Goal: Task Accomplishment & Management: Complete application form

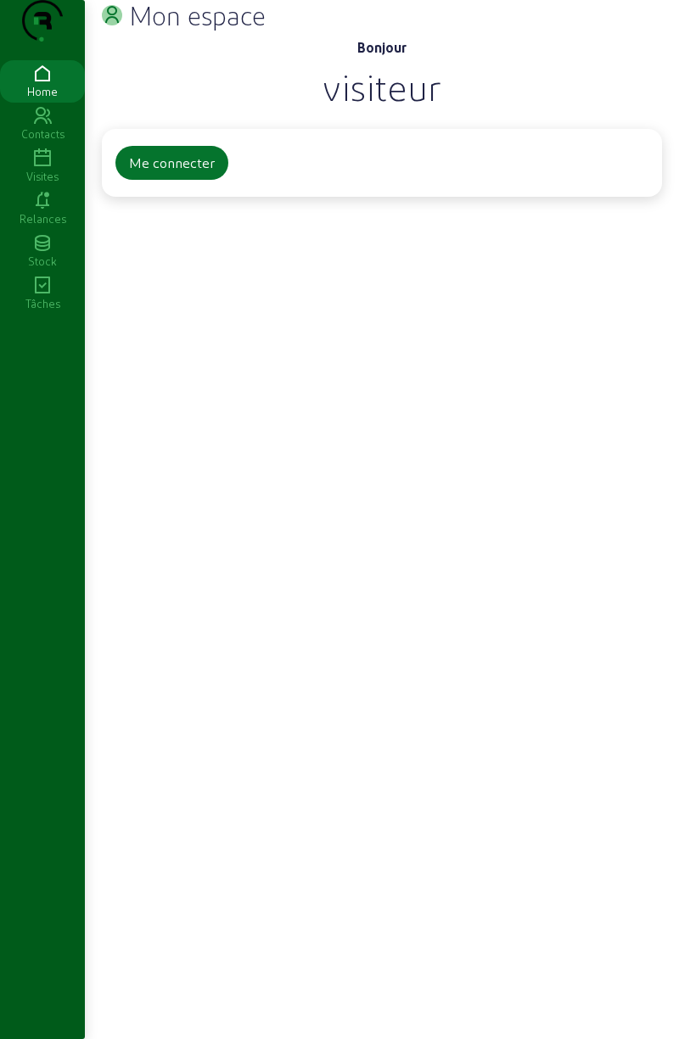
click at [175, 197] on div "Me connecter" at bounding box center [382, 163] width 560 height 68
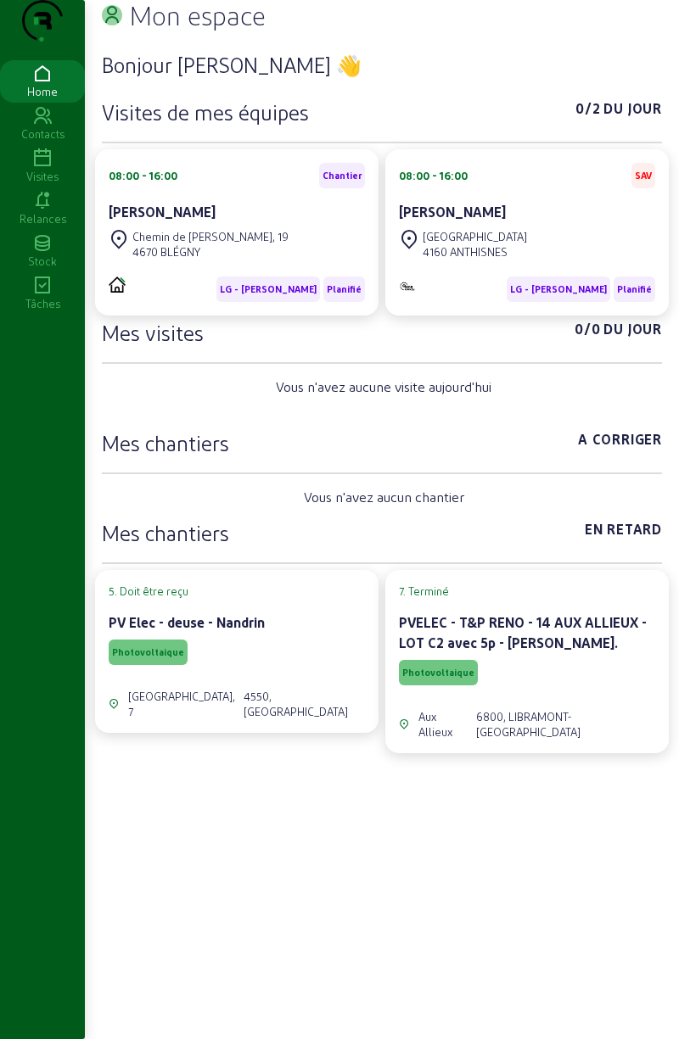
click at [43, 311] on div "Tâches" at bounding box center [42, 303] width 85 height 15
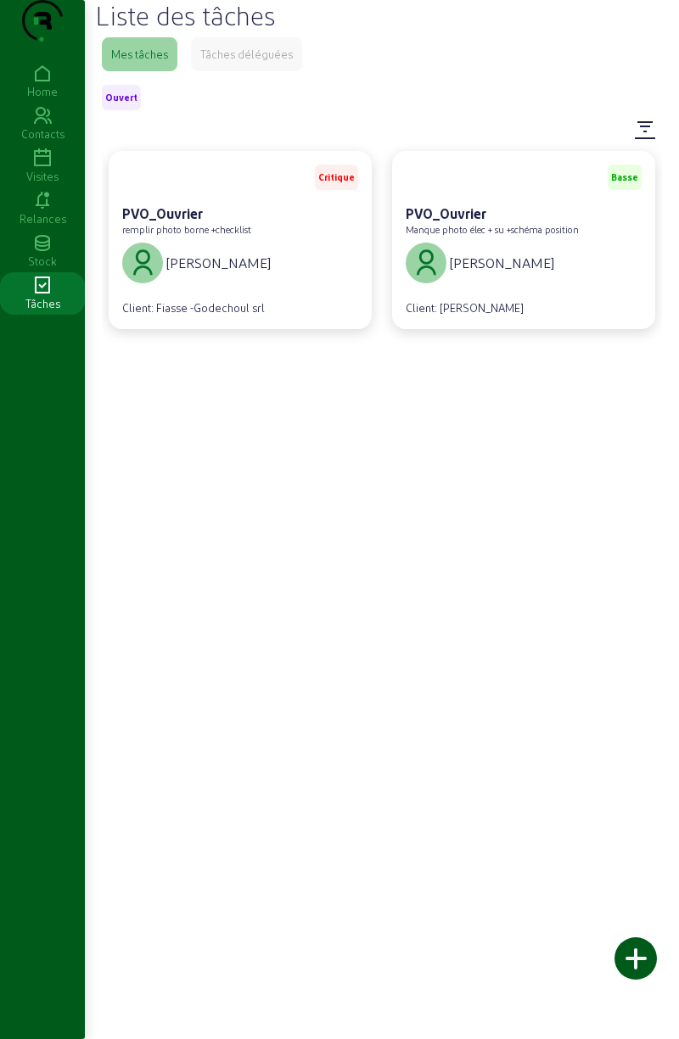
click at [195, 279] on div "Philippe Kemper" at bounding box center [196, 263] width 148 height 41
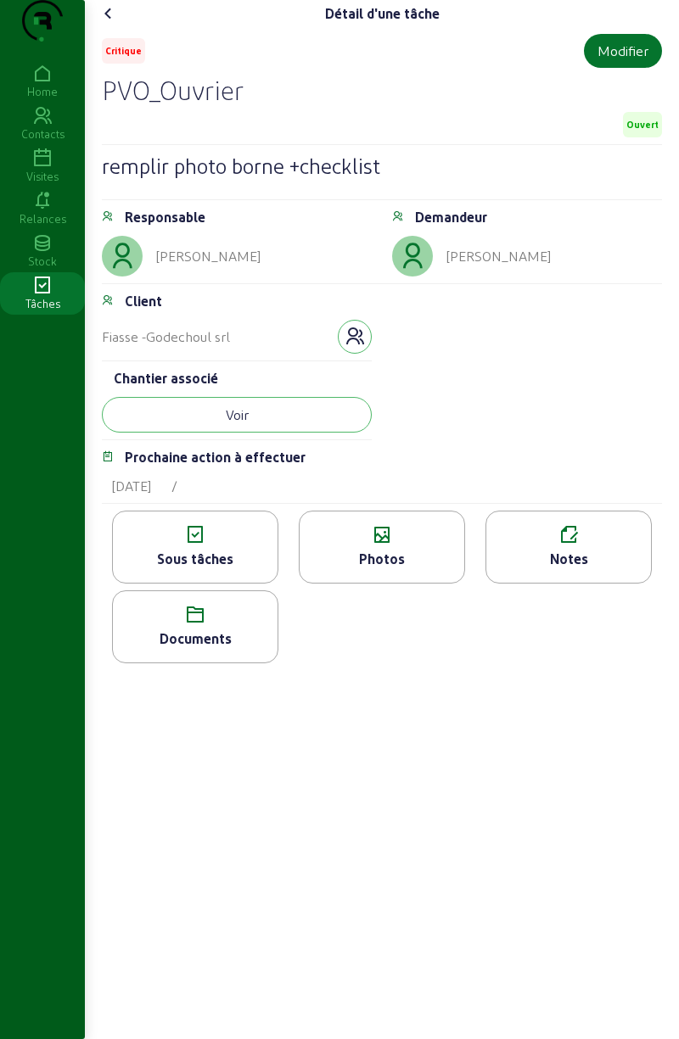
click at [307, 433] on button "Voir" at bounding box center [237, 415] width 270 height 36
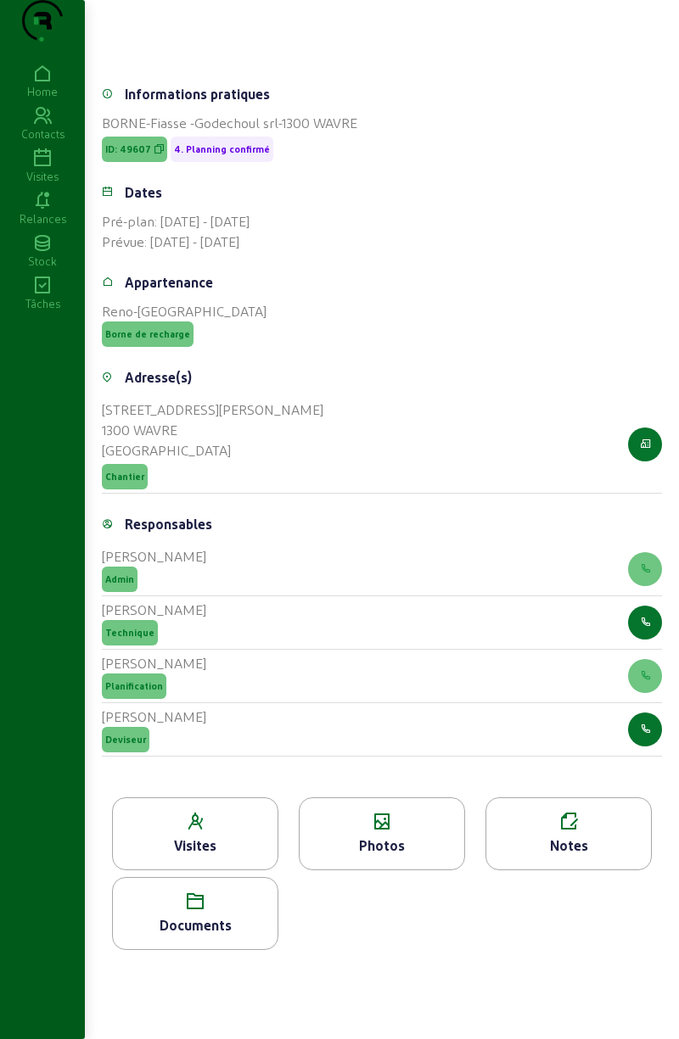
scroll to position [264, 0]
click at [211, 824] on icon at bounding box center [195, 822] width 165 height 20
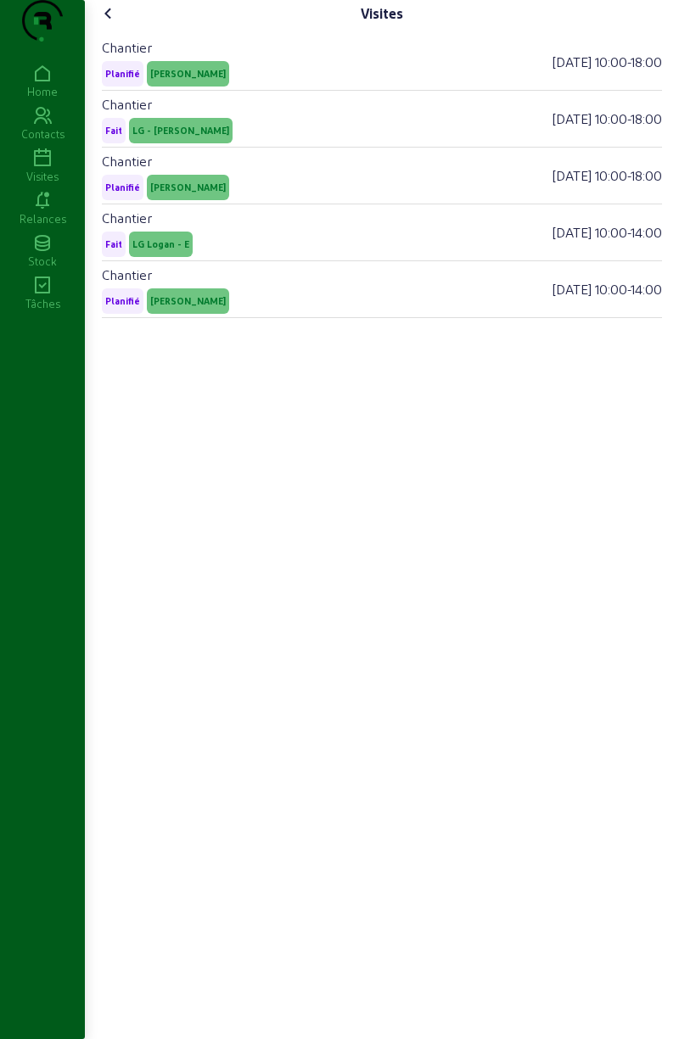
click at [199, 137] on span "LG - [PERSON_NAME]" at bounding box center [180, 131] width 97 height 12
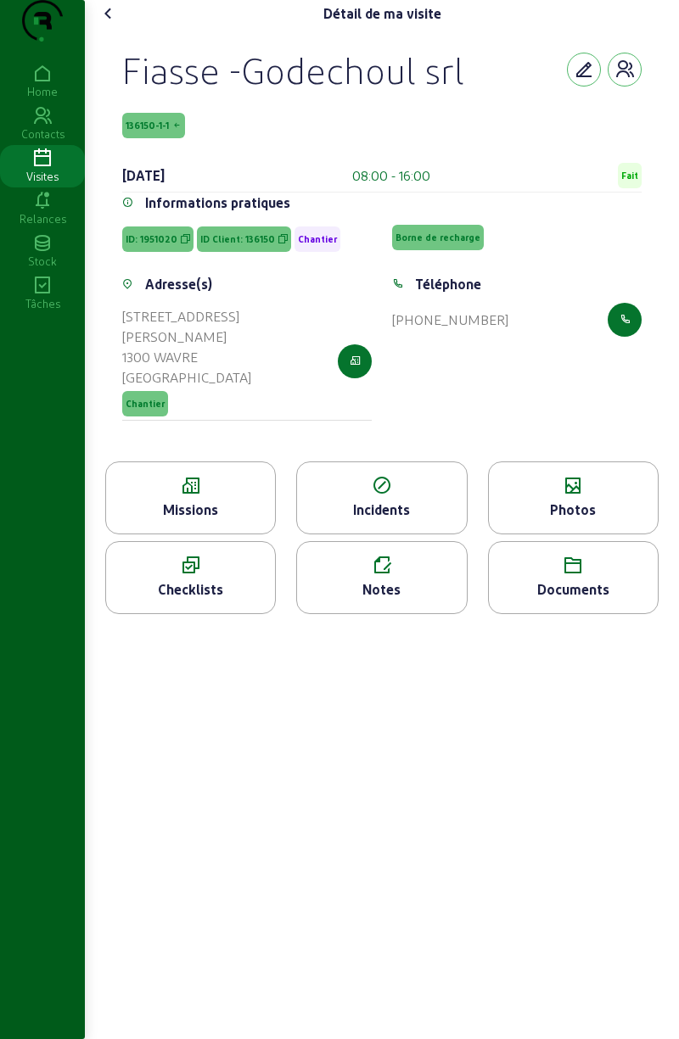
click at [187, 573] on icon at bounding box center [190, 566] width 169 height 20
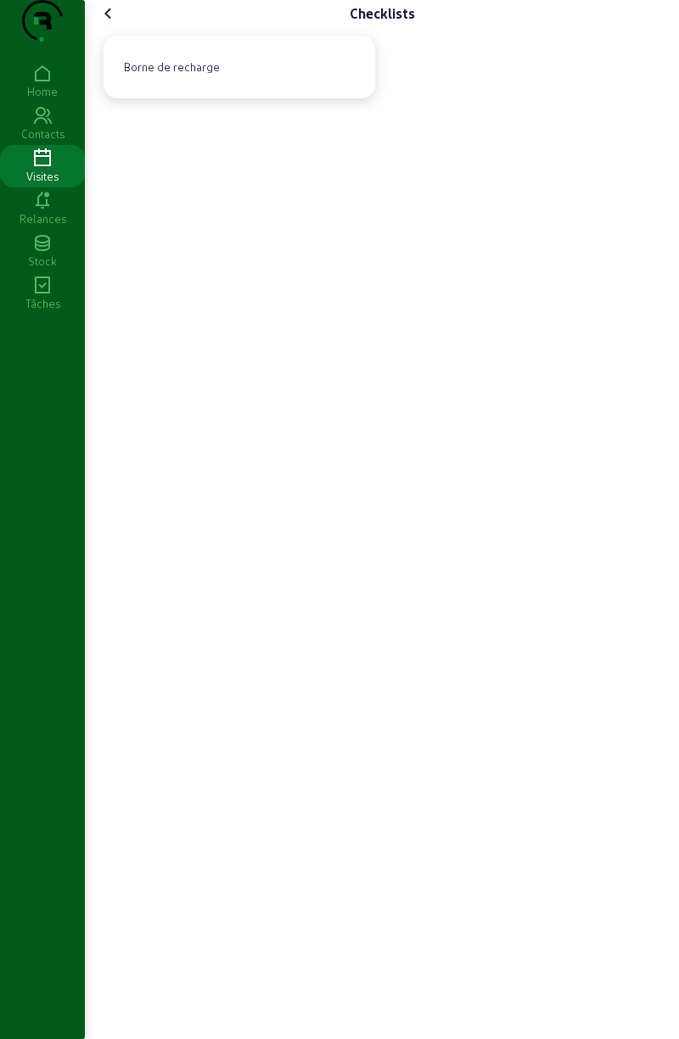
click at [298, 85] on div "Borne de recharge" at bounding box center [239, 67] width 244 height 36
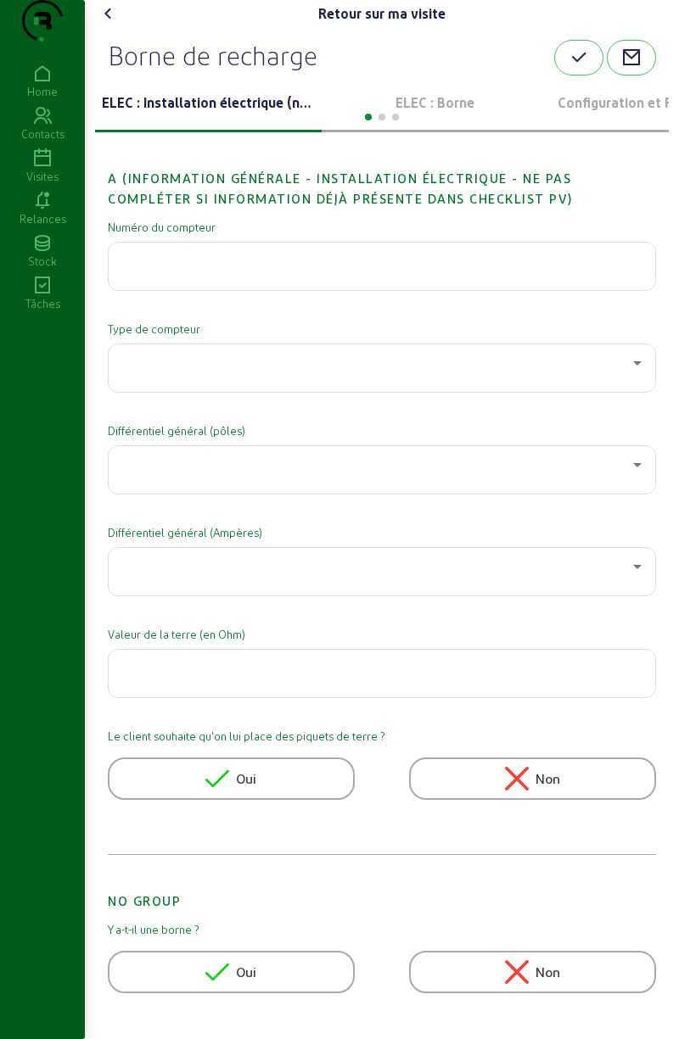
click at [457, 113] on p "ELEC : Borne" at bounding box center [434, 102] width 213 height 20
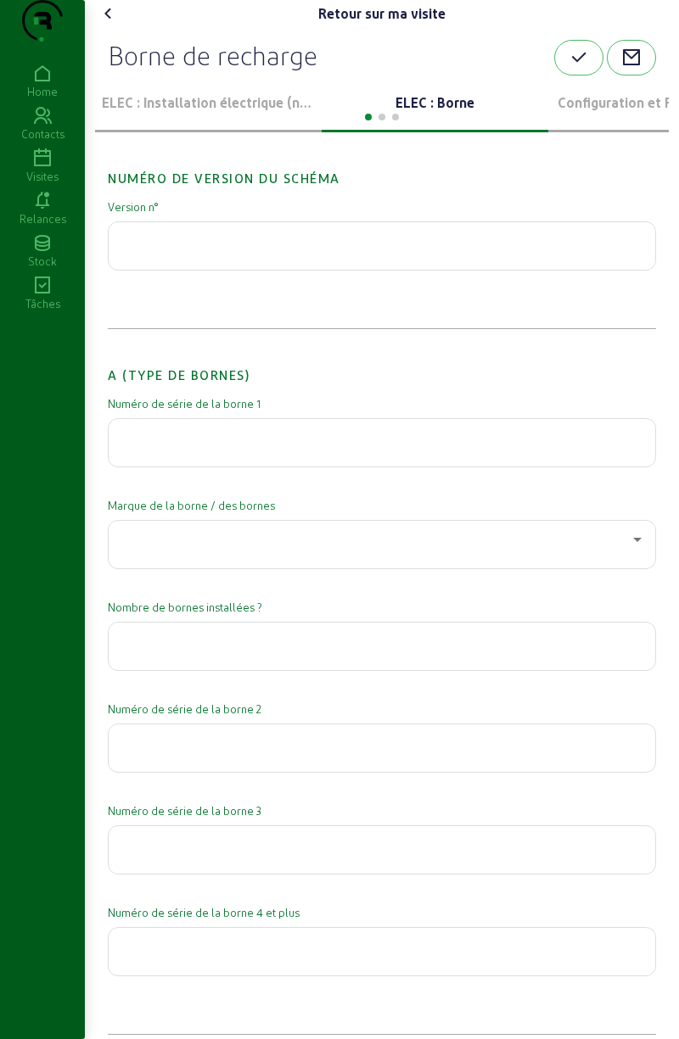
click at [433, 448] on input "text" at bounding box center [381, 438] width 519 height 20
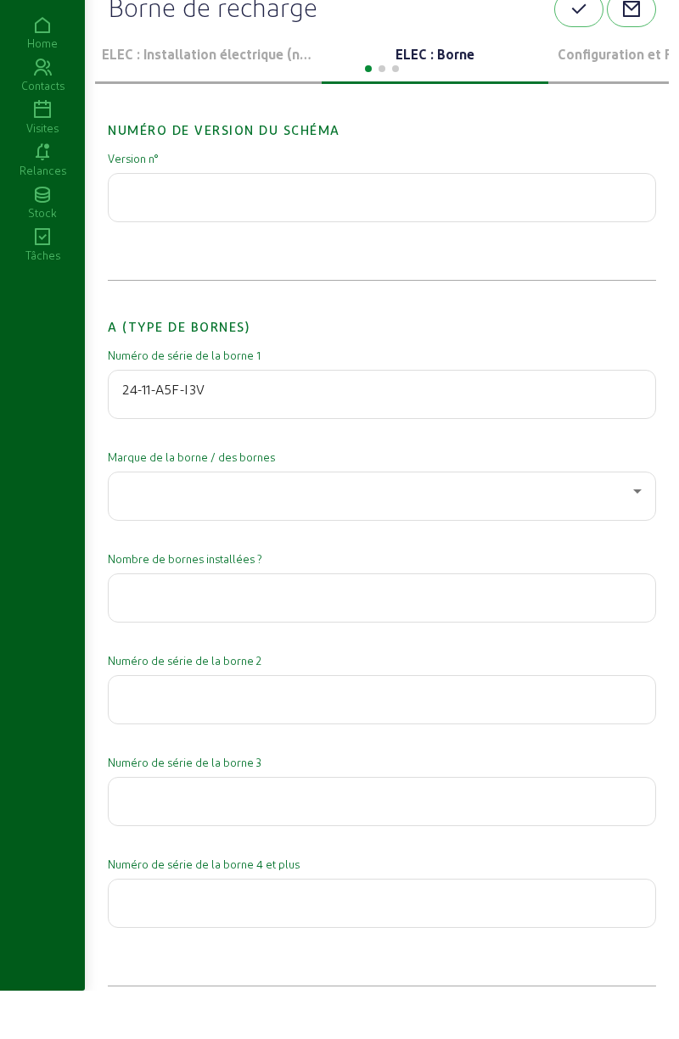
type input "24-11-A5F-I3V"
click at [408, 550] on div at bounding box center [377, 539] width 511 height 20
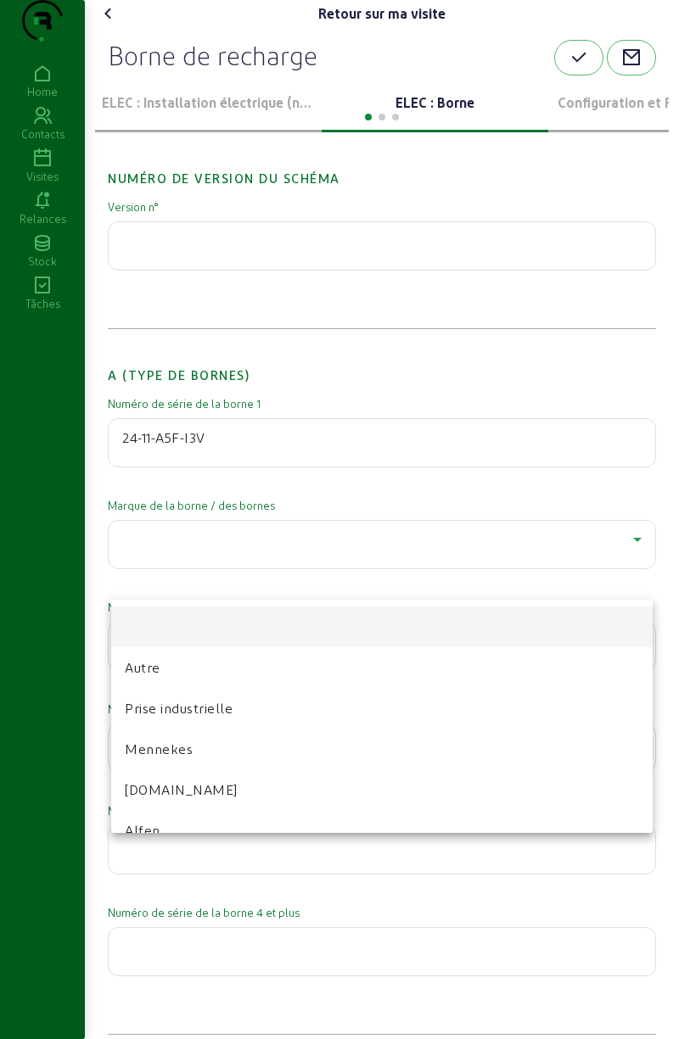
click at [250, 792] on mat-option "Reno.Energy" at bounding box center [381, 789] width 541 height 41
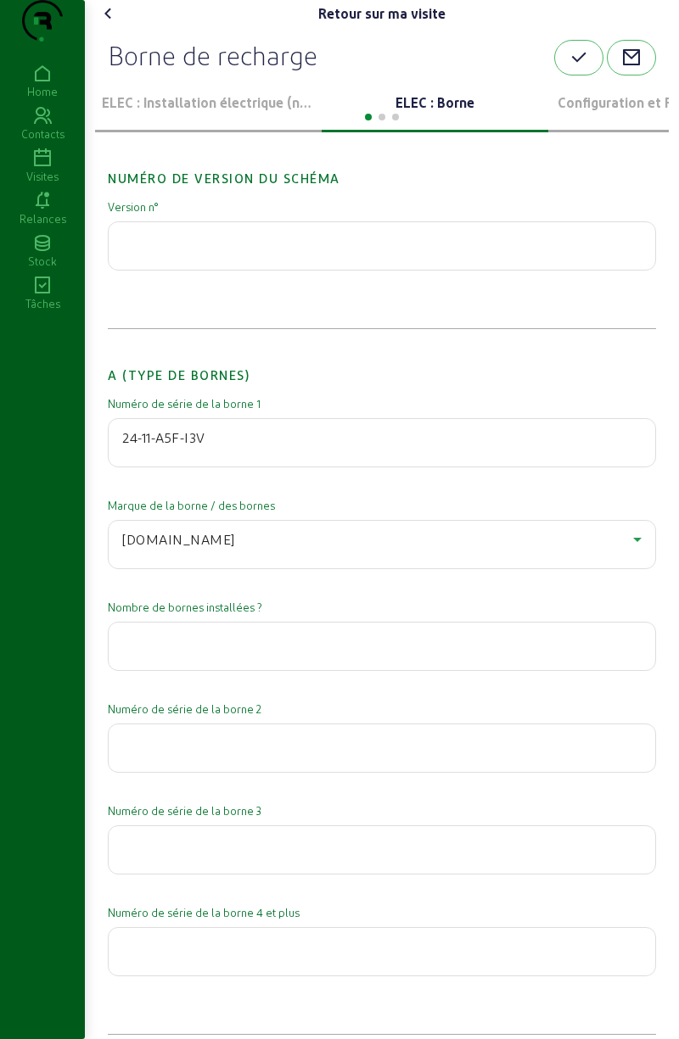
click at [305, 651] on input "number" at bounding box center [381, 641] width 519 height 20
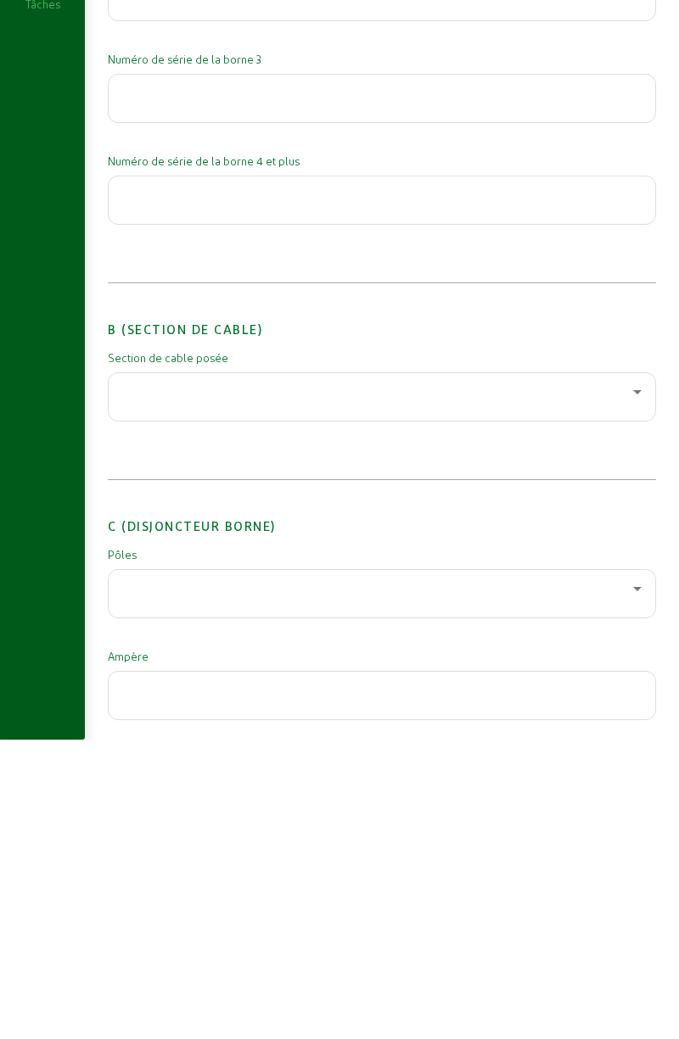
scroll to position [453, 0]
type input "1"
click at [437, 698] on div at bounding box center [382, 695] width 548 height 49
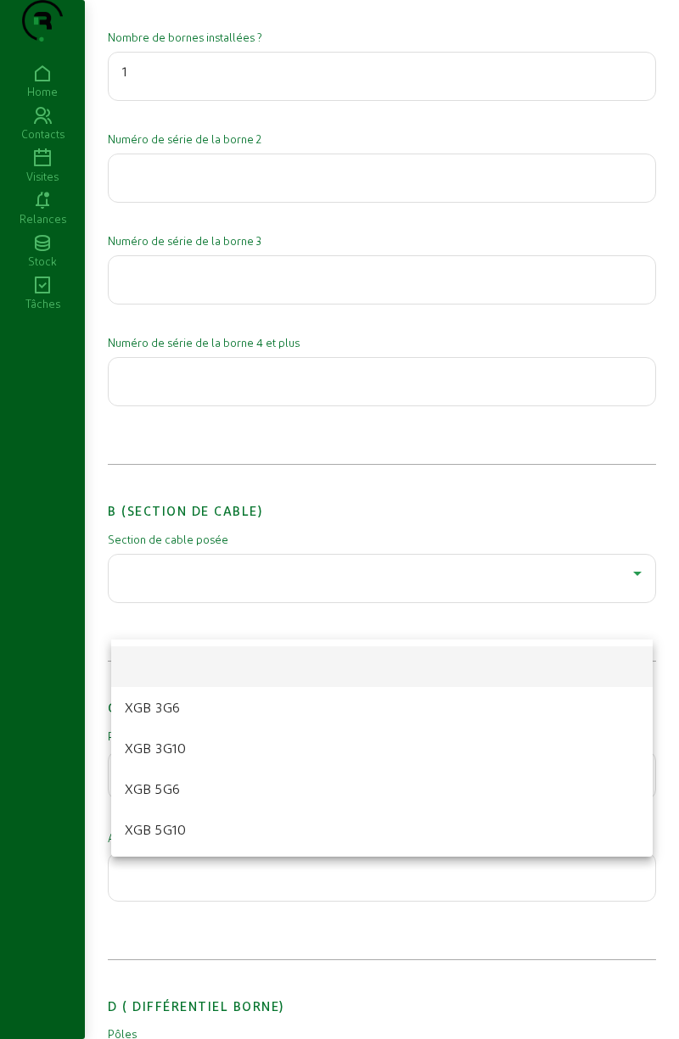
scroll to position [585, 0]
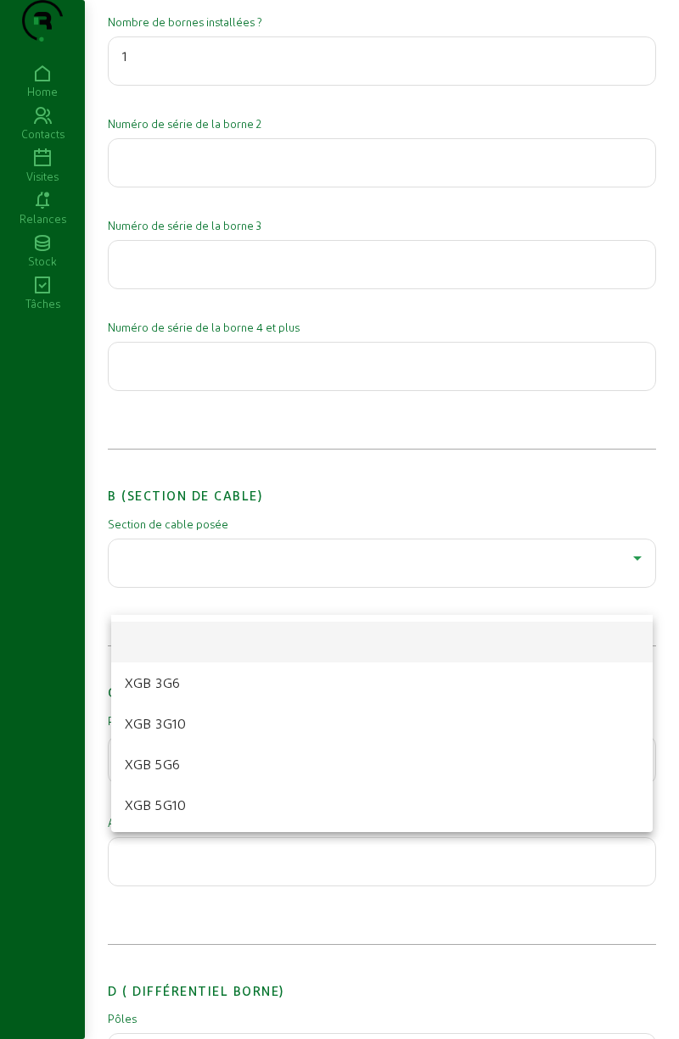
click at [236, 768] on mat-option "XGB 5G6" at bounding box center [381, 764] width 541 height 41
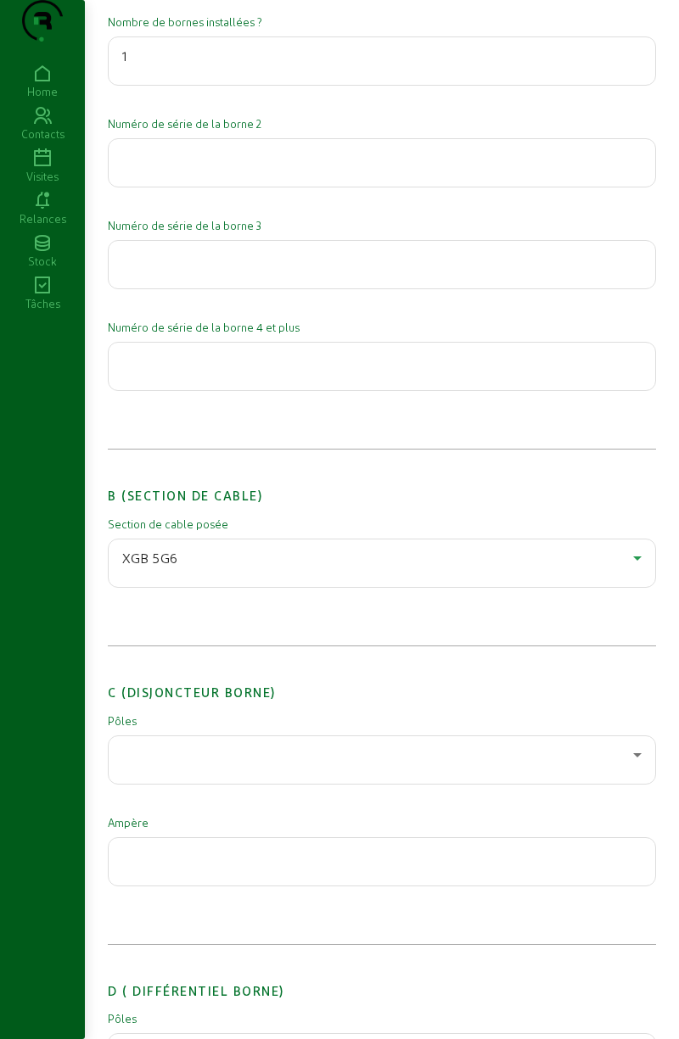
click at [268, 765] on div at bounding box center [377, 755] width 511 height 20
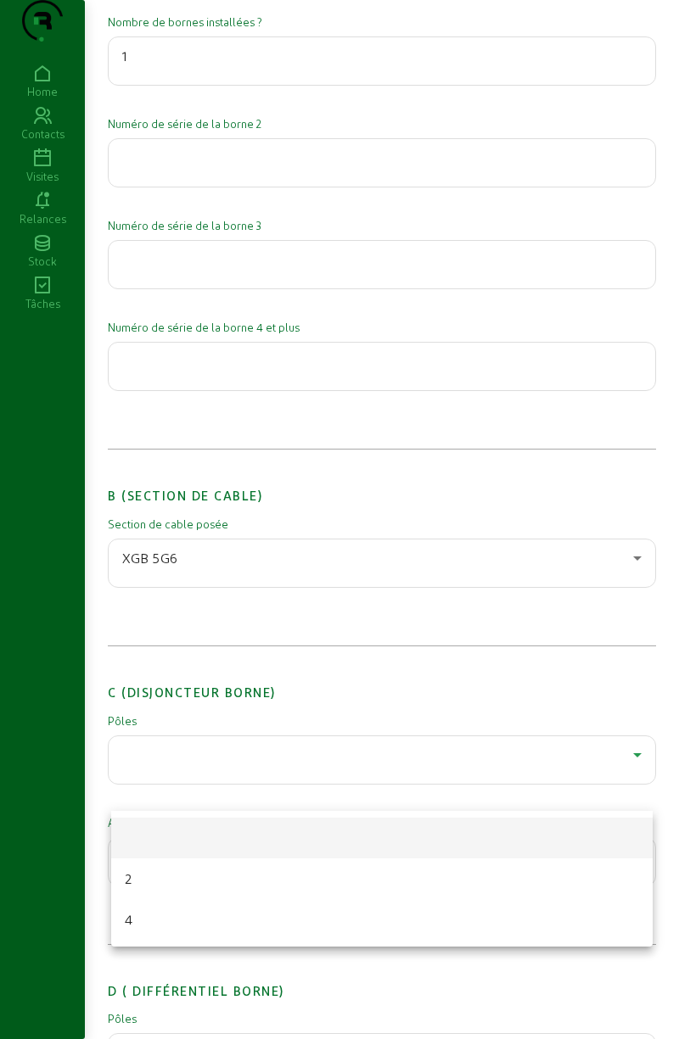
click at [215, 918] on mat-option "4" at bounding box center [381, 919] width 541 height 41
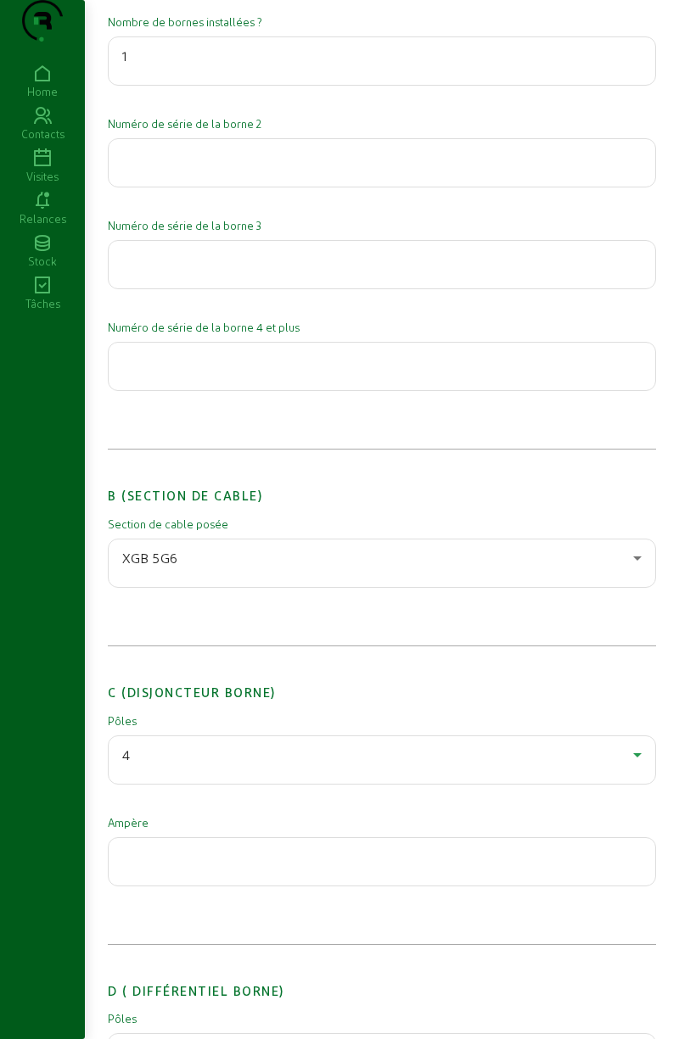
click at [235, 867] on input "number" at bounding box center [381, 857] width 519 height 20
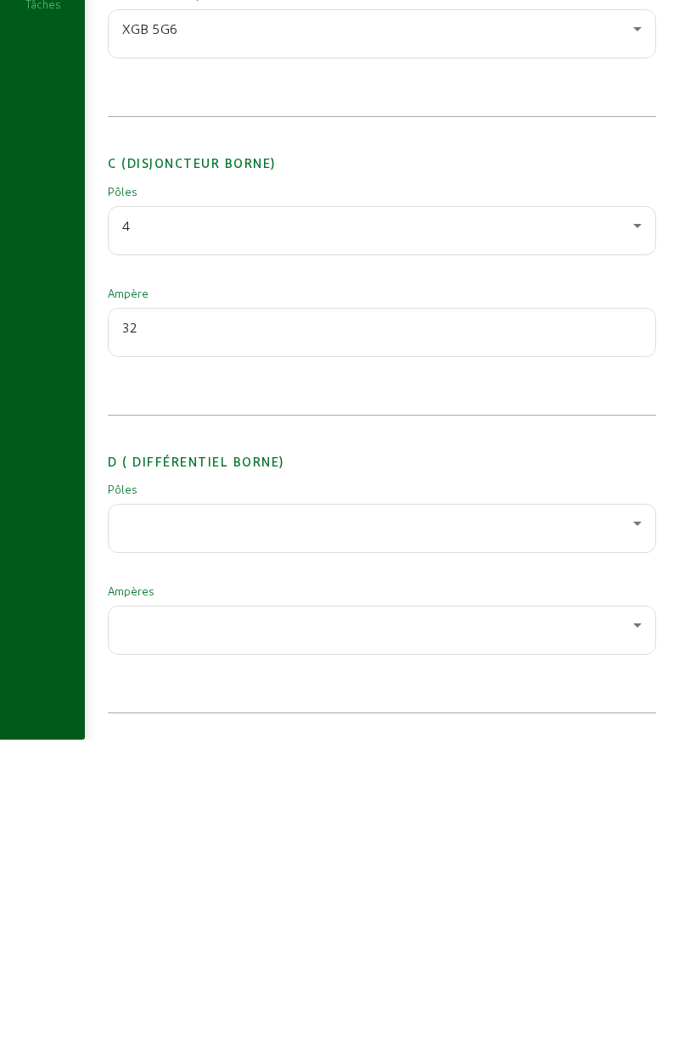
type input "32"
click at [405, 824] on div at bounding box center [377, 823] width 511 height 20
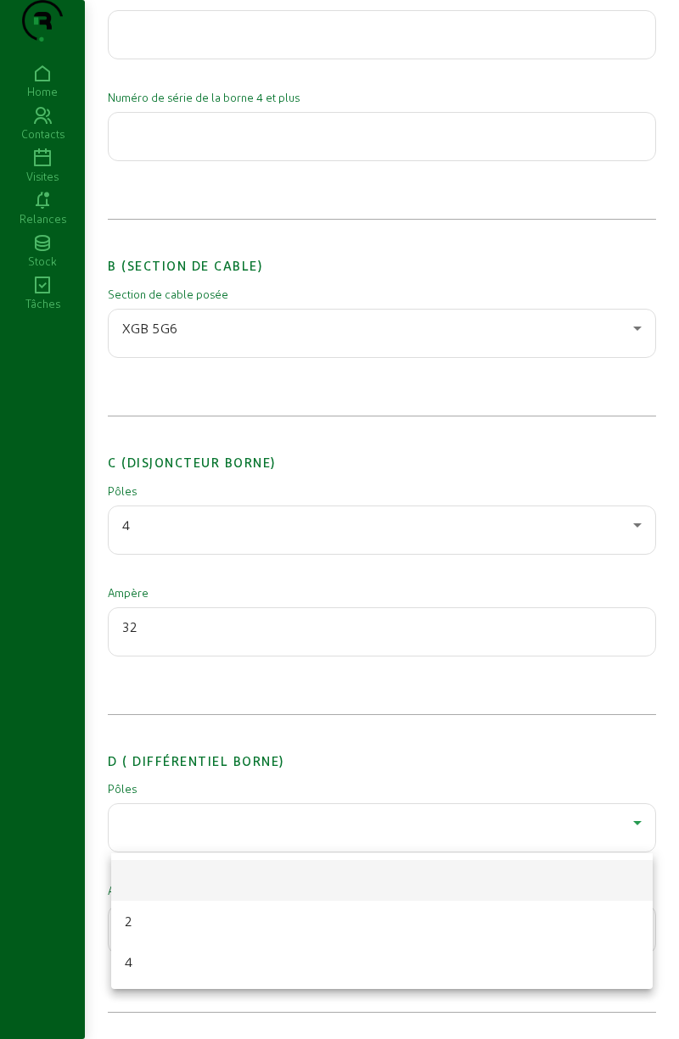
click at [193, 970] on mat-option "4" at bounding box center [381, 962] width 541 height 41
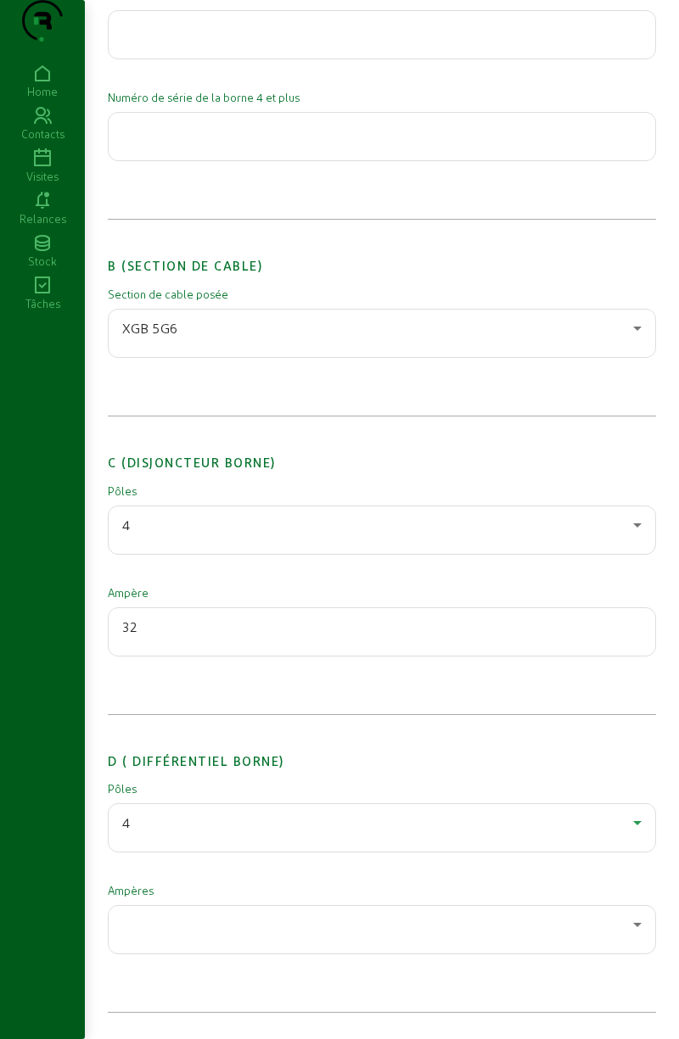
click at [219, 931] on div at bounding box center [377, 924] width 511 height 20
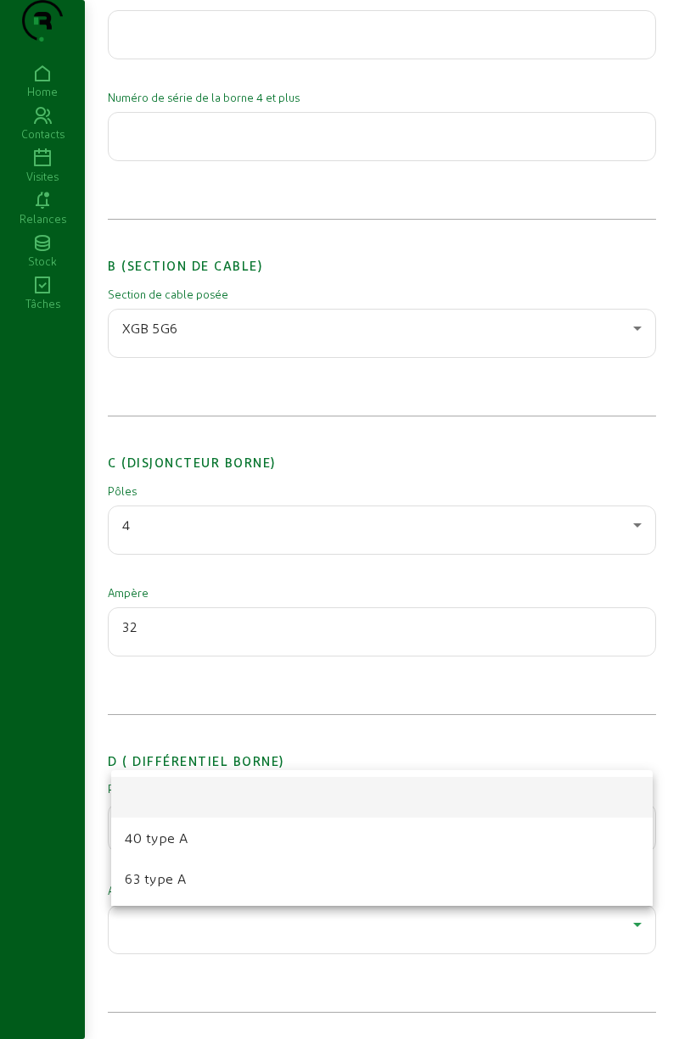
click at [230, 845] on mat-option "40 type A" at bounding box center [381, 838] width 541 height 41
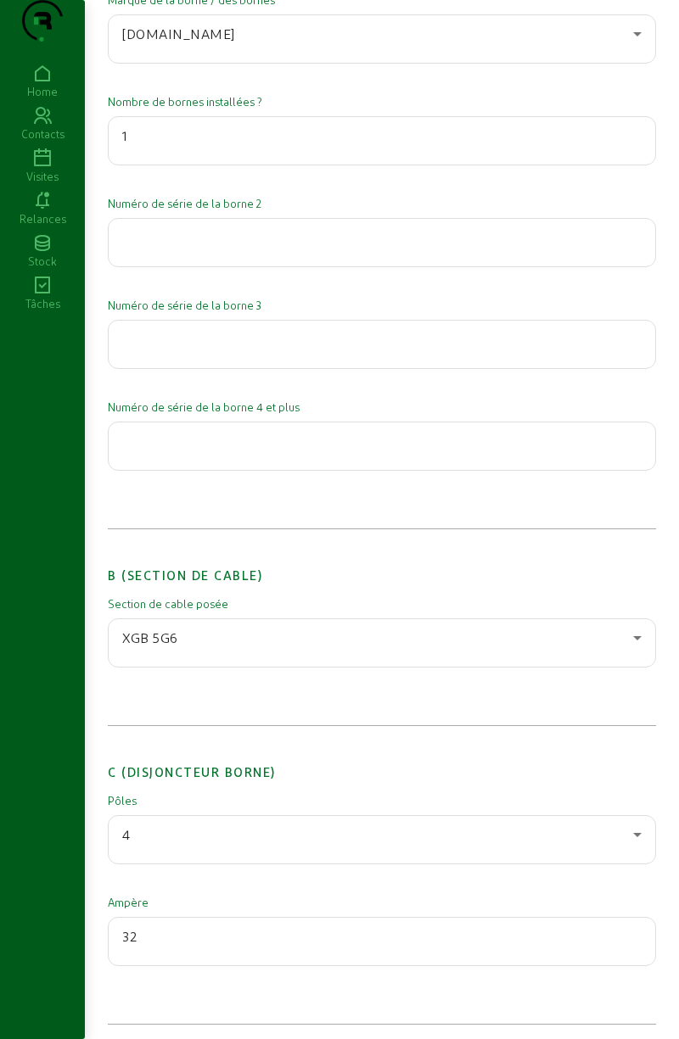
scroll to position [0, 0]
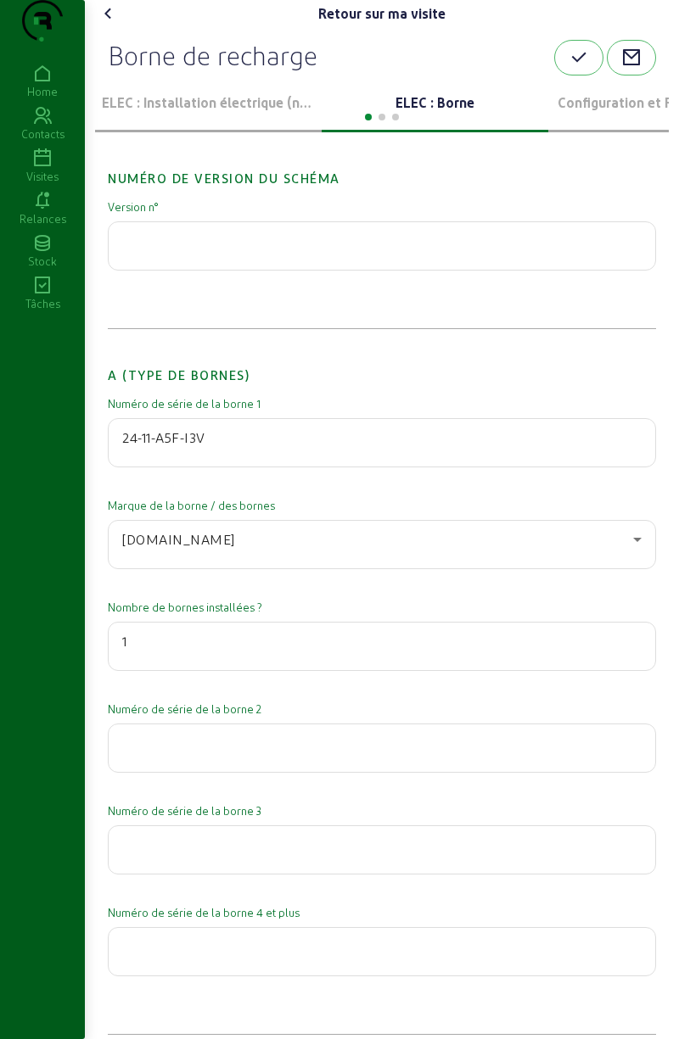
click at [562, 75] on button "button" at bounding box center [578, 58] width 49 height 36
click at [232, 126] on div at bounding box center [381, 115] width 573 height 20
click at [247, 126] on div at bounding box center [381, 115] width 573 height 20
click at [239, 126] on div at bounding box center [381, 115] width 573 height 20
click at [239, 113] on p "ELEC : Installation électrique (ne pas compléter si déjà information déjà dans …" at bounding box center [208, 102] width 213 height 20
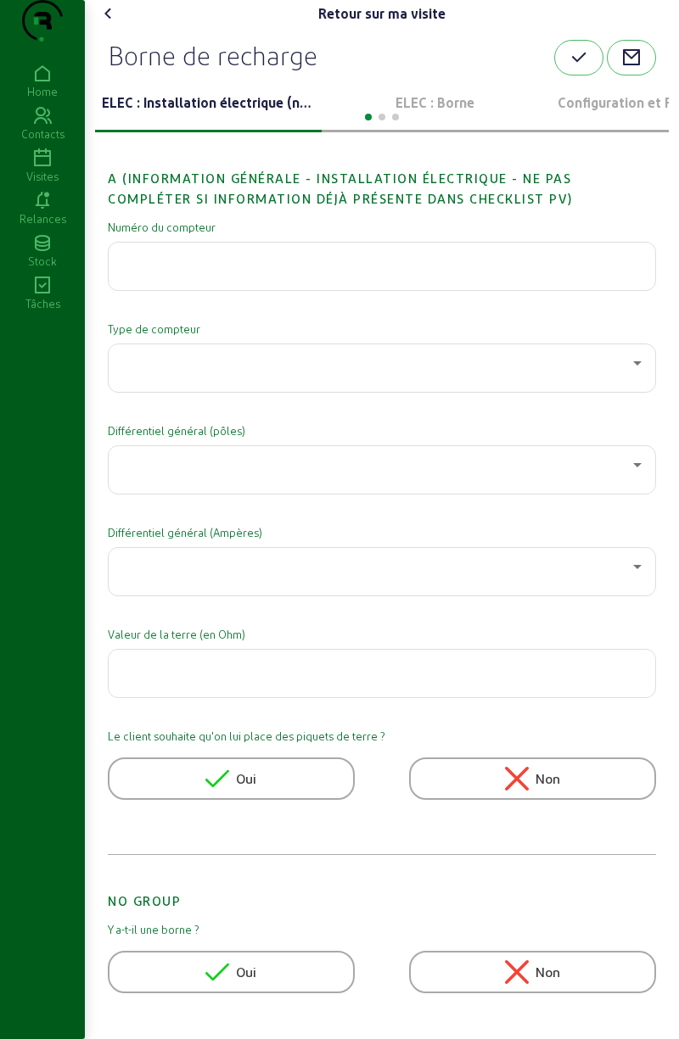
click at [247, 113] on p "ELEC : Installation électrique (ne pas compléter si déjà information déjà dans …" at bounding box center [208, 102] width 213 height 20
click at [243, 113] on p "ELEC : Installation électrique (ne pas compléter si déjà information déjà dans …" at bounding box center [208, 102] width 213 height 20
click at [373, 271] on input "text" at bounding box center [381, 261] width 519 height 20
type input "92 325 955"
click at [390, 373] on div at bounding box center [377, 363] width 511 height 20
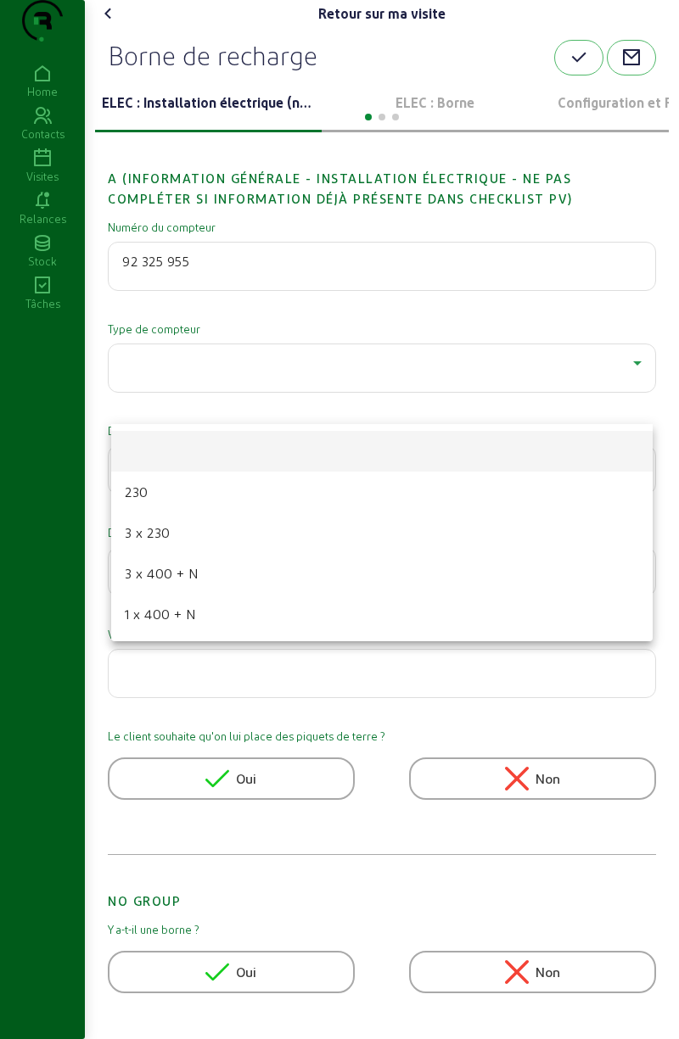
click at [241, 581] on mat-option "3 x 400 + N" at bounding box center [381, 573] width 541 height 41
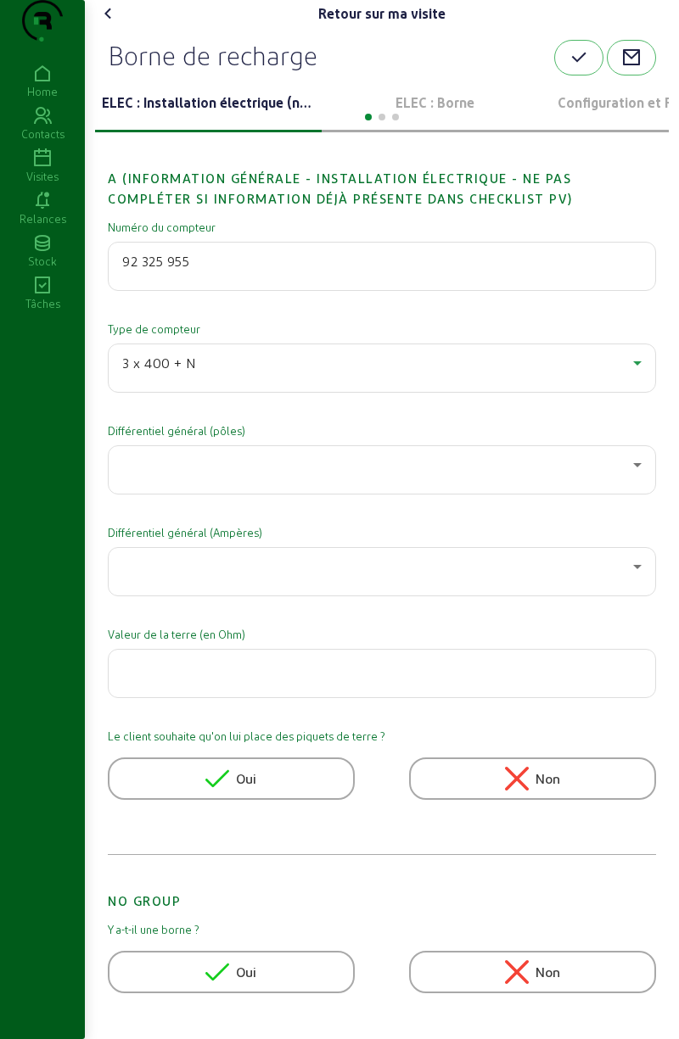
click at [327, 475] on div at bounding box center [377, 465] width 511 height 20
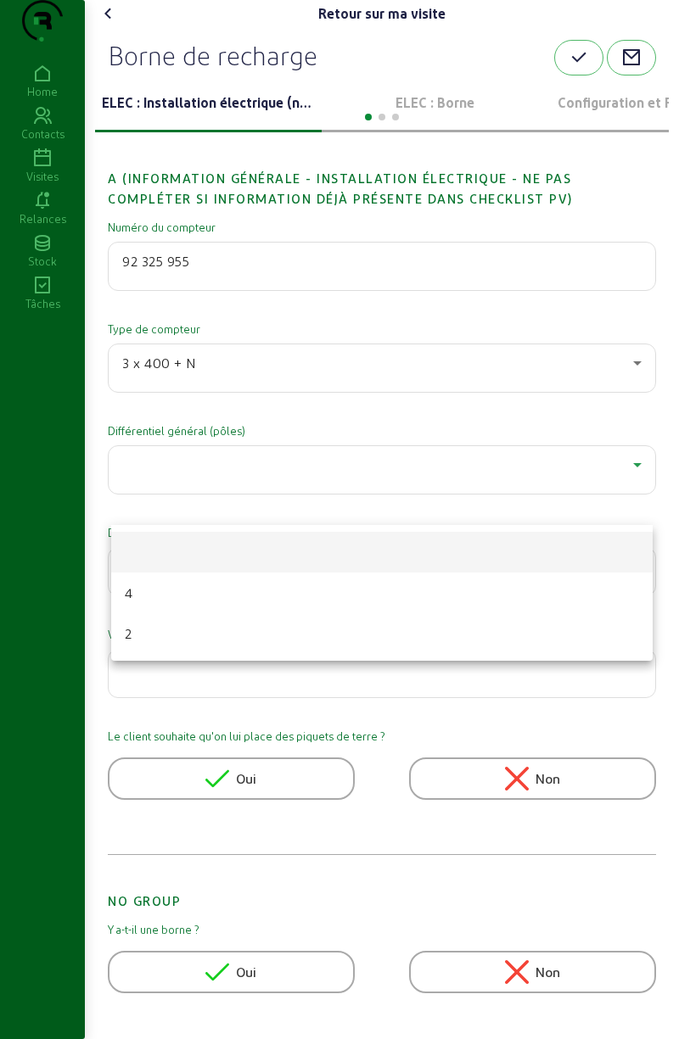
click at [262, 603] on mat-option "4" at bounding box center [381, 593] width 541 height 41
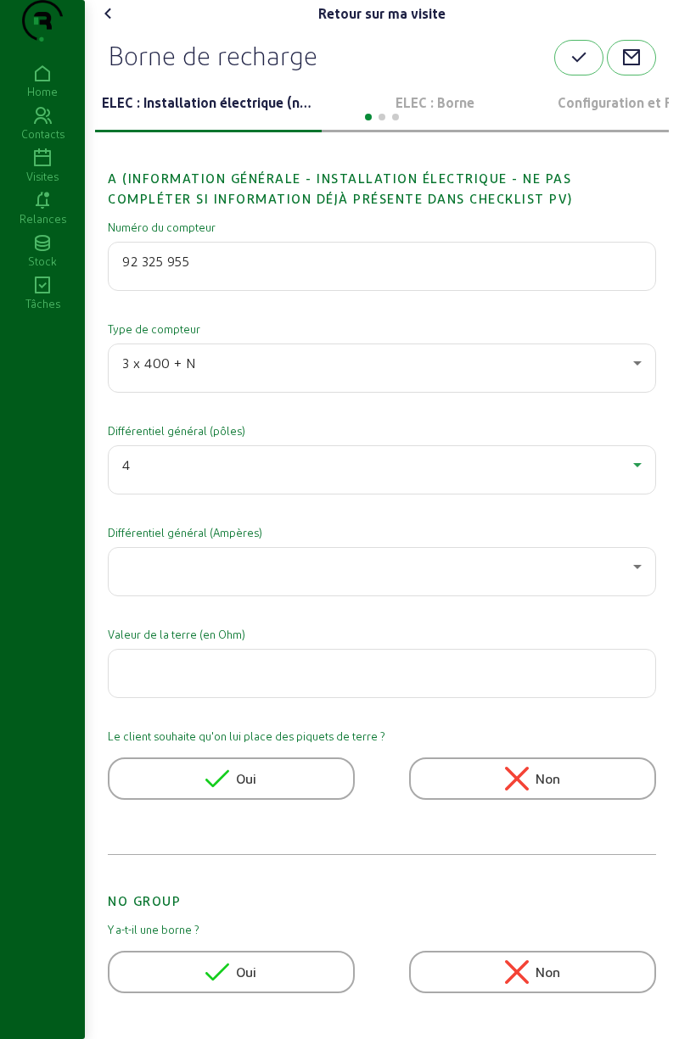
click at [289, 577] on div at bounding box center [377, 566] width 511 height 20
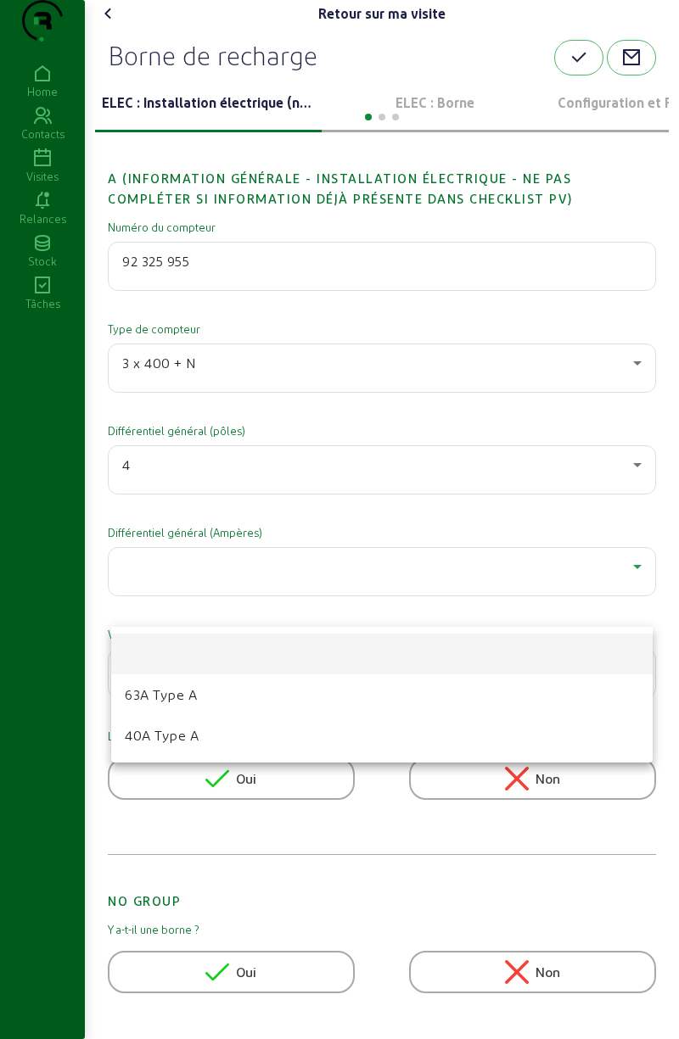
click at [234, 732] on mat-option "40A Type A" at bounding box center [381, 735] width 541 height 41
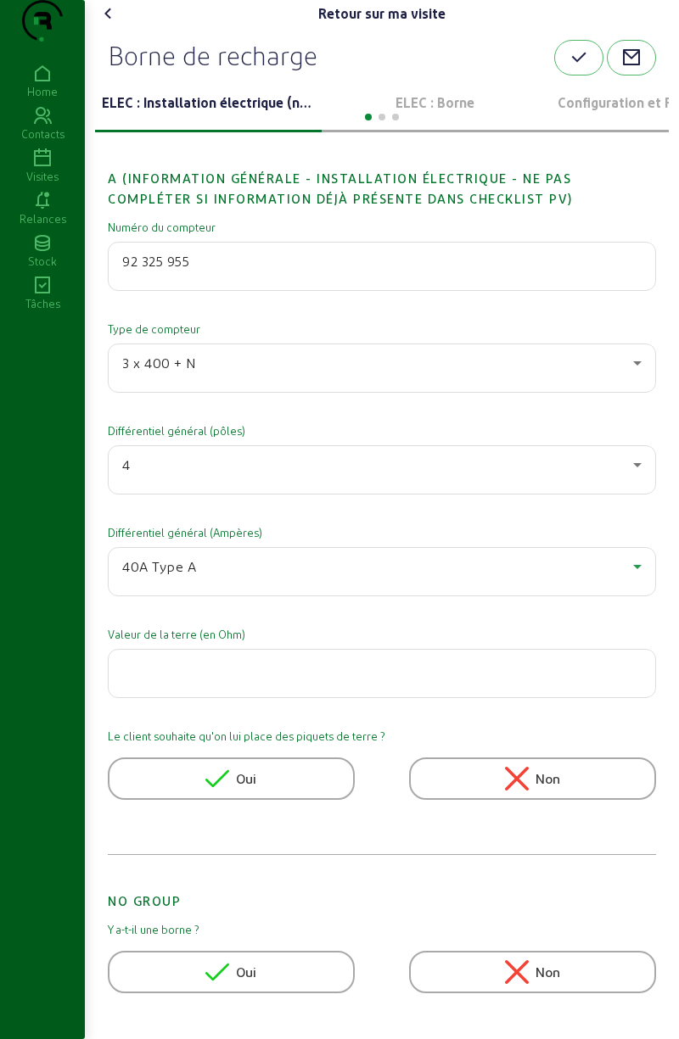
click at [260, 679] on input "number" at bounding box center [381, 668] width 519 height 20
type input "15"
click at [554, 75] on button "button" at bounding box center [578, 58] width 49 height 36
click at [117, 24] on icon at bounding box center [108, 13] width 20 height 20
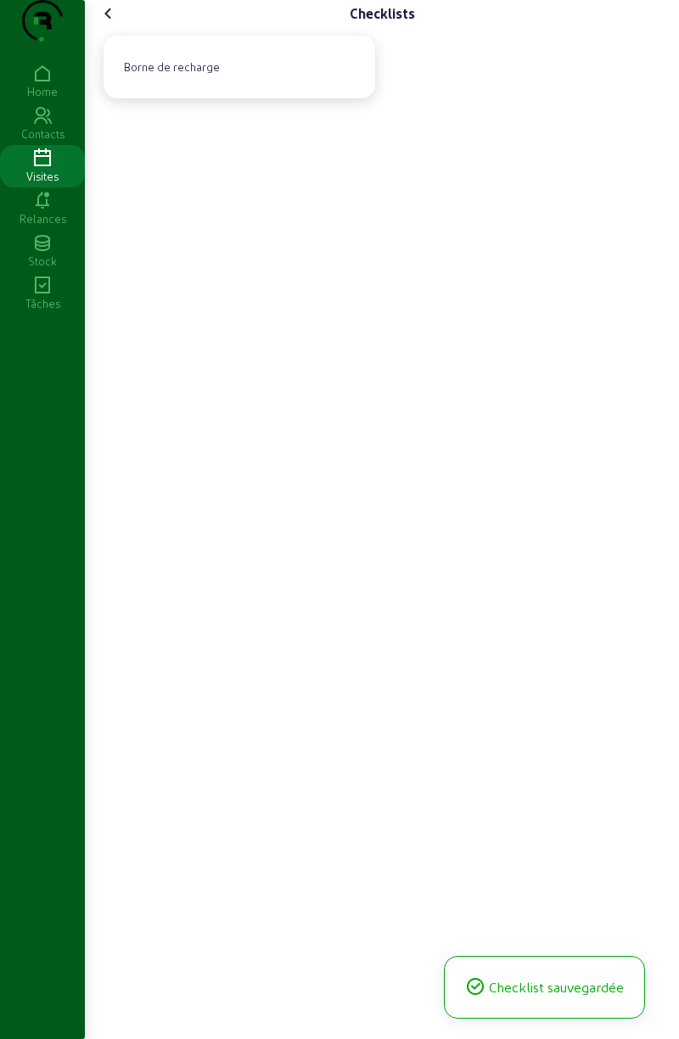
click at [115, 24] on icon at bounding box center [108, 13] width 20 height 20
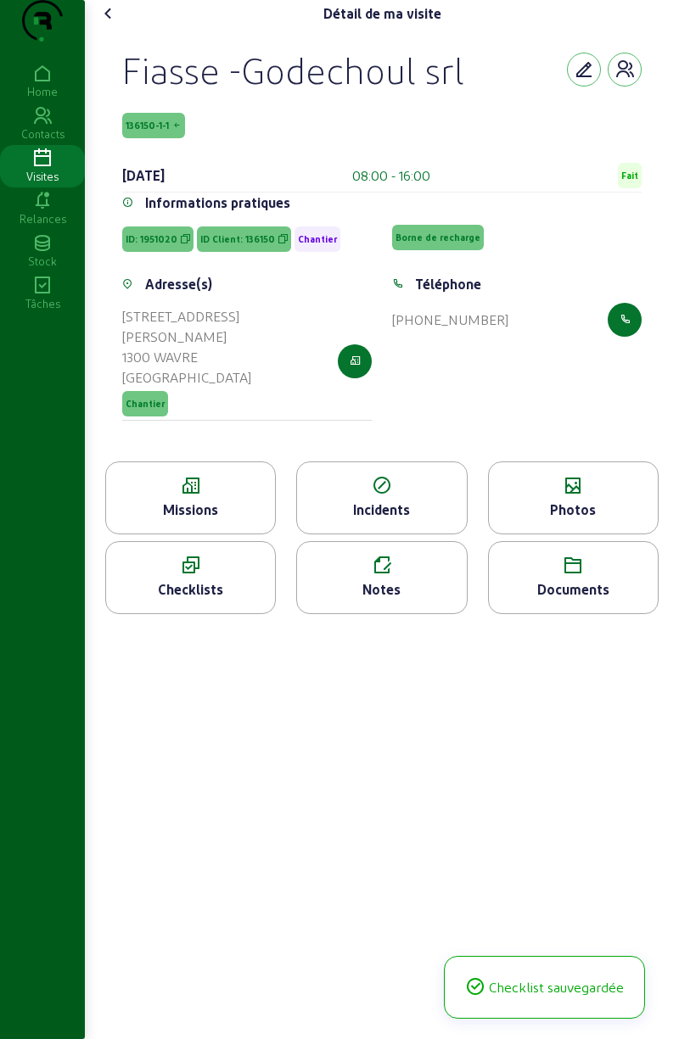
click at [112, 24] on icon at bounding box center [108, 13] width 20 height 20
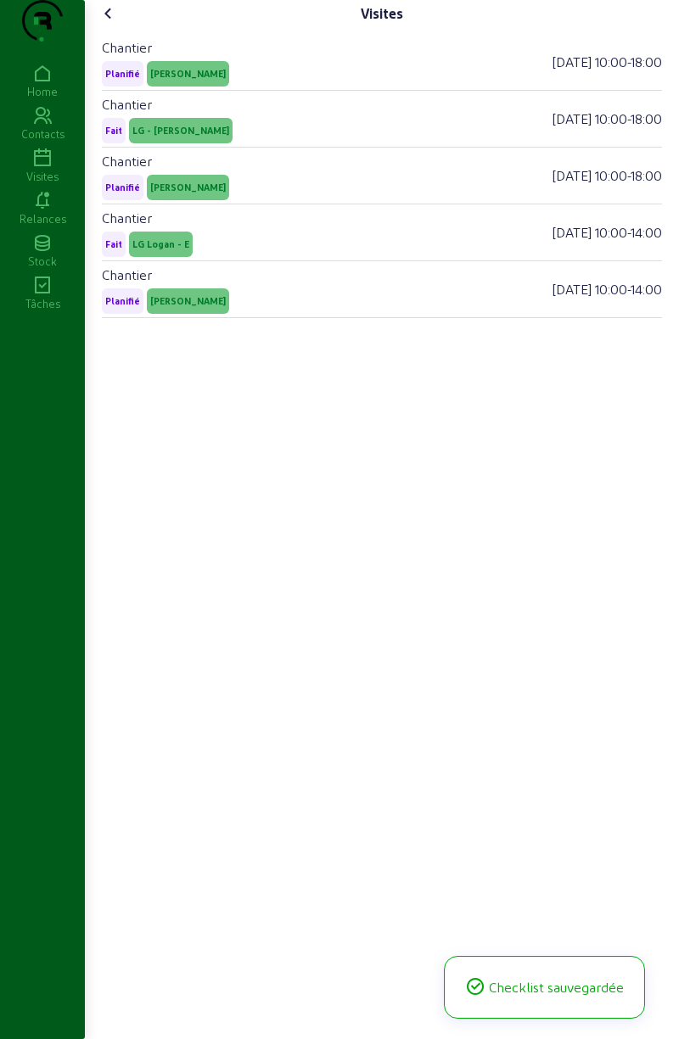
click at [122, 27] on cam-font-icon at bounding box center [108, 13] width 27 height 27
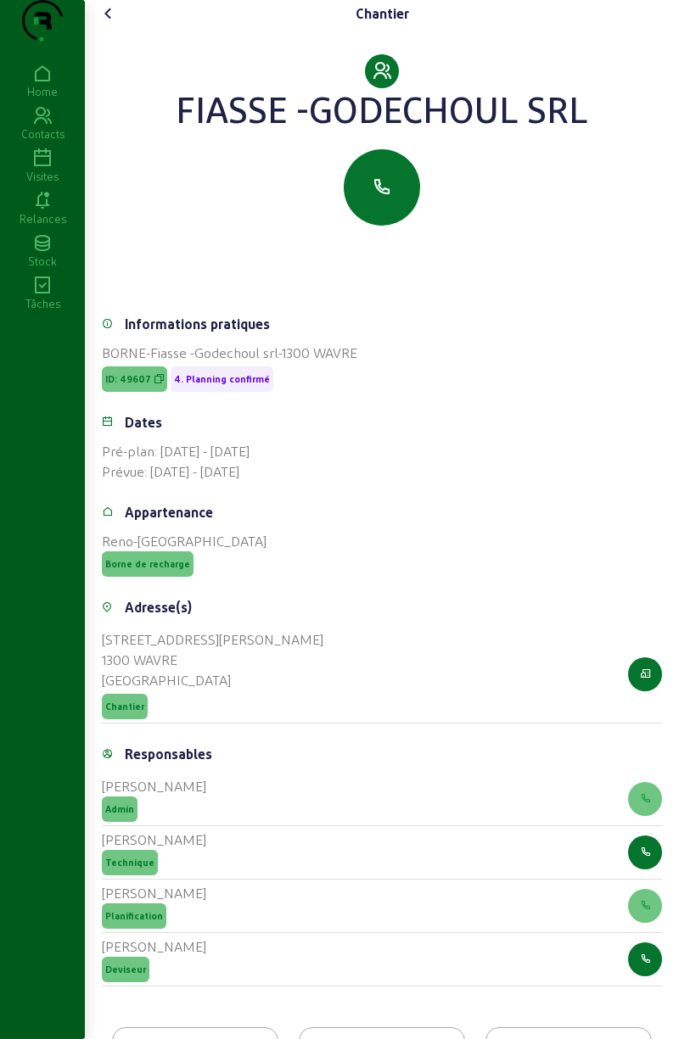
click at [100, 27] on cam-font-icon at bounding box center [108, 13] width 27 height 27
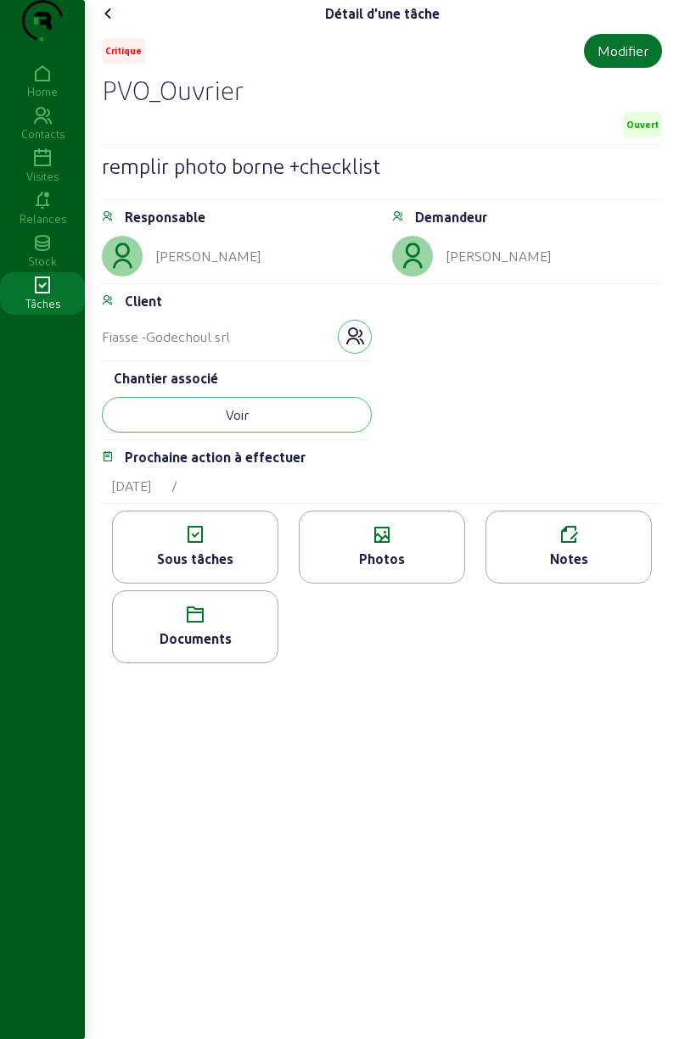
click at [629, 137] on span "Ouvert" at bounding box center [642, 124] width 39 height 25
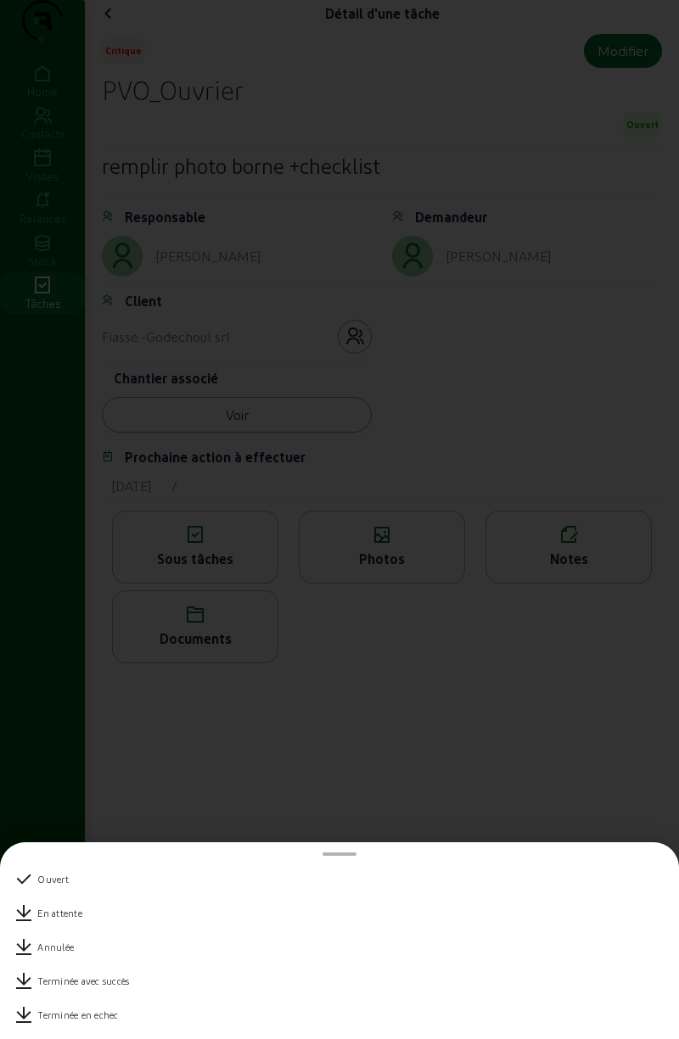
click at [202, 981] on div "Terminée avec succès" at bounding box center [339, 981] width 651 height 34
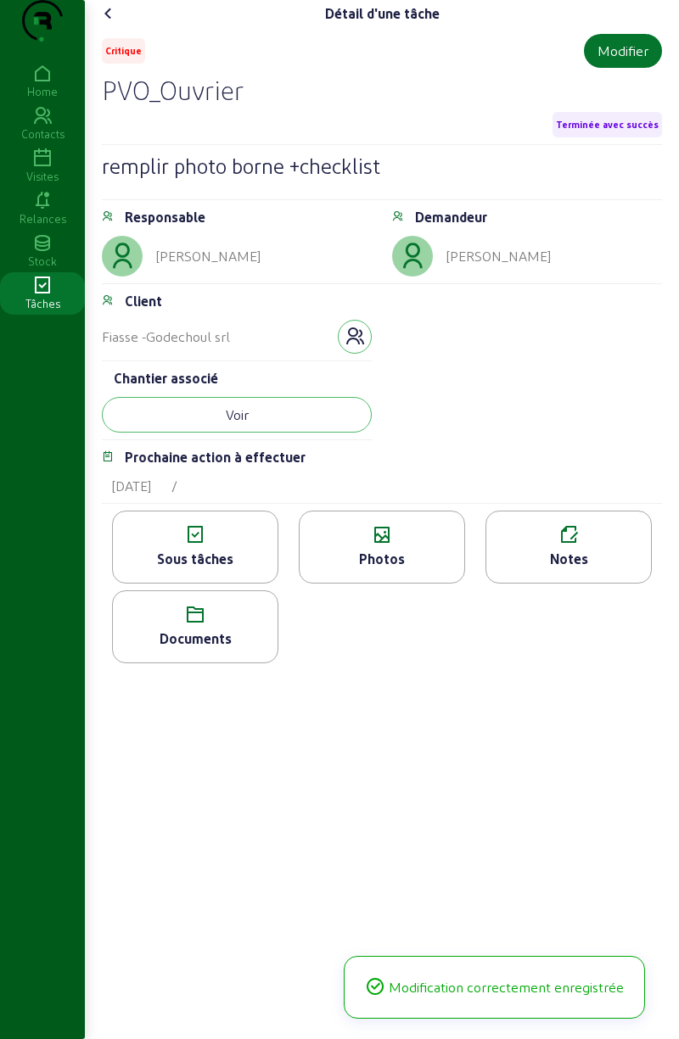
click at [115, 24] on icon at bounding box center [108, 13] width 20 height 20
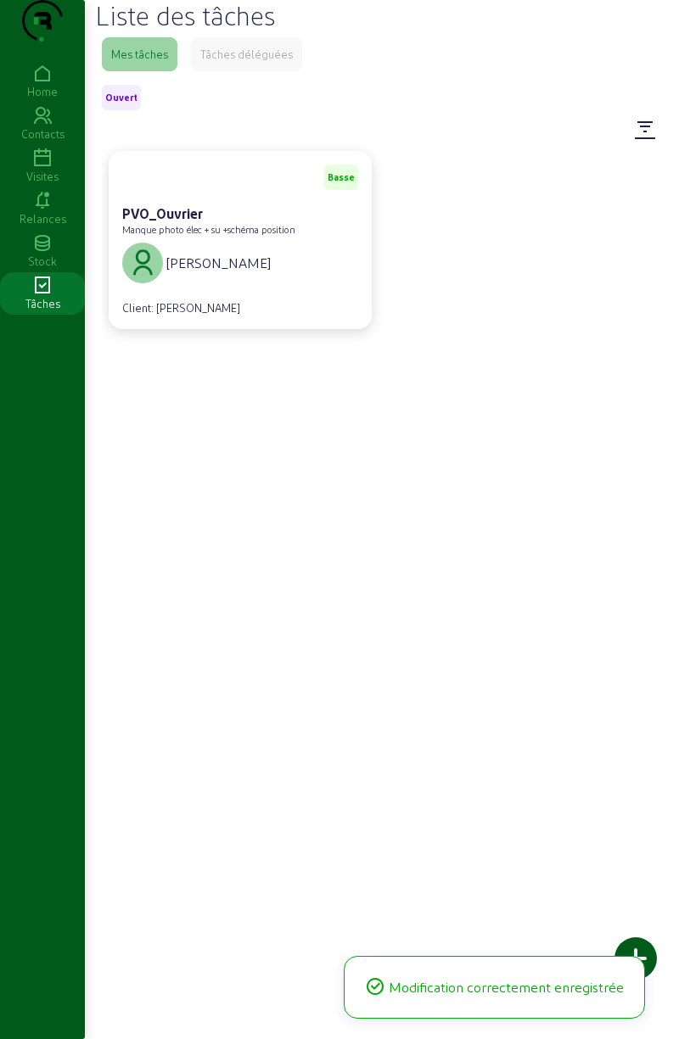
click at [317, 277] on div "Fanny Broux" at bounding box center [240, 263] width 236 height 48
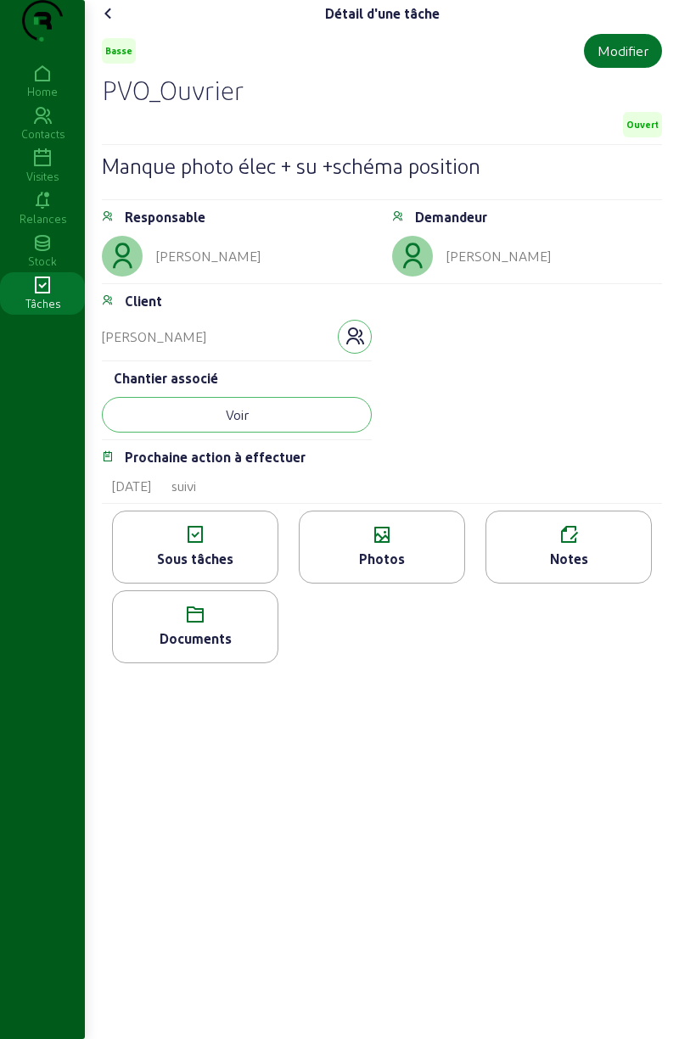
click at [317, 432] on button "Voir" at bounding box center [237, 415] width 270 height 36
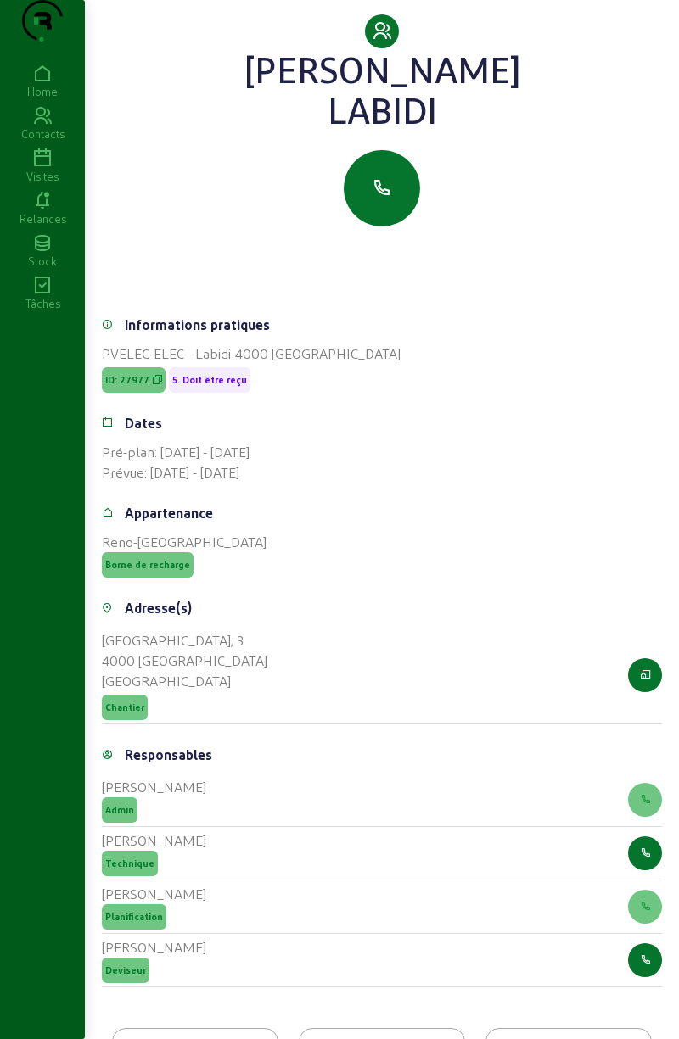
scroll to position [305, 0]
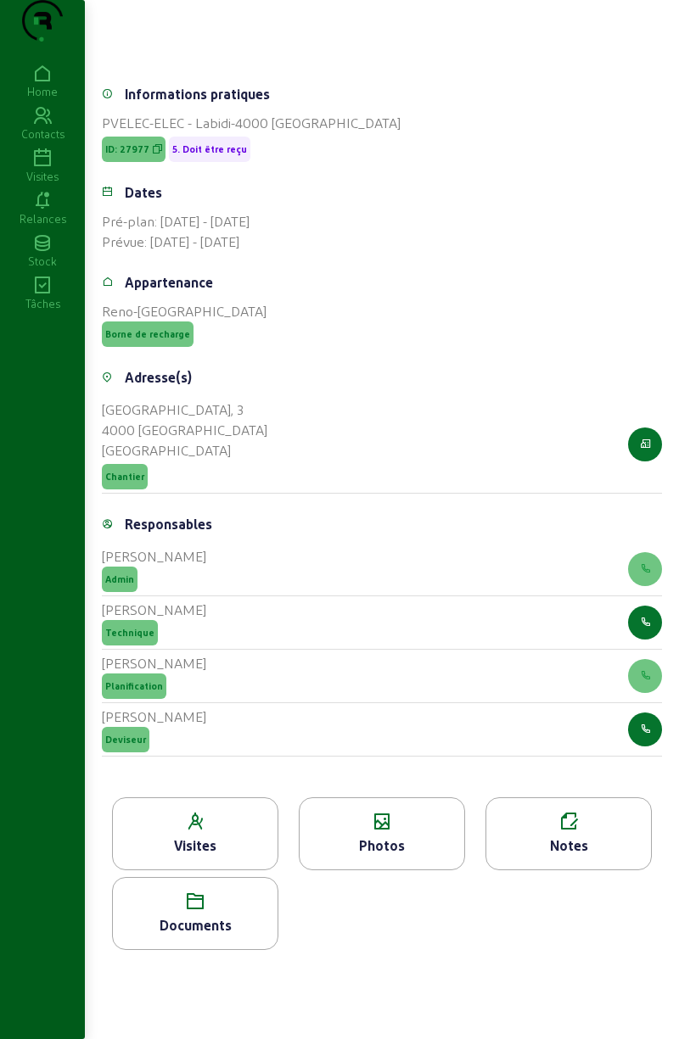
click at [230, 824] on icon at bounding box center [195, 822] width 165 height 20
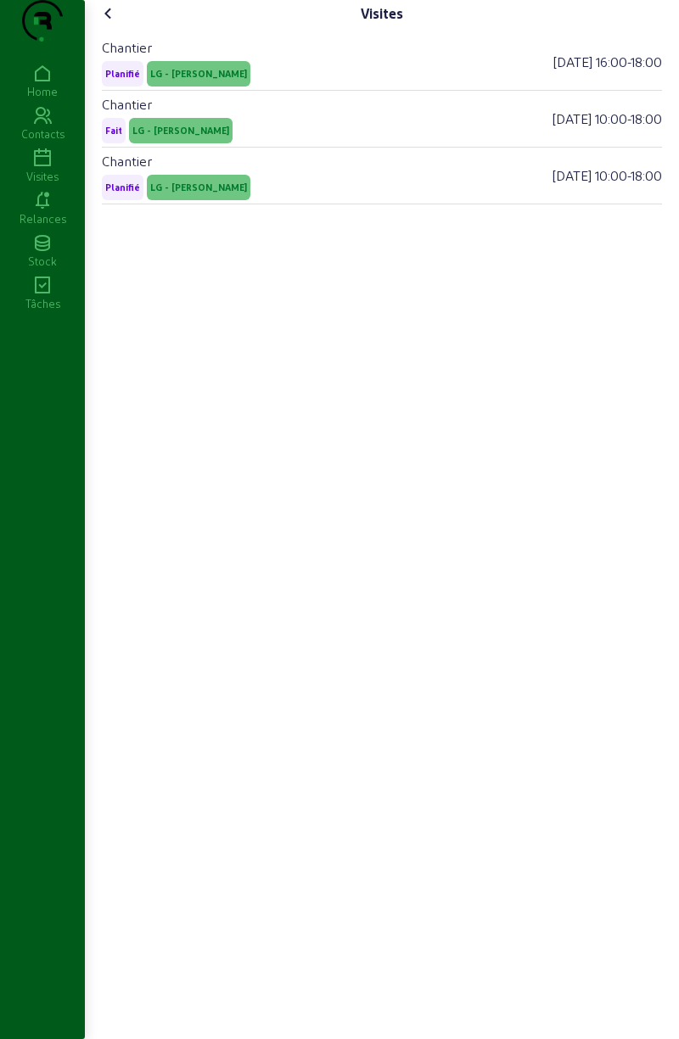
click at [414, 87] on div "Chantier Planifié LG - Julien Dumont - E 20/06/2025 16:00 - 18:00" at bounding box center [382, 62] width 560 height 57
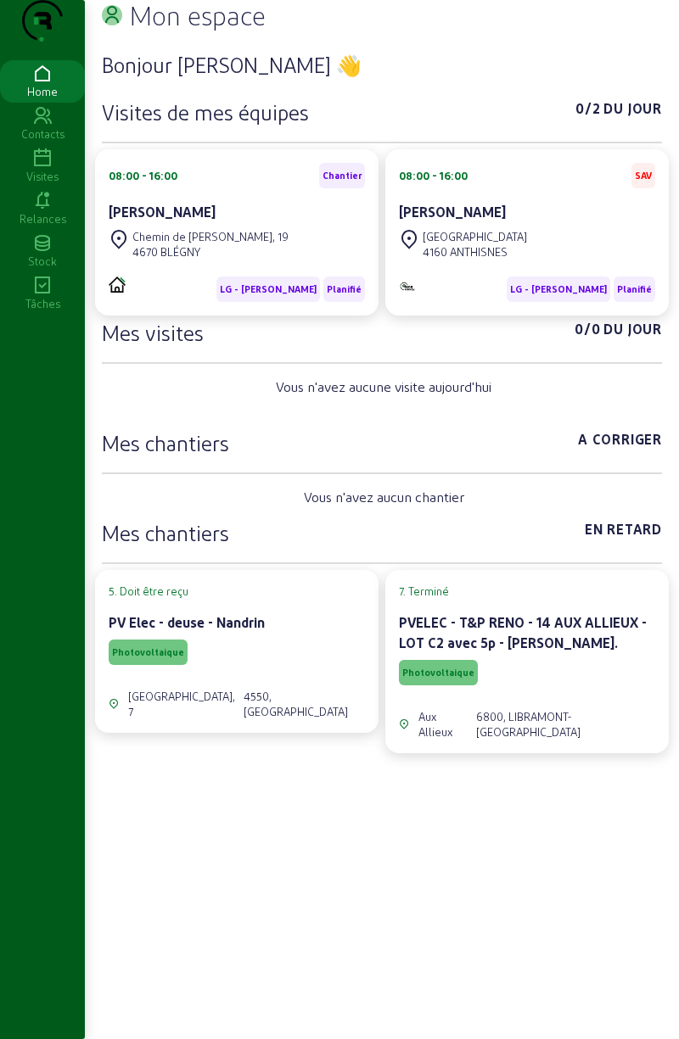
click at [36, 296] on icon at bounding box center [42, 286] width 85 height 20
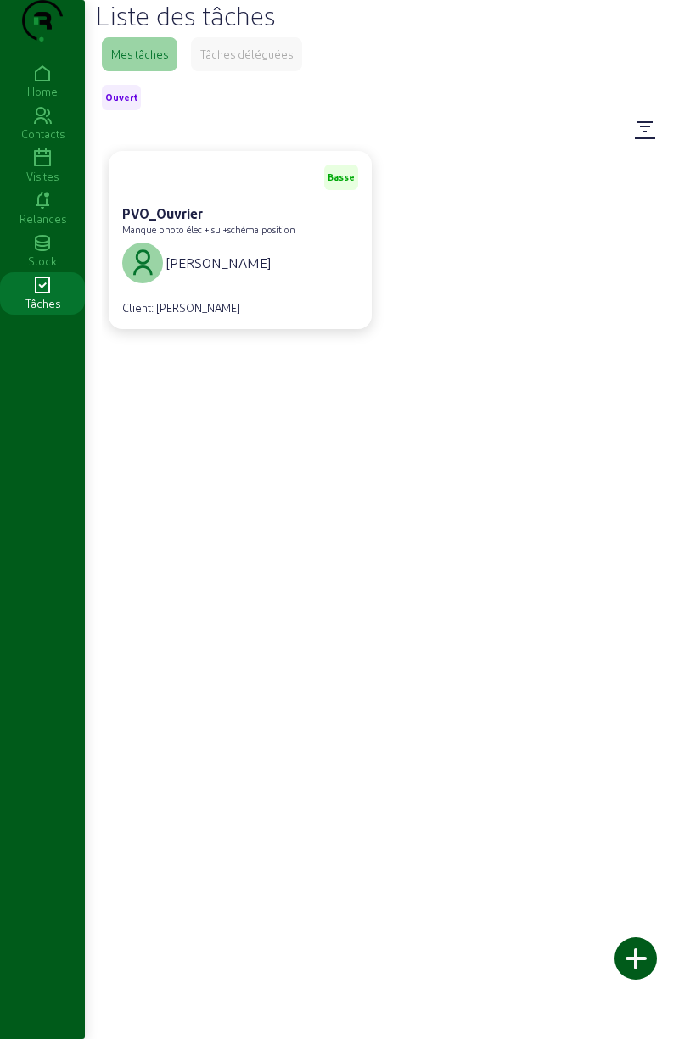
click at [185, 224] on div "PVO_Ouvrier" at bounding box center [240, 214] width 236 height 20
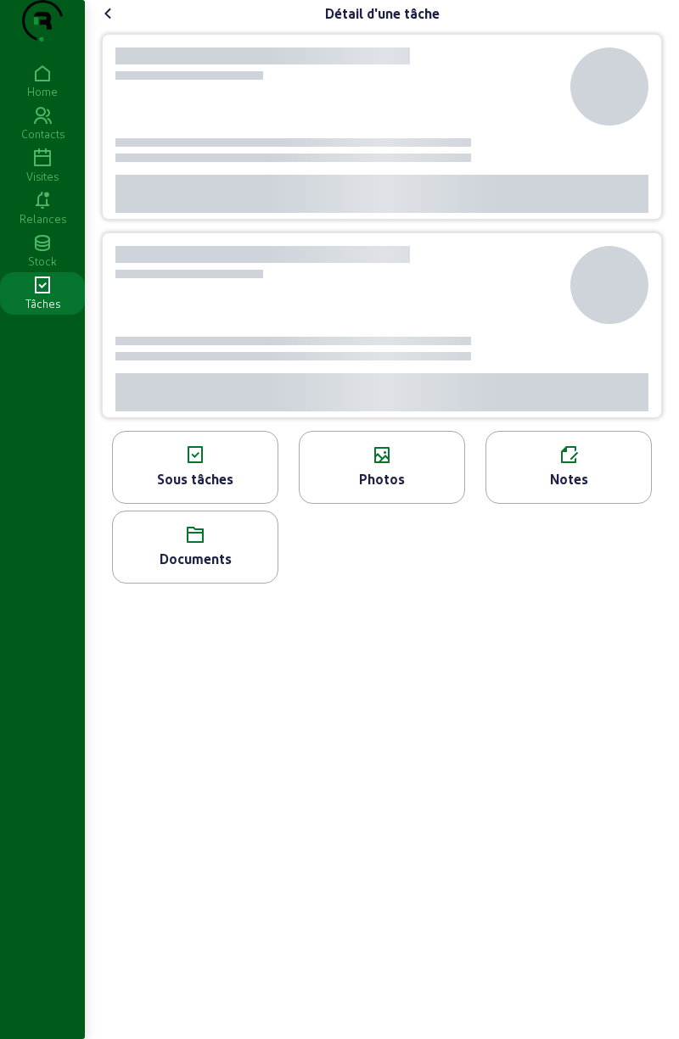
click at [179, 253] on div at bounding box center [382, 226] width 560 height 384
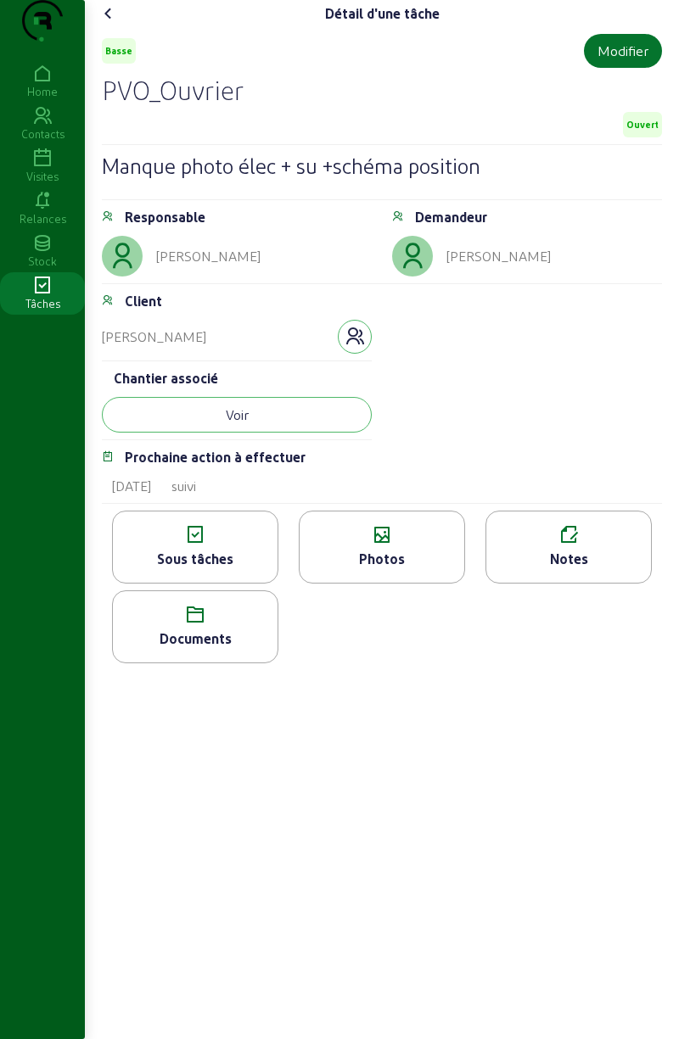
click at [178, 433] on button "Voir" at bounding box center [237, 415] width 270 height 36
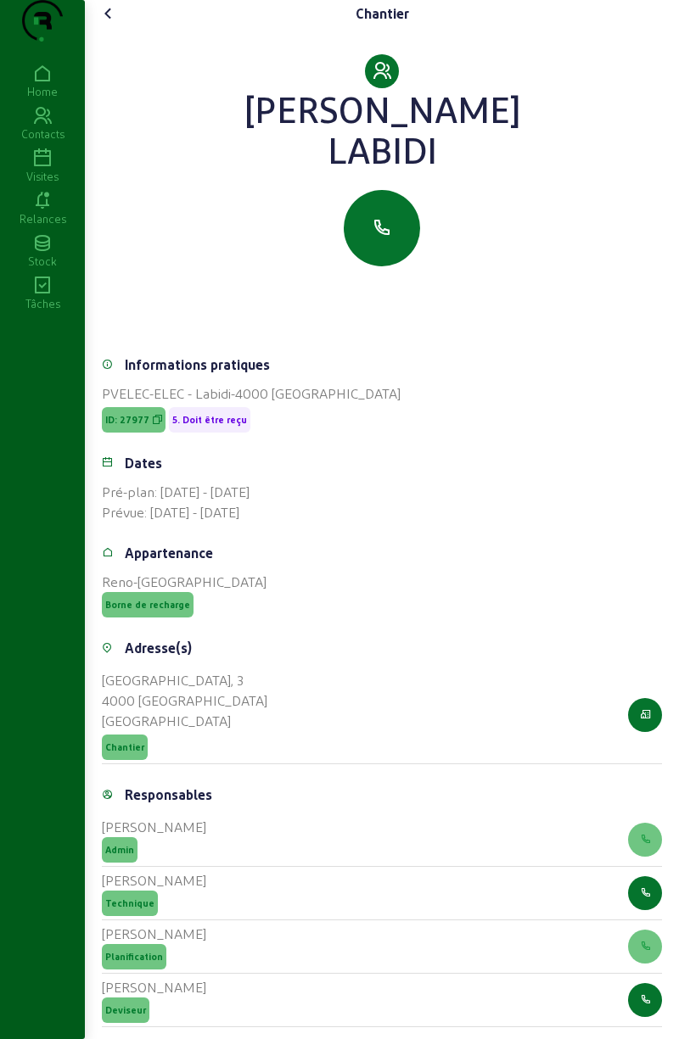
scroll to position [305, 0]
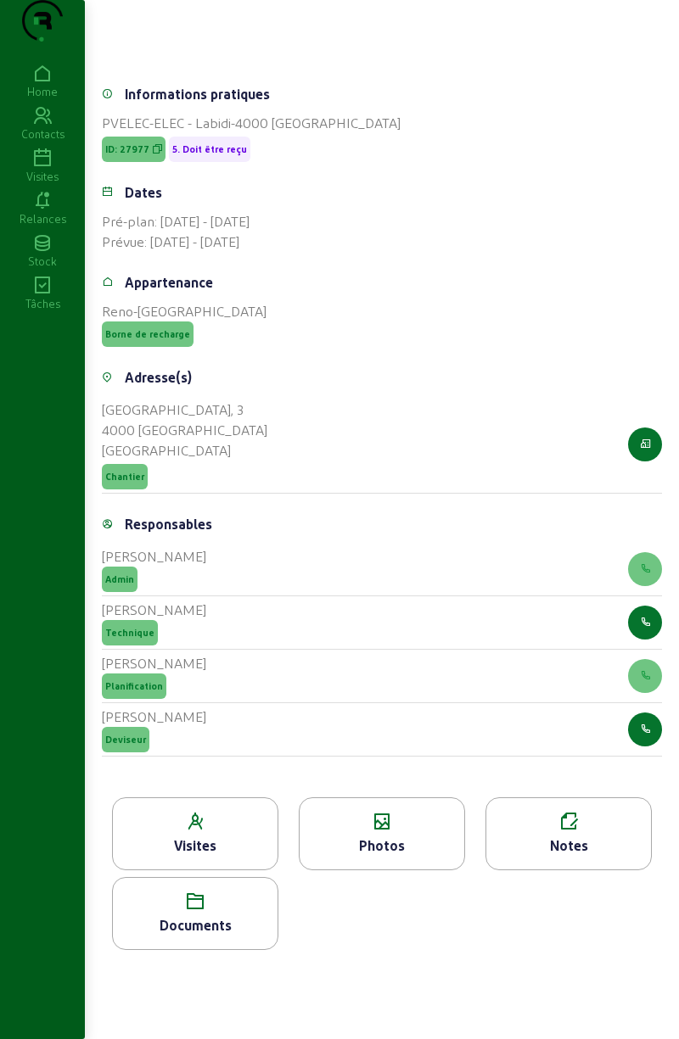
click at [216, 813] on icon at bounding box center [195, 822] width 165 height 20
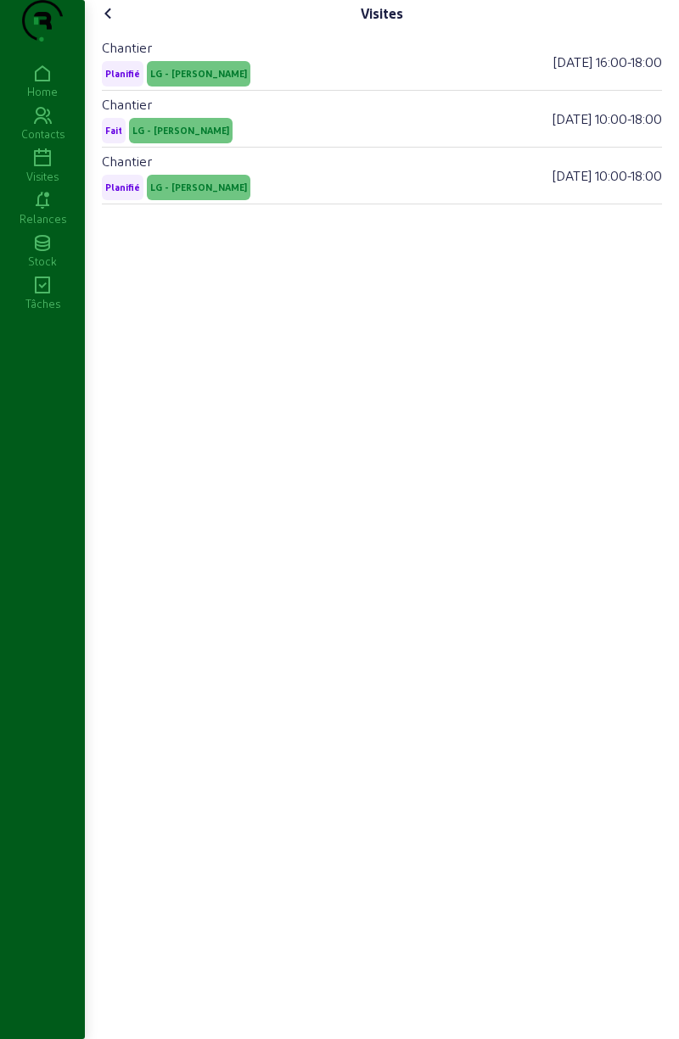
click at [236, 80] on span "LG - [PERSON_NAME]" at bounding box center [198, 74] width 97 height 12
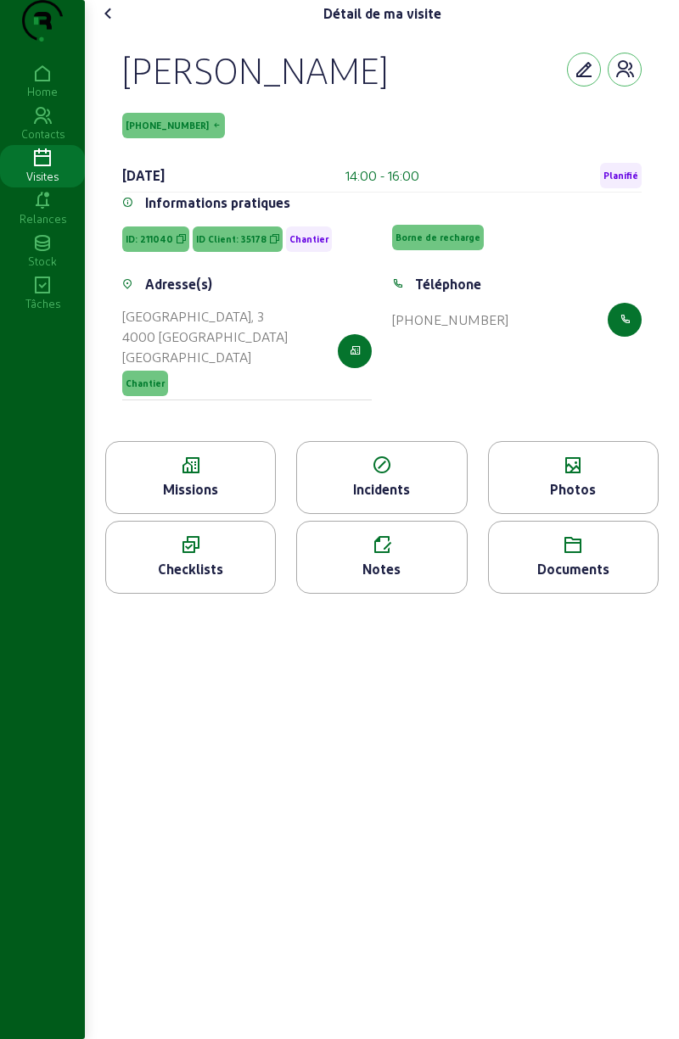
click at [222, 589] on div "Checklists" at bounding box center [190, 557] width 170 height 73
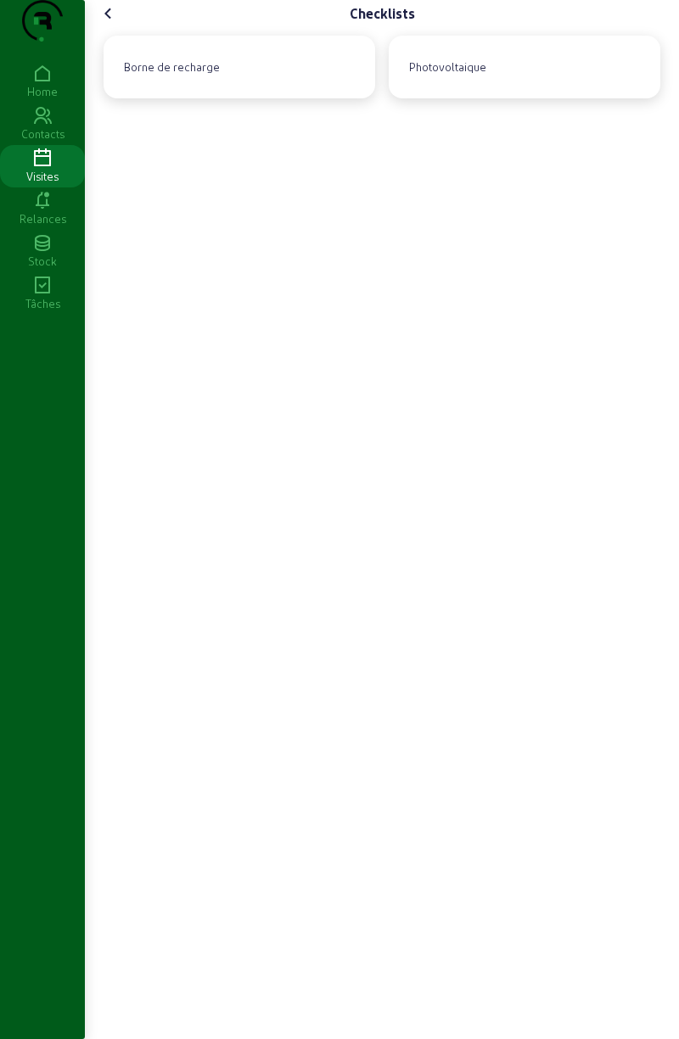
click at [306, 85] on div "Borne de recharge" at bounding box center [239, 67] width 244 height 36
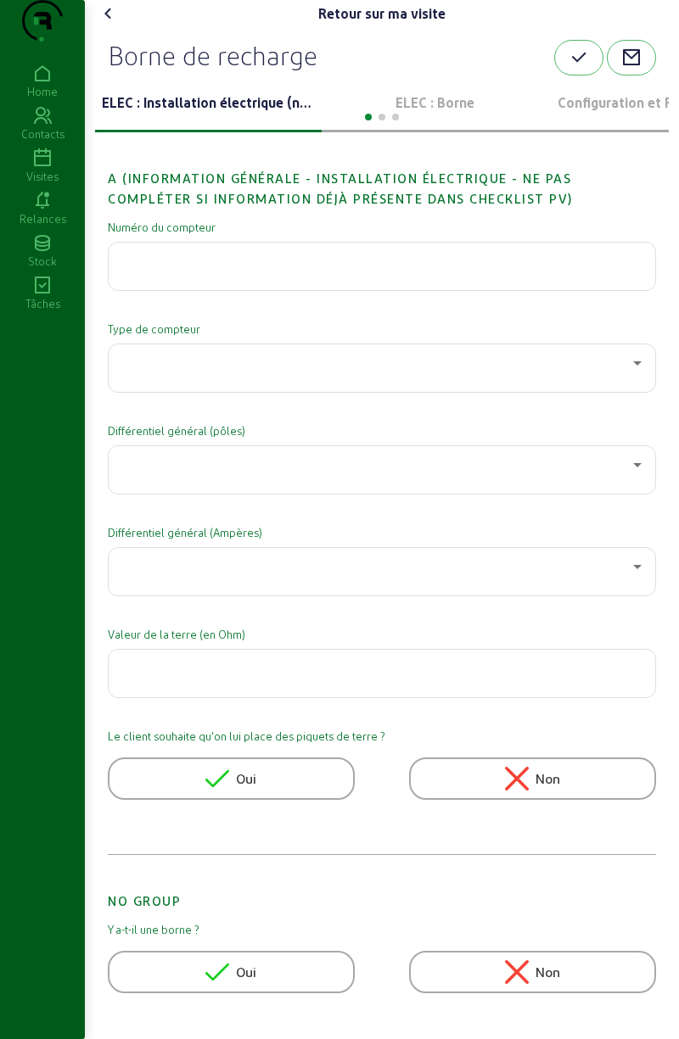
click at [450, 126] on div at bounding box center [381, 115] width 573 height 20
click at [452, 113] on p "ELEC : Borne" at bounding box center [434, 102] width 213 height 20
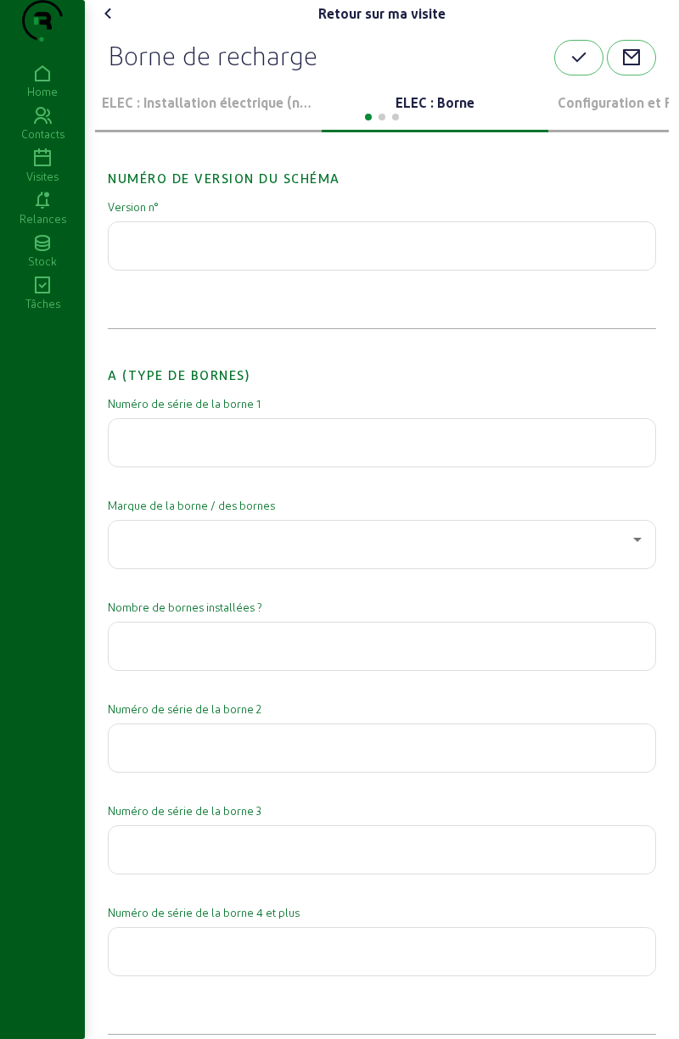
click at [390, 448] on input "text" at bounding box center [381, 438] width 519 height 20
type input "24-11-A5F-HZS"
click at [352, 550] on div at bounding box center [377, 539] width 511 height 20
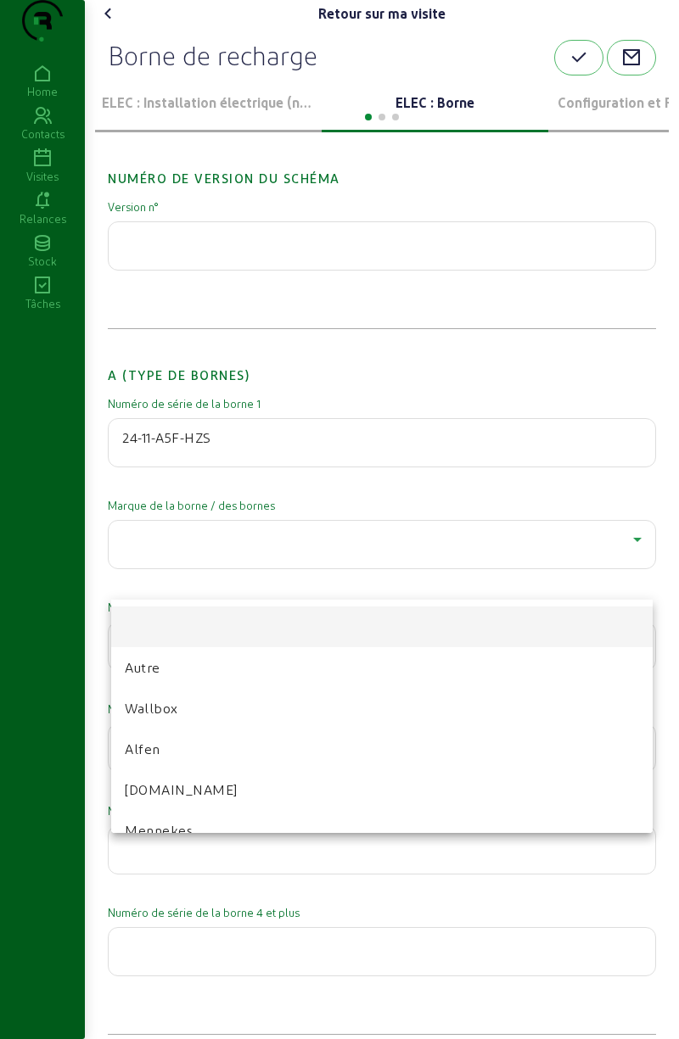
click at [217, 795] on mat-option "Reno.Energy" at bounding box center [381, 789] width 541 height 41
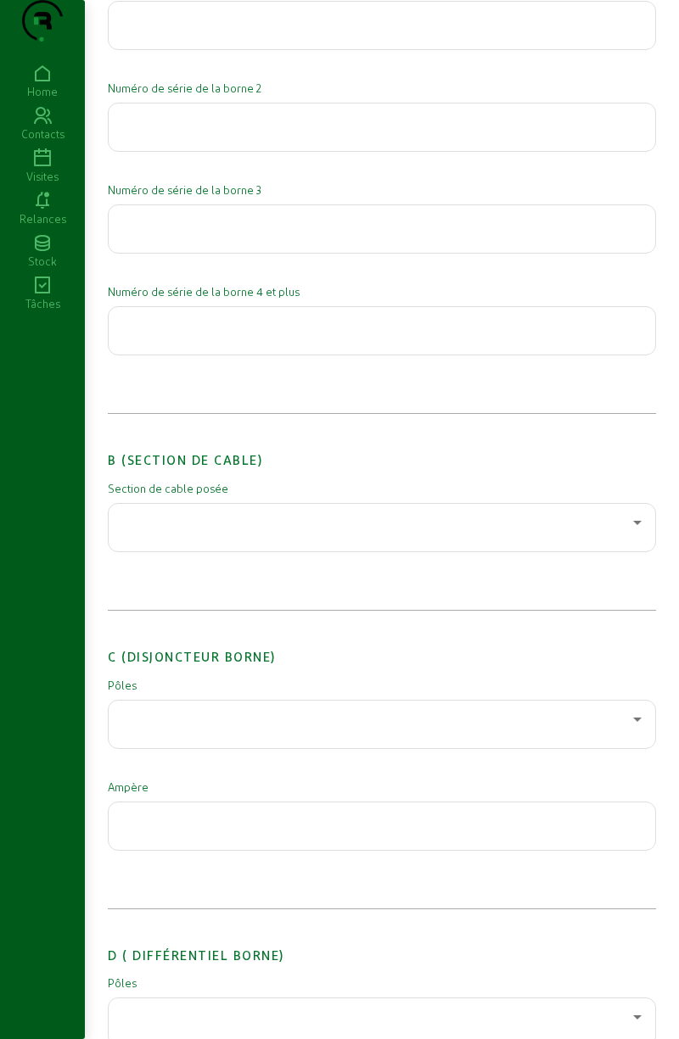
scroll to position [622, 0]
click at [333, 532] on div at bounding box center [377, 521] width 511 height 20
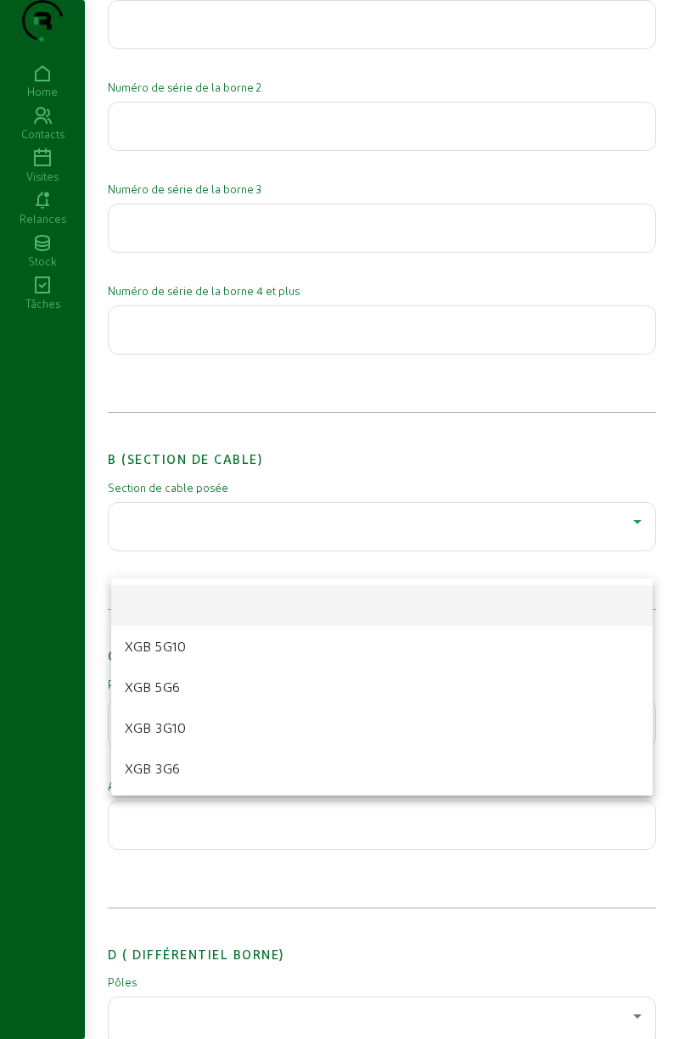
click at [226, 693] on mat-option "XGB 5G6" at bounding box center [381, 687] width 541 height 41
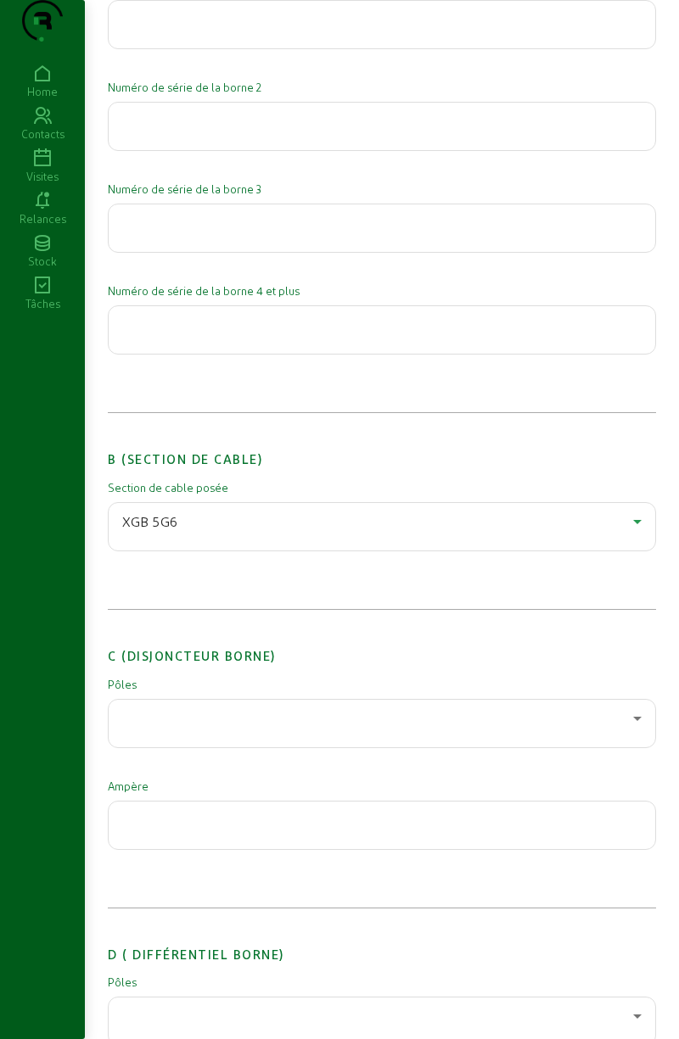
click at [242, 729] on div at bounding box center [377, 718] width 511 height 20
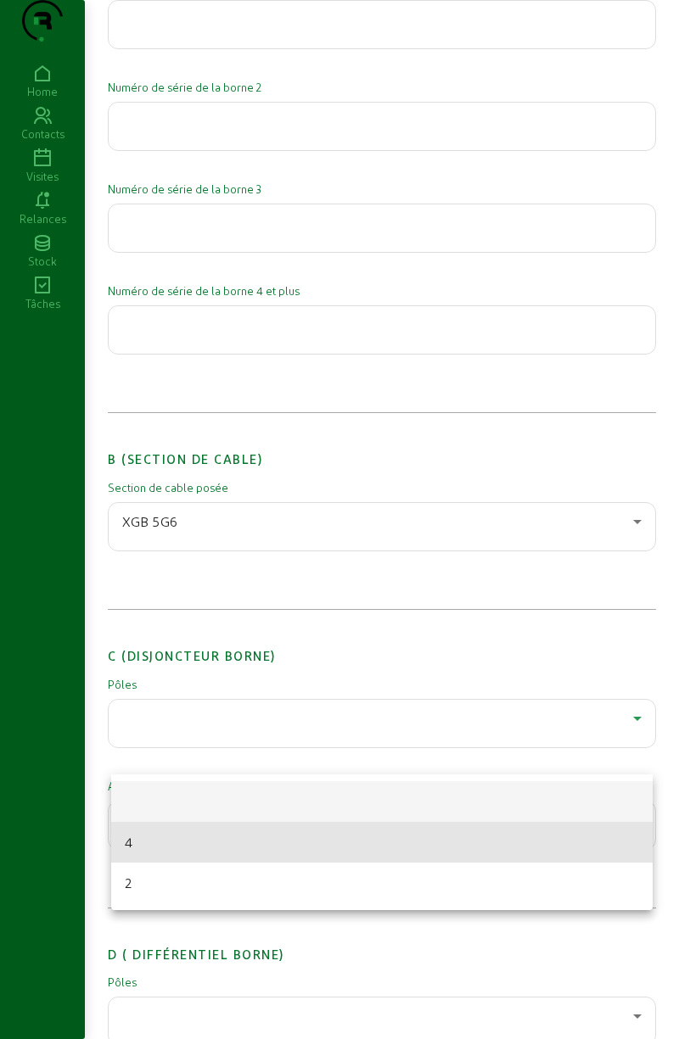
click at [184, 841] on mat-option "4" at bounding box center [381, 842] width 541 height 41
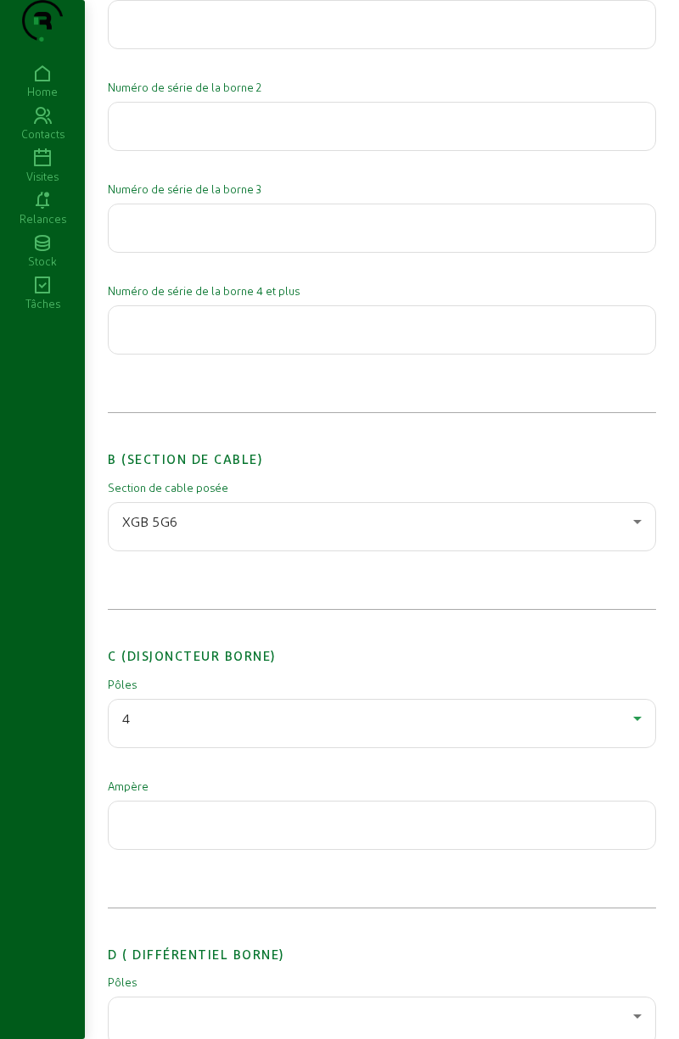
click at [198, 830] on input "number" at bounding box center [381, 820] width 519 height 20
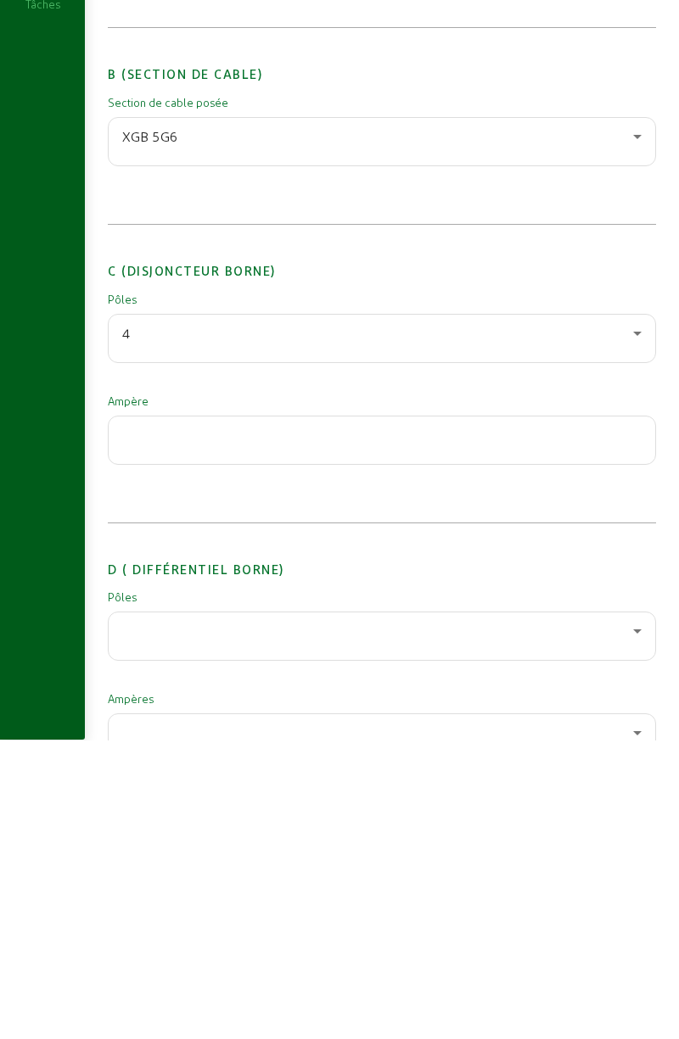
scroll to position [798, 0]
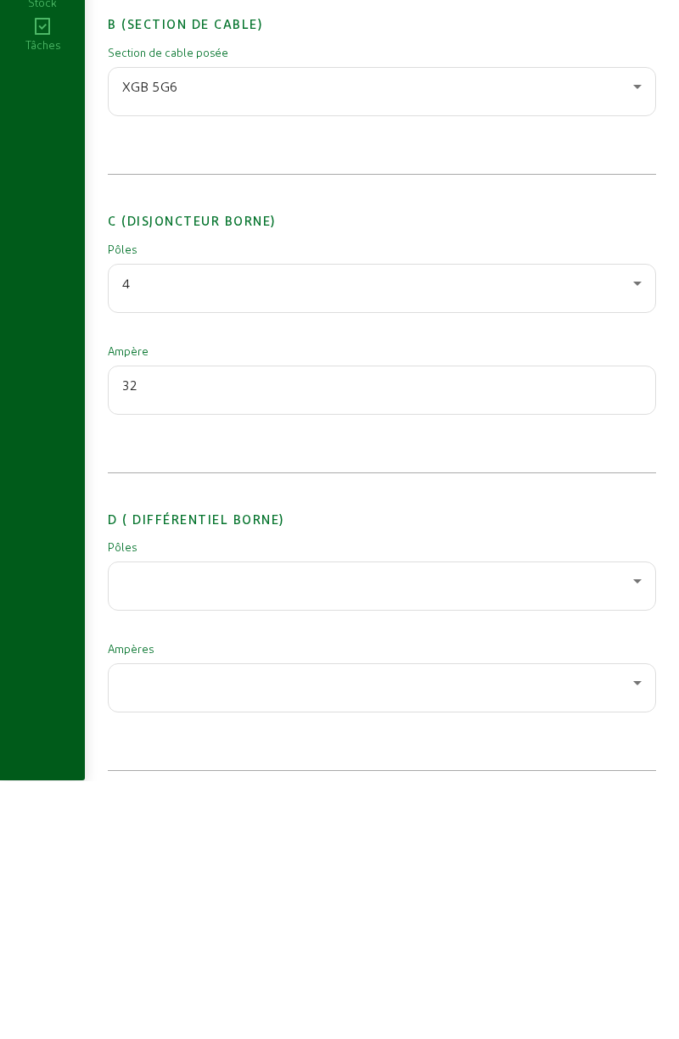
type input "32"
click at [280, 850] on div at bounding box center [377, 840] width 511 height 20
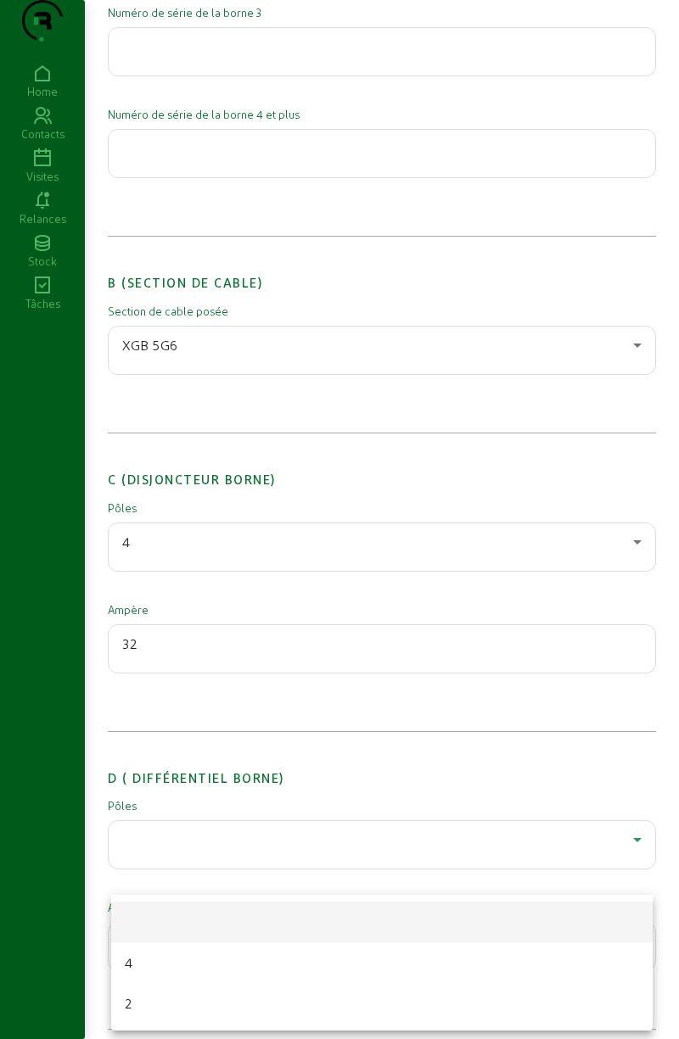
click at [161, 968] on mat-option "4" at bounding box center [381, 962] width 541 height 41
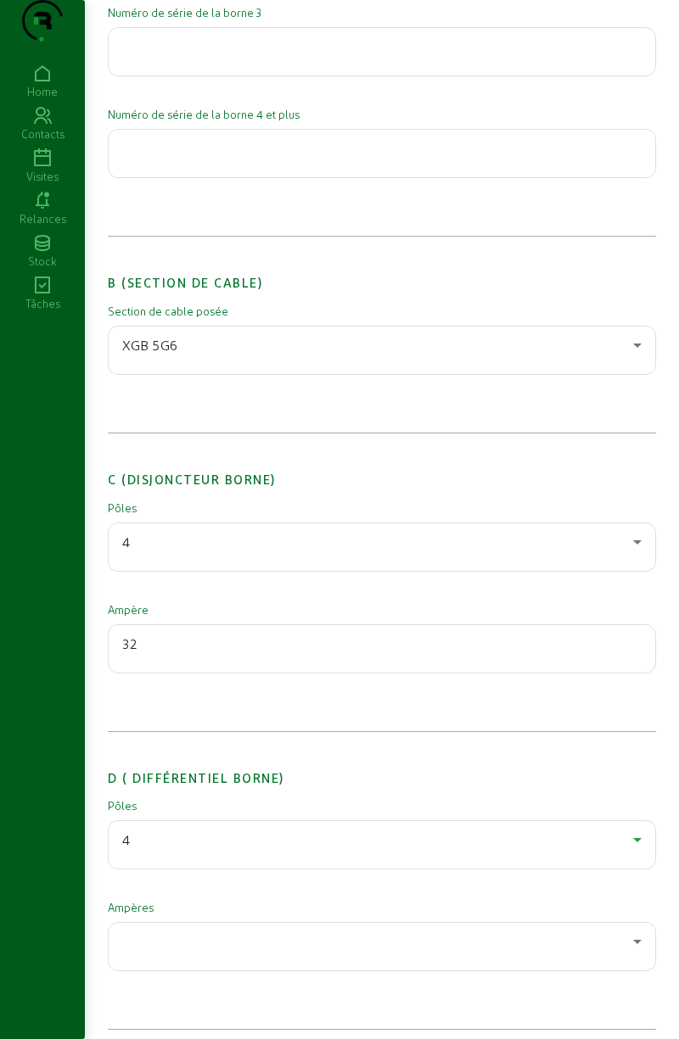
click at [214, 952] on div at bounding box center [377, 941] width 511 height 20
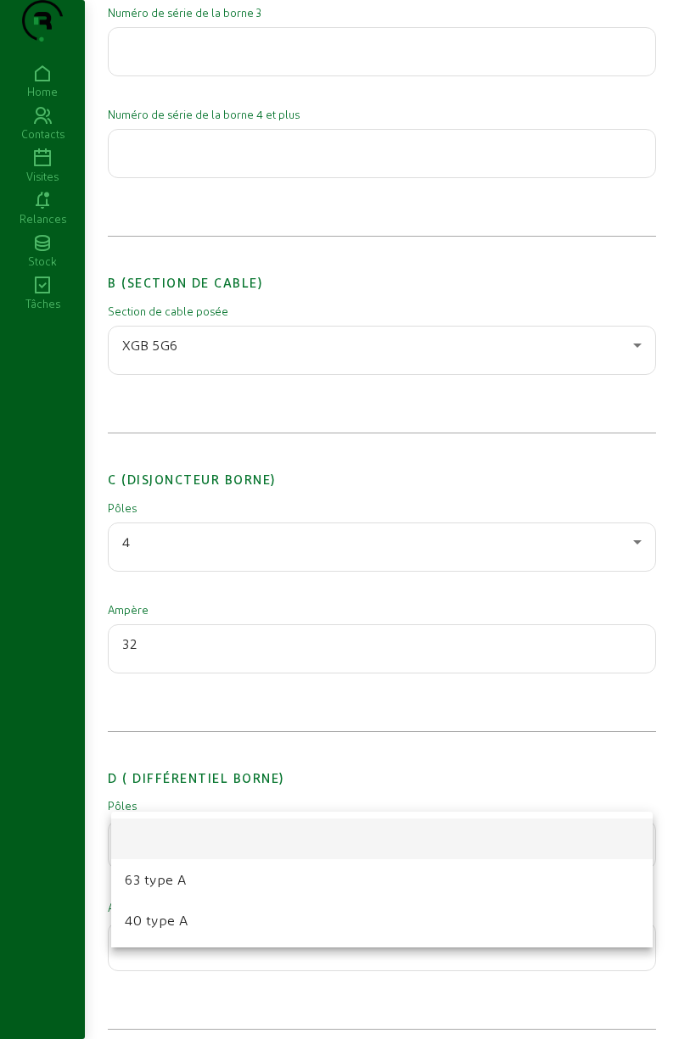
click at [226, 934] on mat-option "40 type A" at bounding box center [381, 920] width 541 height 41
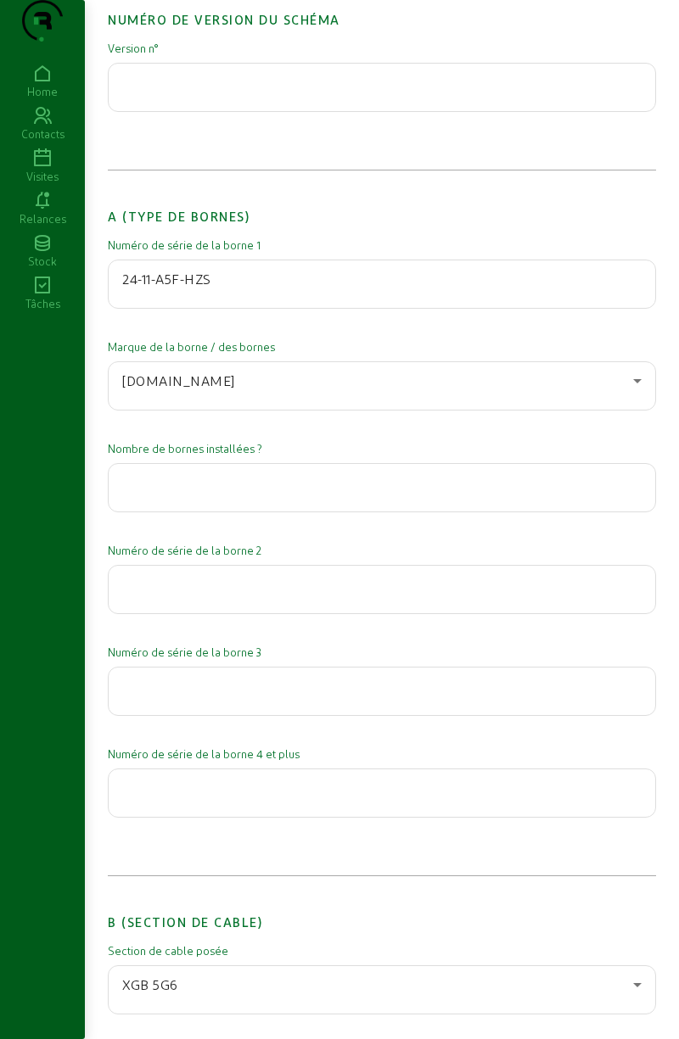
scroll to position [0, 0]
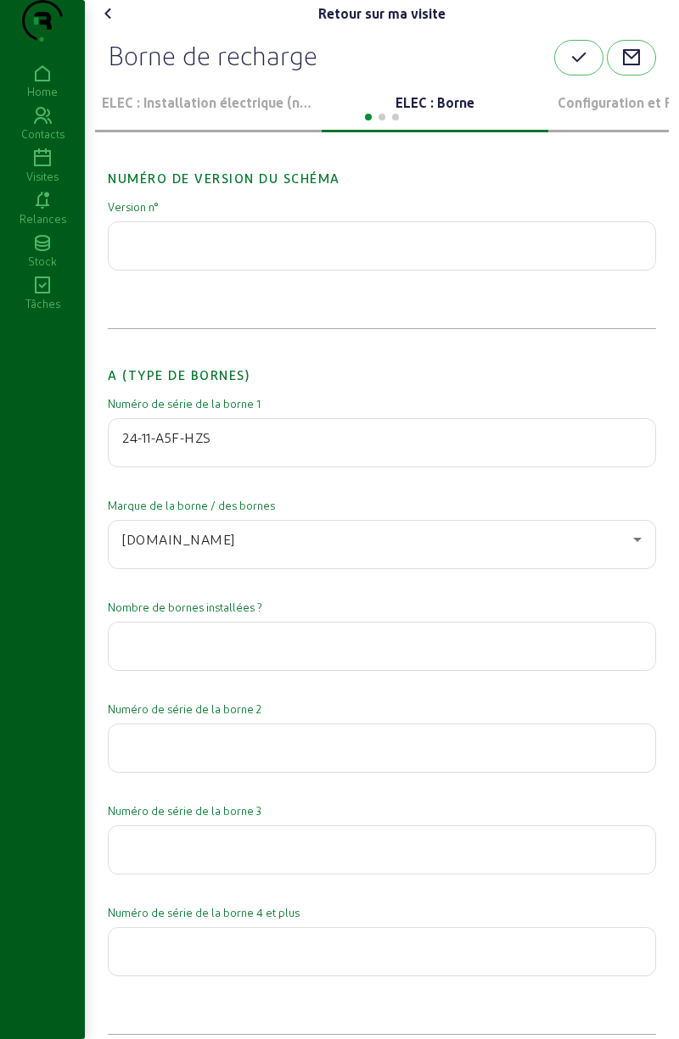
click at [568, 68] on icon "button" at bounding box center [578, 58] width 20 height 20
click at [103, 24] on icon at bounding box center [108, 13] width 20 height 20
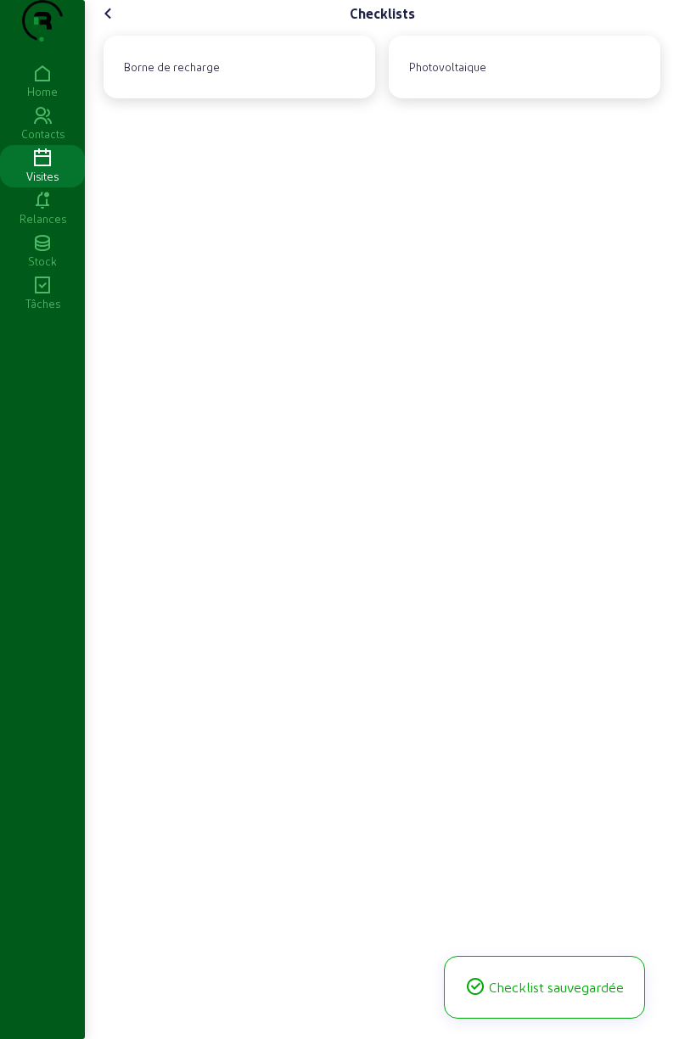
click at [454, 81] on div "Photovoltaique" at bounding box center [447, 67] width 91 height 29
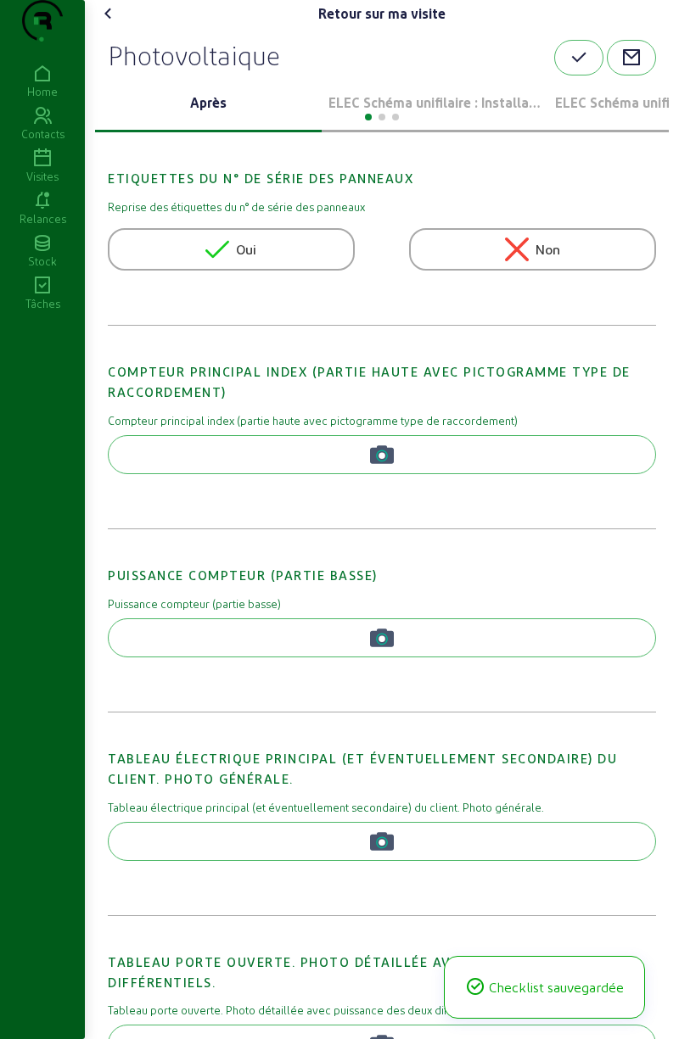
click at [388, 113] on p "ELEC Schéma unifilaire : Installation 1" at bounding box center [434, 102] width 213 height 20
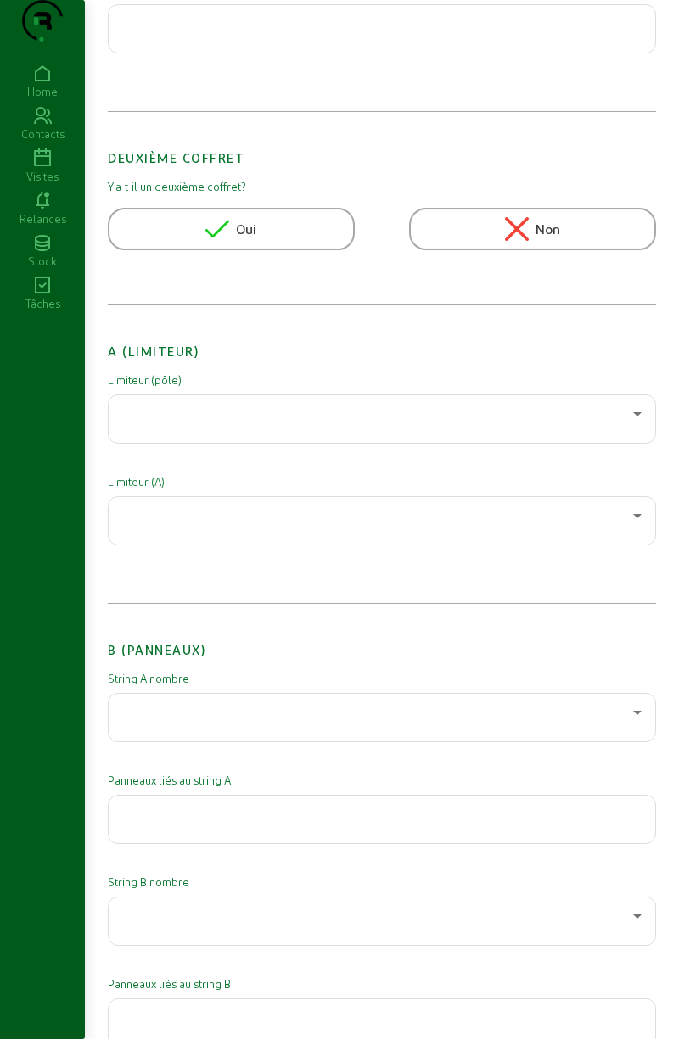
scroll to position [218, 0]
click at [444, 423] on div at bounding box center [377, 413] width 511 height 20
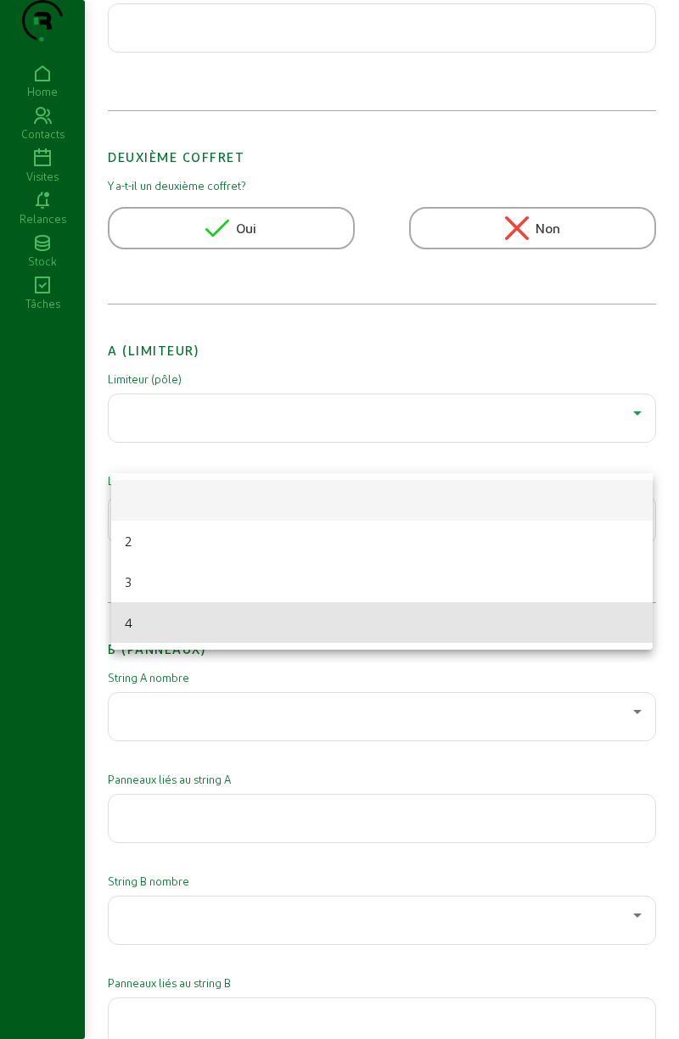
click at [238, 617] on mat-option "4" at bounding box center [381, 622] width 541 height 41
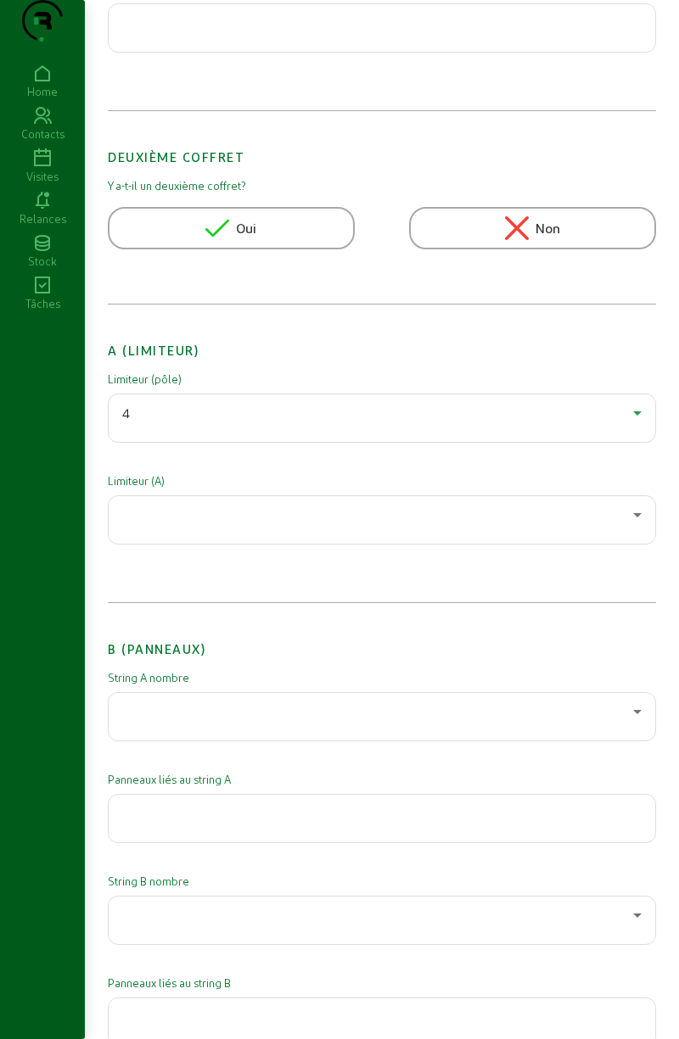
click at [295, 525] on div at bounding box center [377, 515] width 511 height 20
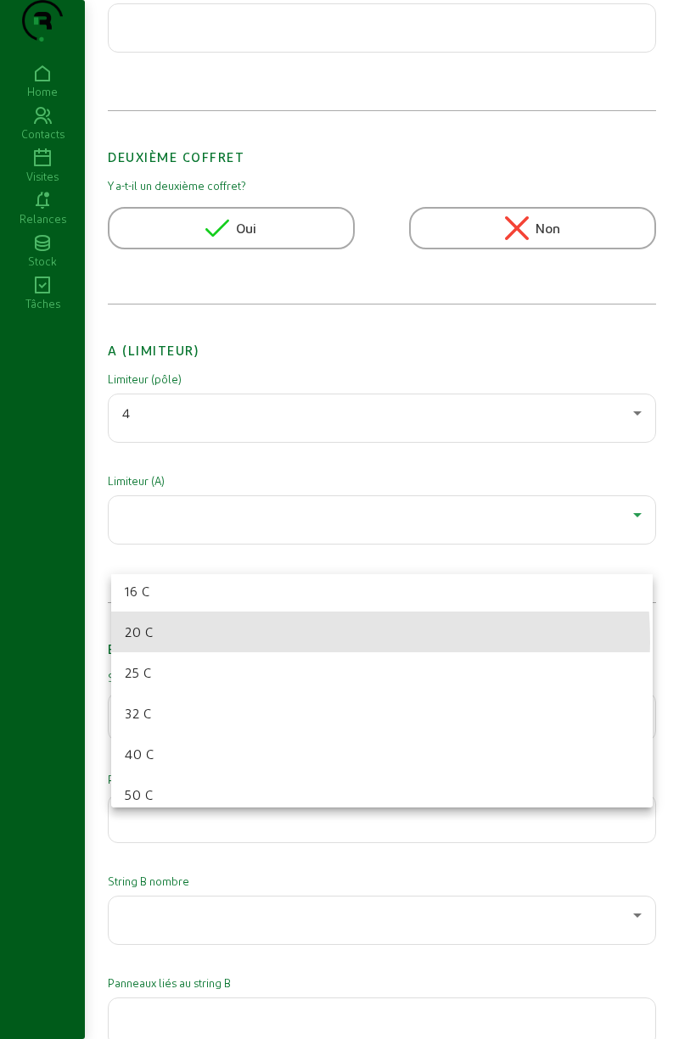
scroll to position [114, 0]
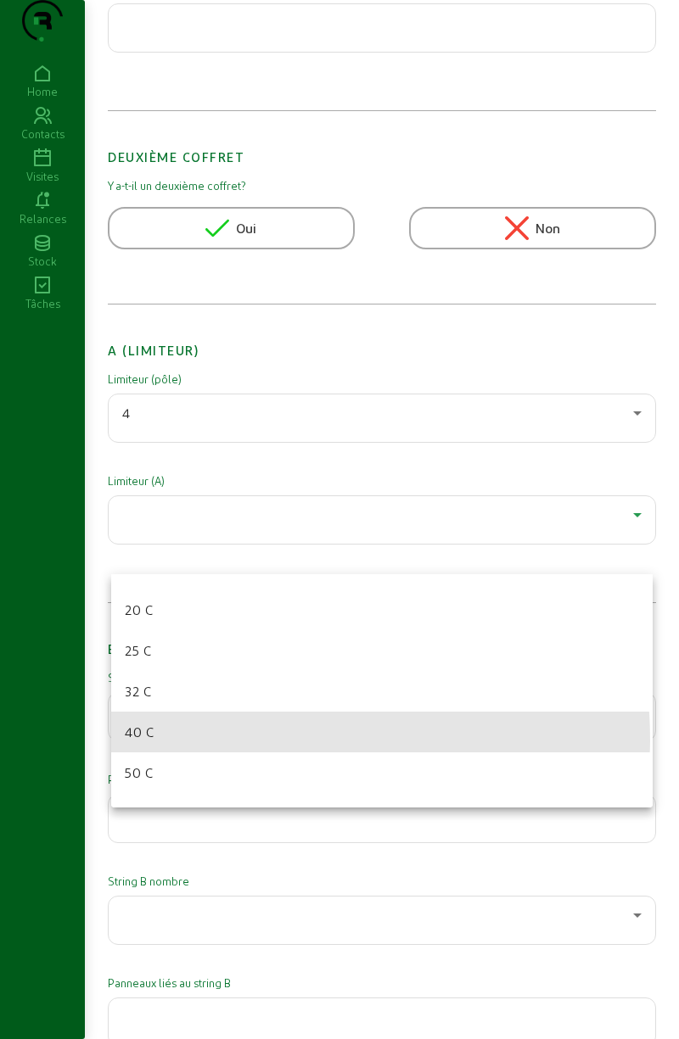
click at [193, 741] on mat-option "40 C" at bounding box center [381, 732] width 541 height 41
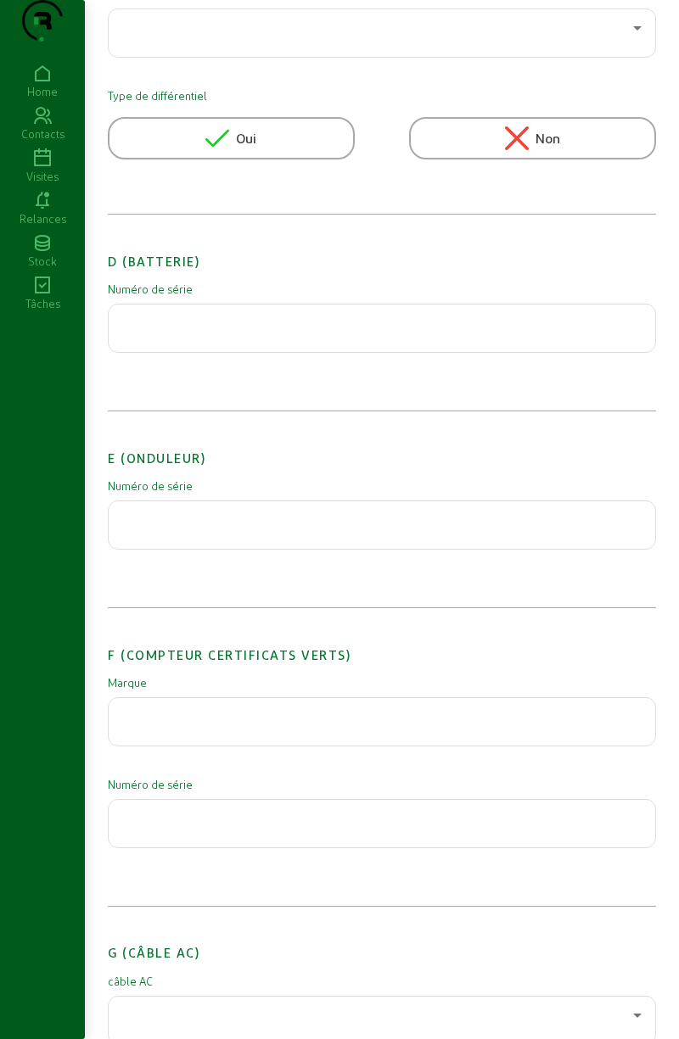
scroll to position [1472, 0]
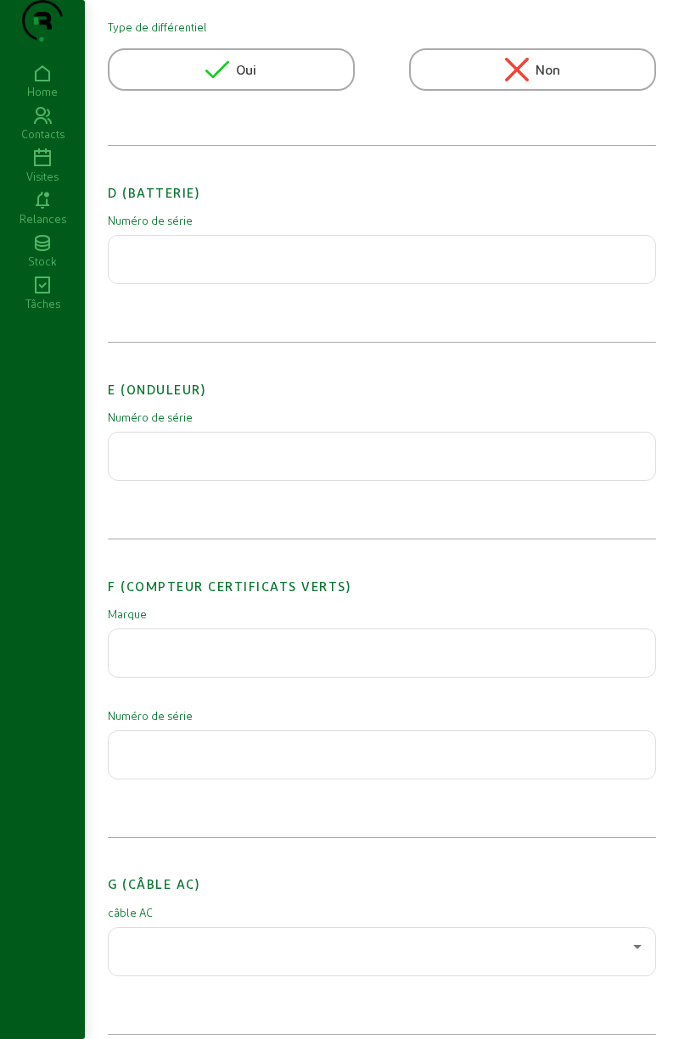
click at [417, 461] on input "text" at bounding box center [381, 451] width 519 height 20
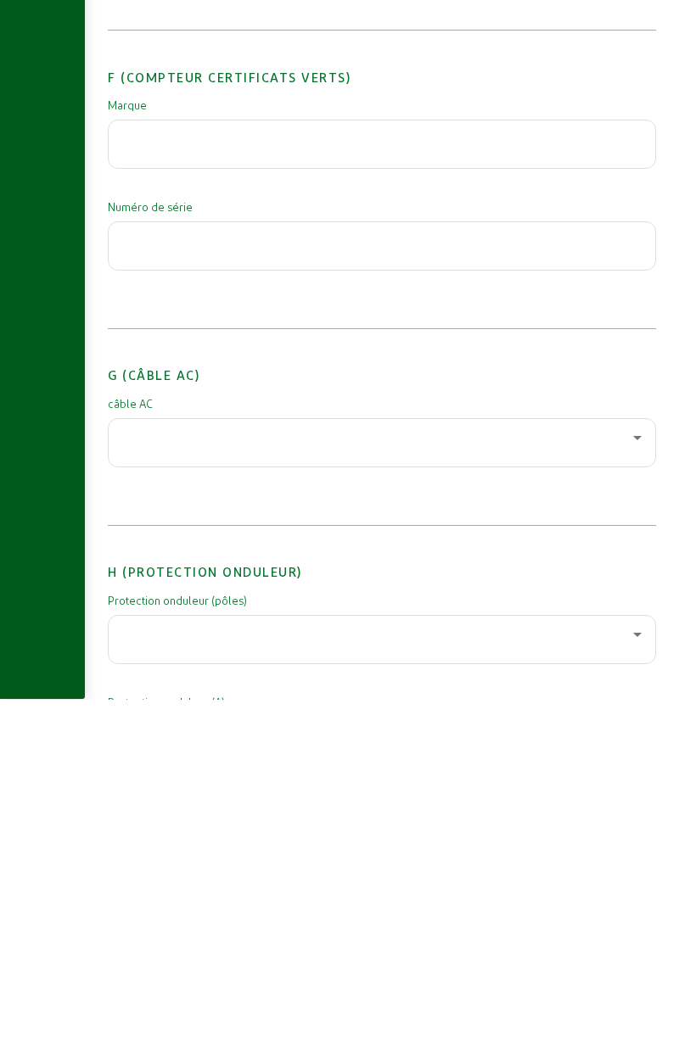
type input "SJ2423-07B057A74-6E"
click at [494, 788] on div at bounding box center [377, 778] width 511 height 20
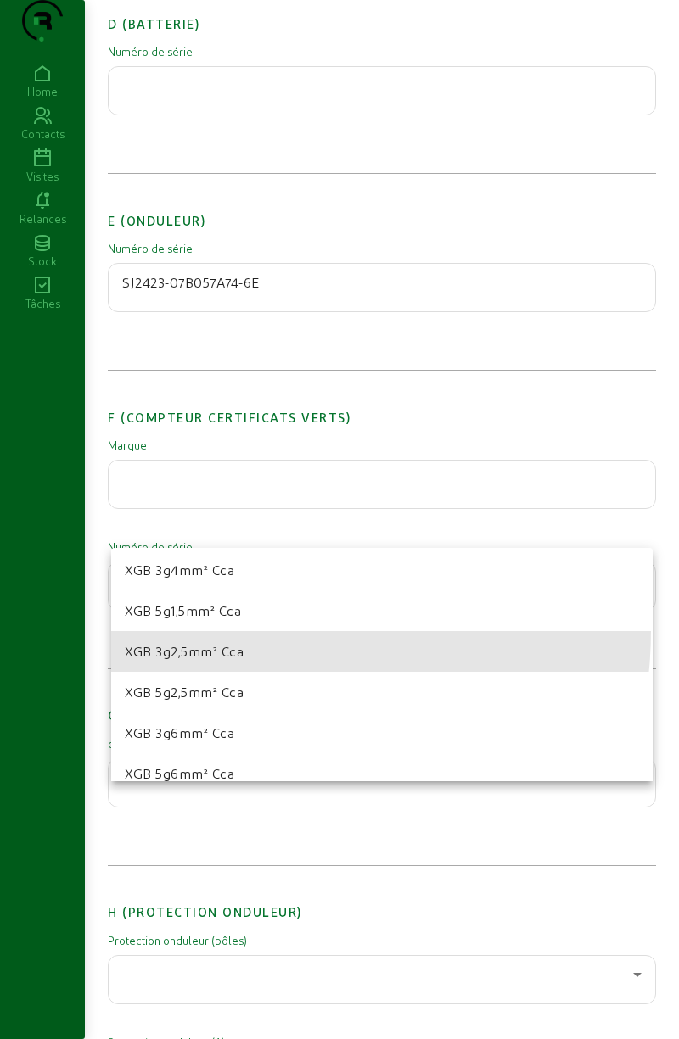
scroll to position [100, 0]
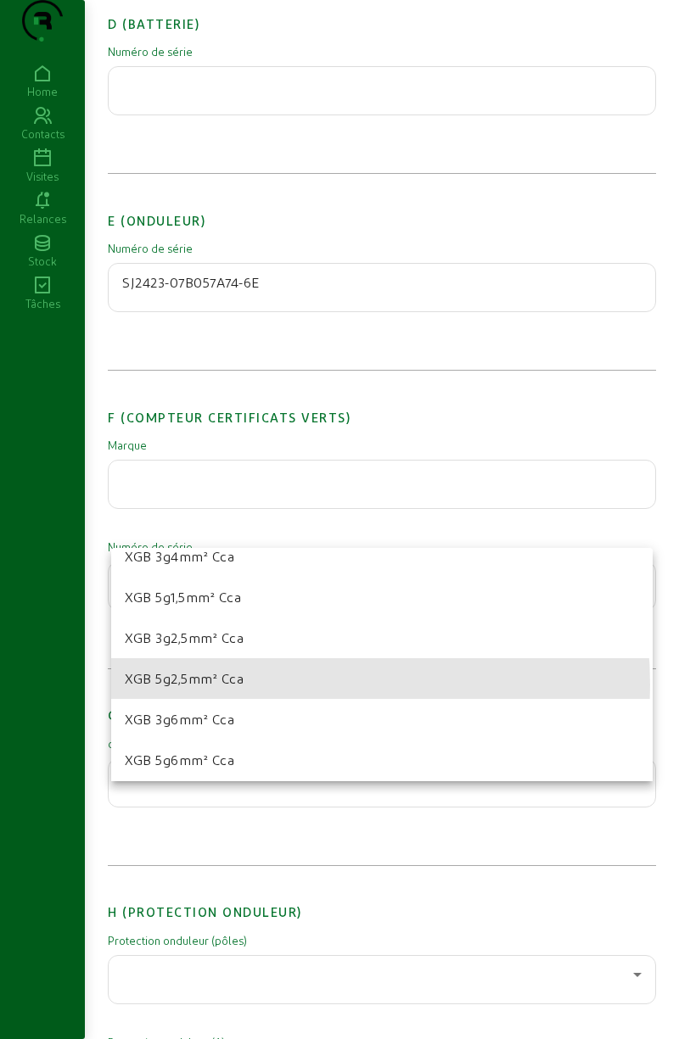
click at [253, 685] on mat-option "XGB 5g2,5mm² Cca" at bounding box center [381, 678] width 541 height 41
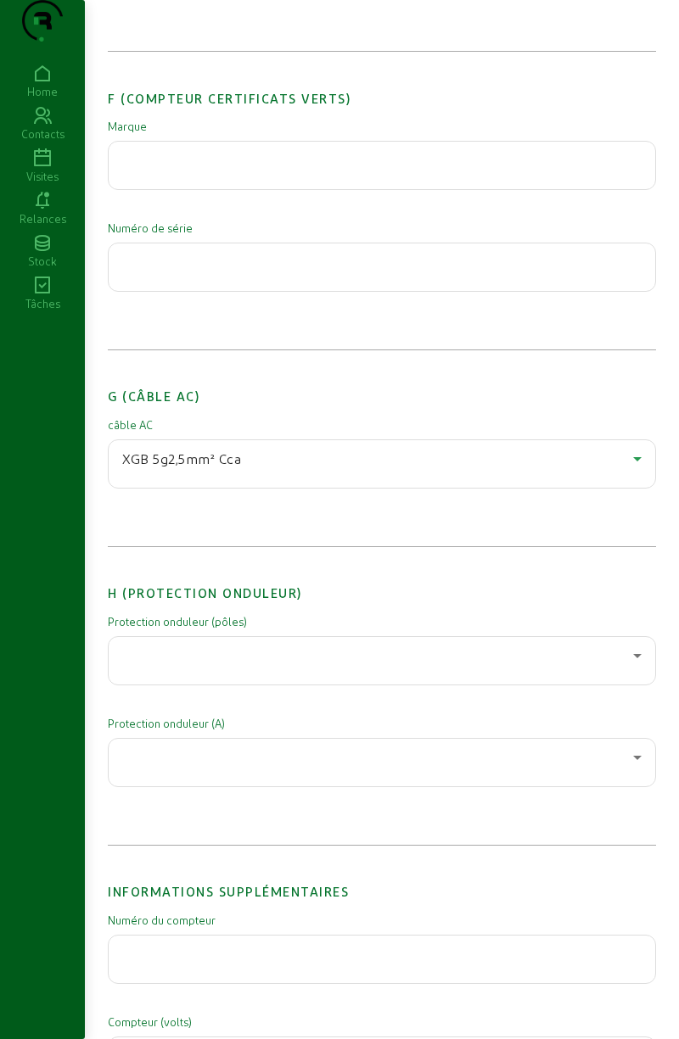
scroll to position [1961, 0]
click at [259, 664] on div at bounding box center [377, 654] width 511 height 20
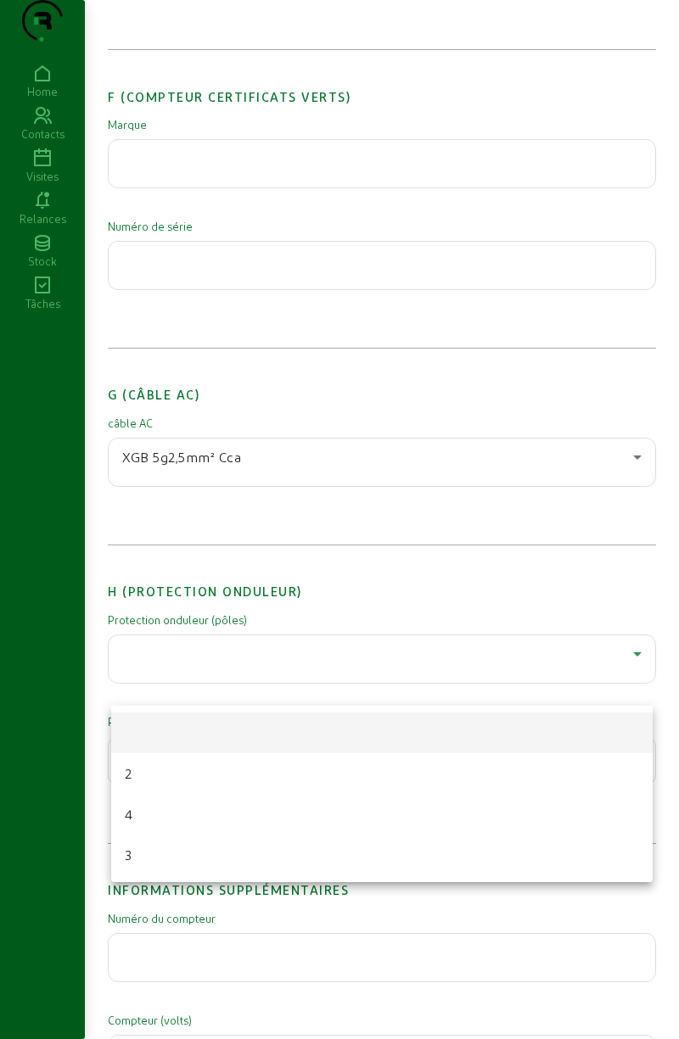
click at [213, 774] on mat-option "2" at bounding box center [381, 773] width 541 height 41
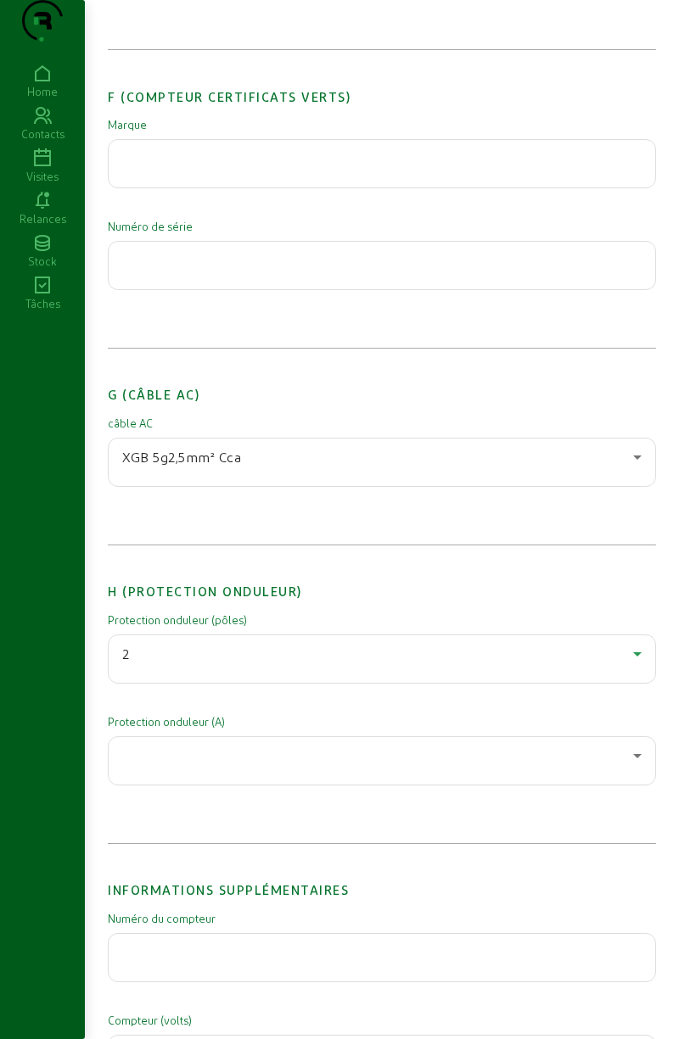
click at [262, 766] on div at bounding box center [377, 756] width 511 height 20
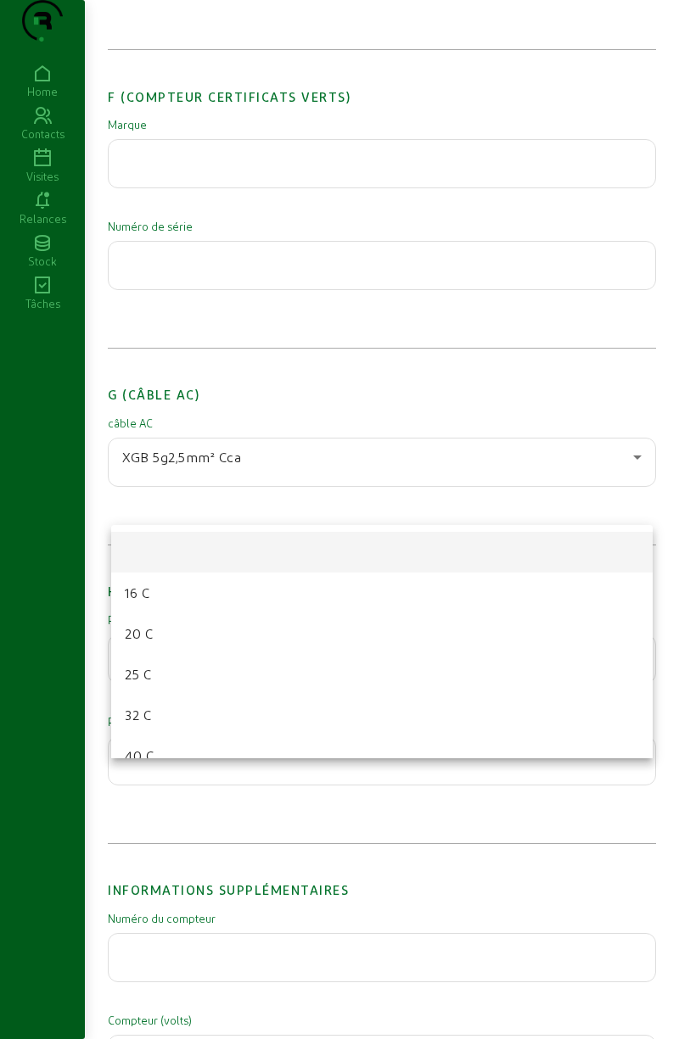
click at [239, 640] on mat-option "20 C" at bounding box center [381, 633] width 541 height 41
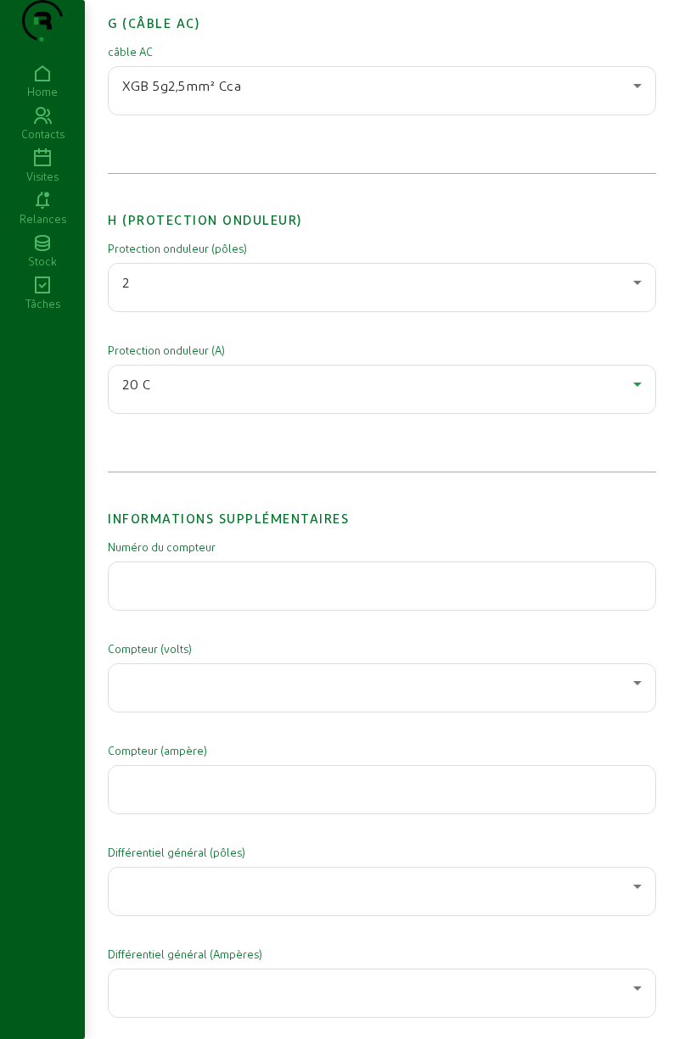
scroll to position [2350, 0]
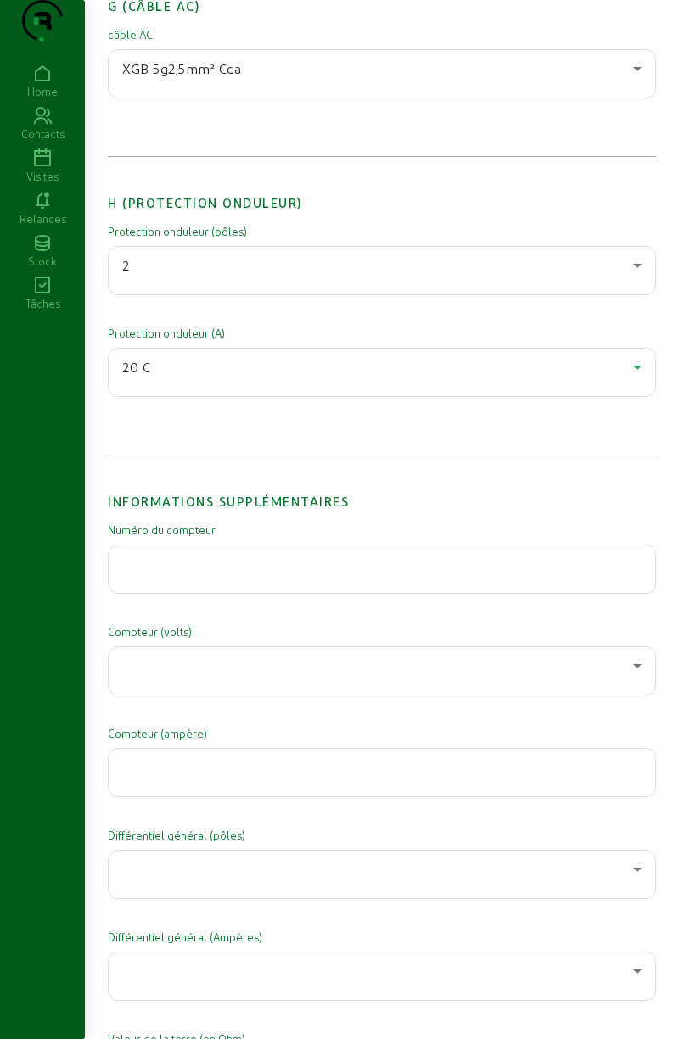
click at [360, 574] on input "text" at bounding box center [381, 564] width 519 height 20
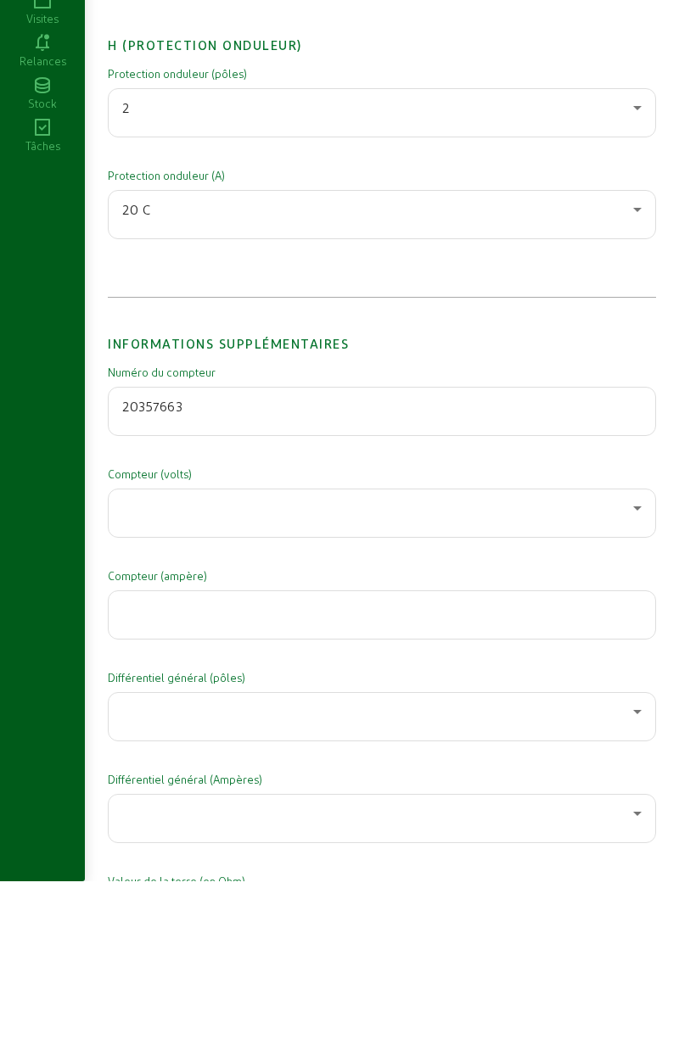
type input "20357663"
click at [400, 676] on div at bounding box center [377, 666] width 511 height 20
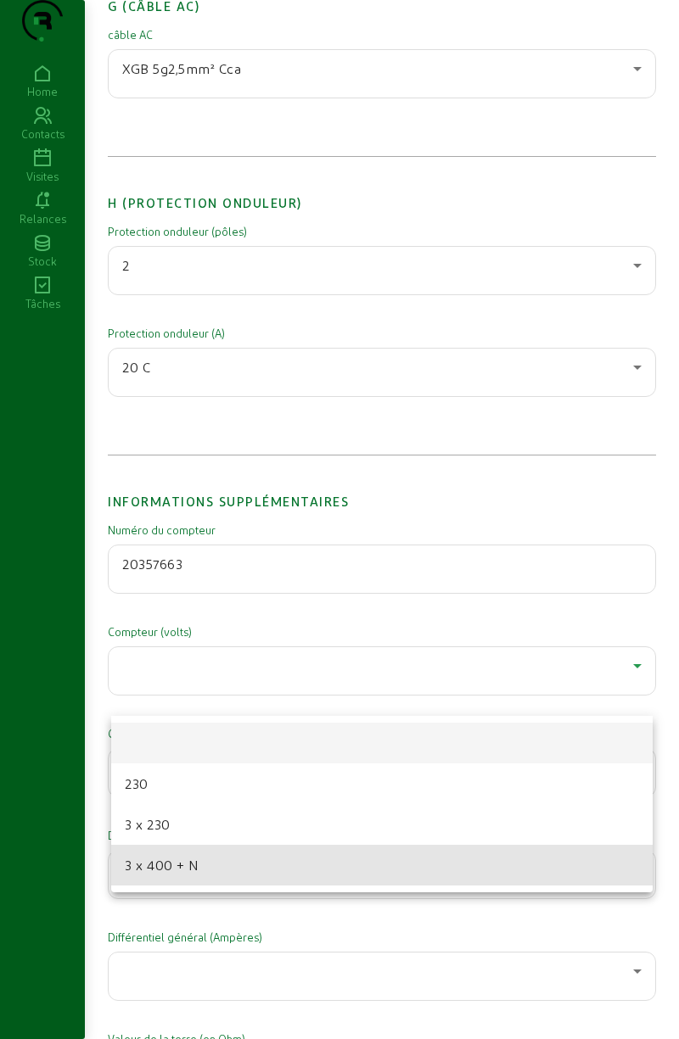
click at [221, 862] on mat-option "3 x 400 + N" at bounding box center [381, 865] width 541 height 41
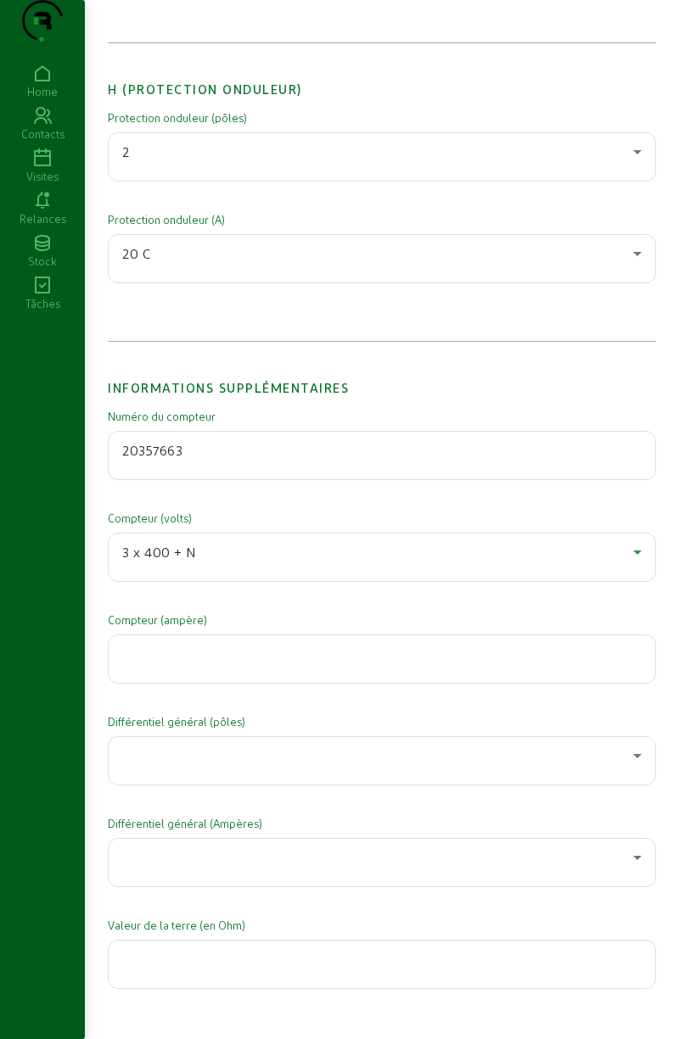
scroll to position [2485, 0]
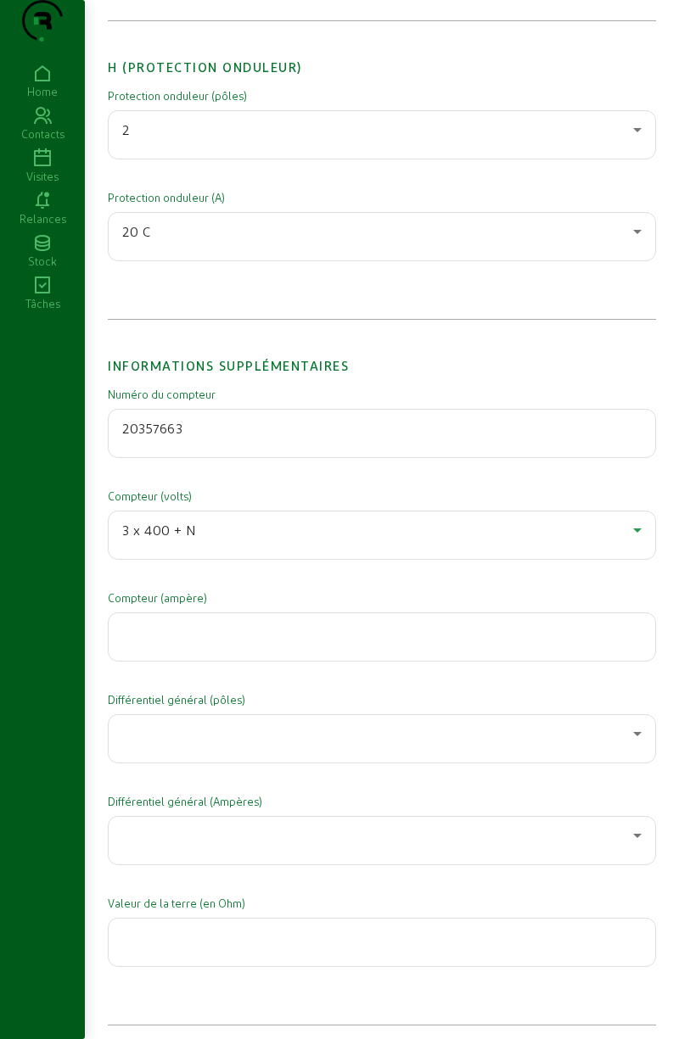
click at [336, 642] on input "number" at bounding box center [381, 632] width 519 height 20
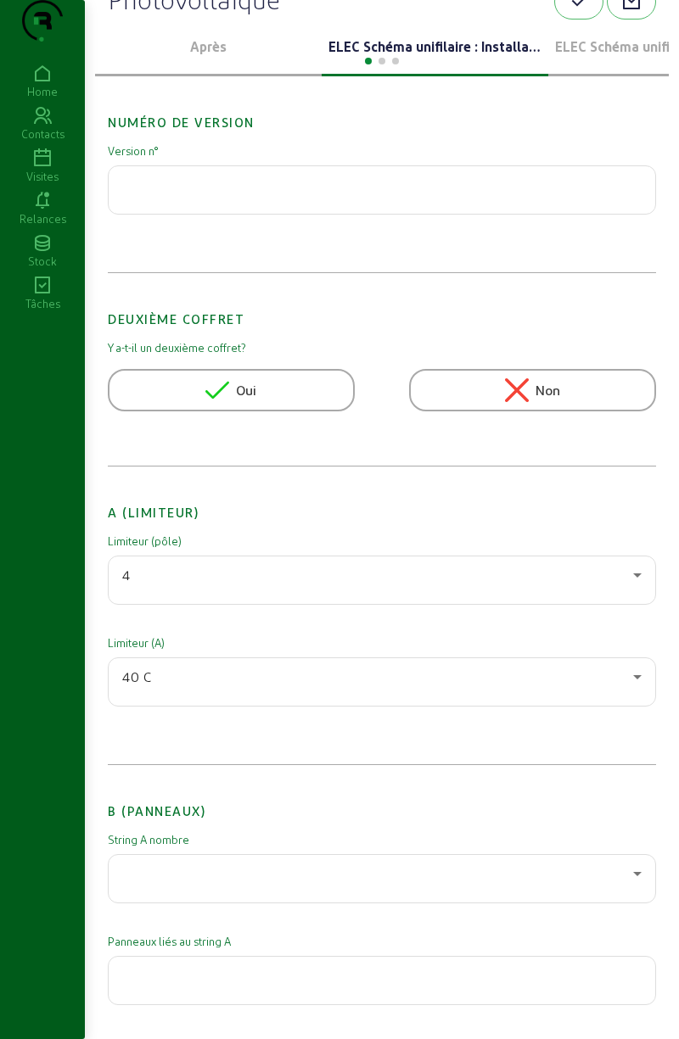
scroll to position [0, 0]
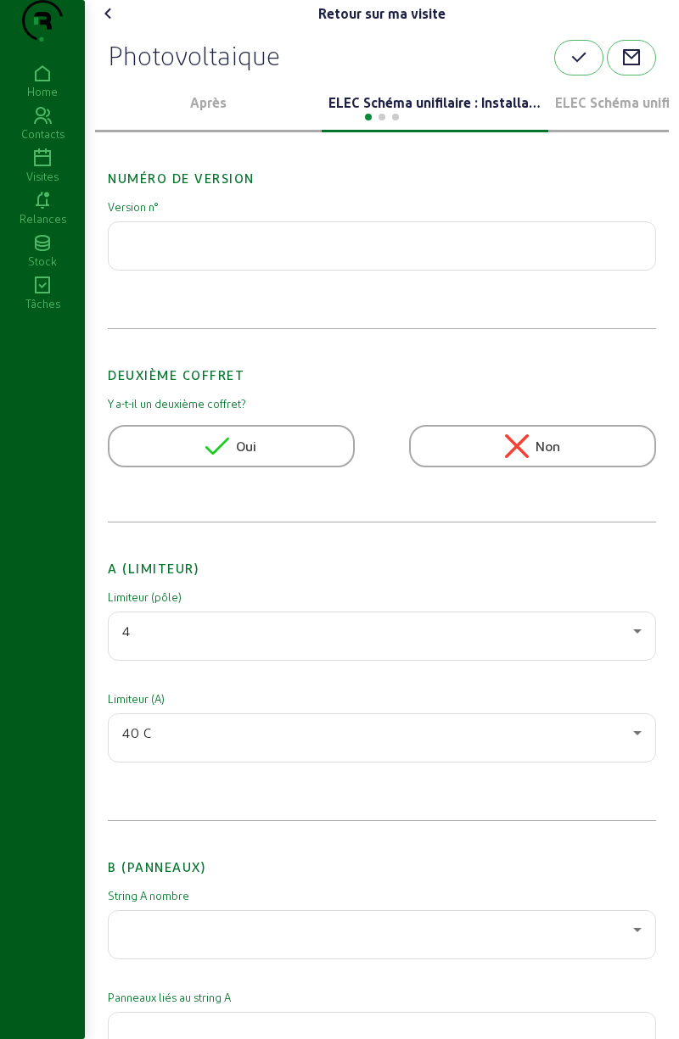
click at [577, 68] on icon "button" at bounding box center [578, 58] width 20 height 20
click at [108, 27] on cam-font-icon at bounding box center [108, 13] width 27 height 27
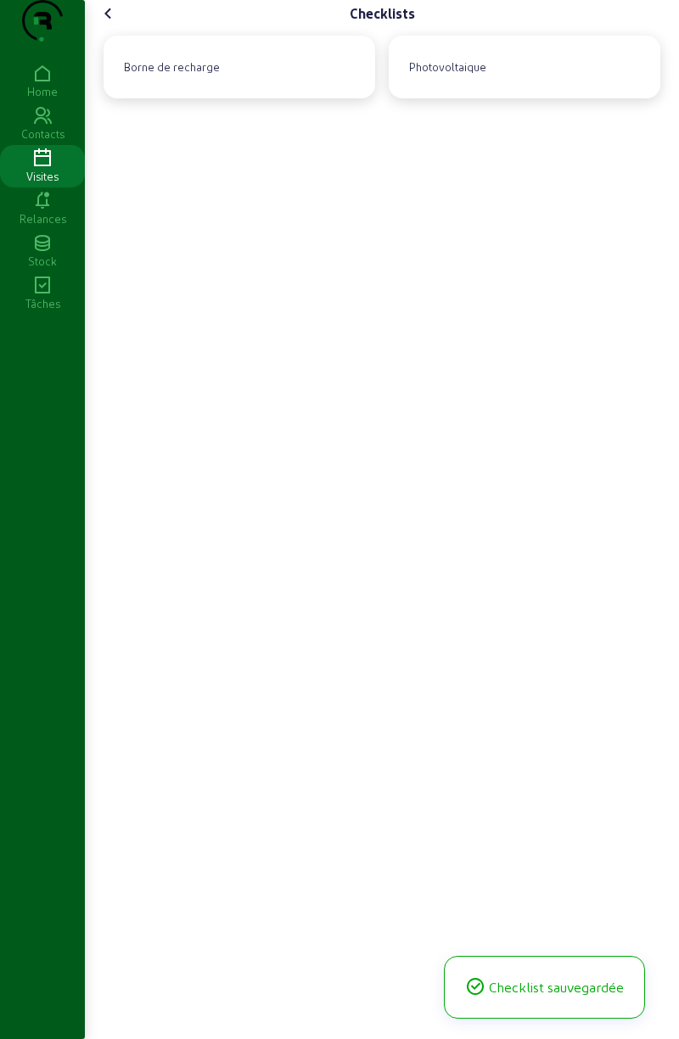
click at [116, 24] on icon at bounding box center [108, 13] width 20 height 20
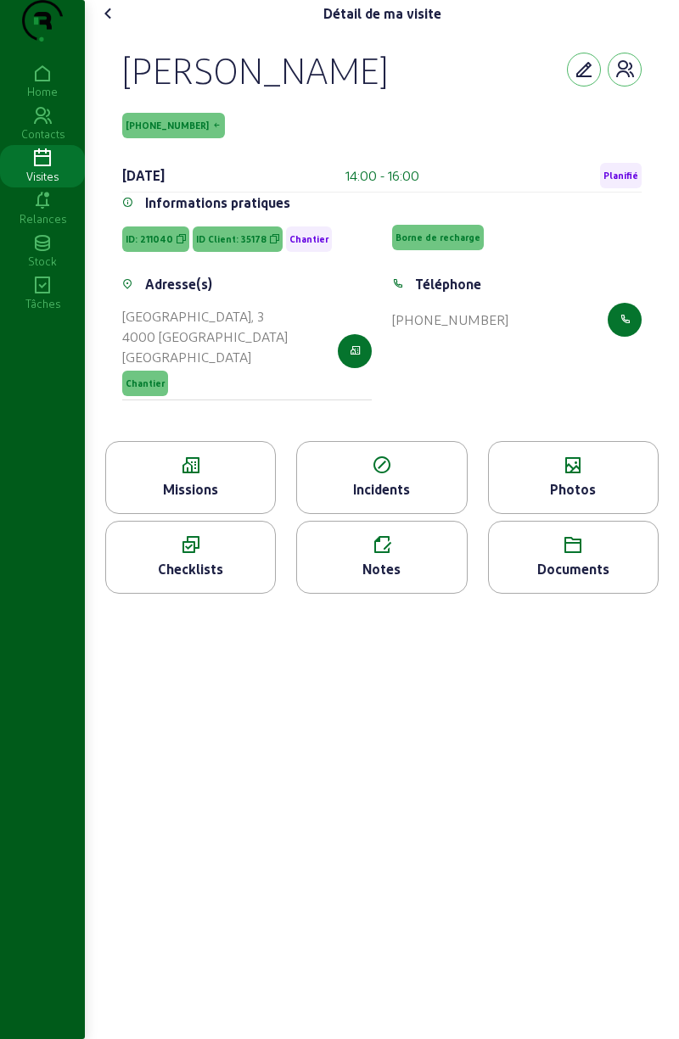
click at [563, 476] on icon at bounding box center [573, 465] width 169 height 20
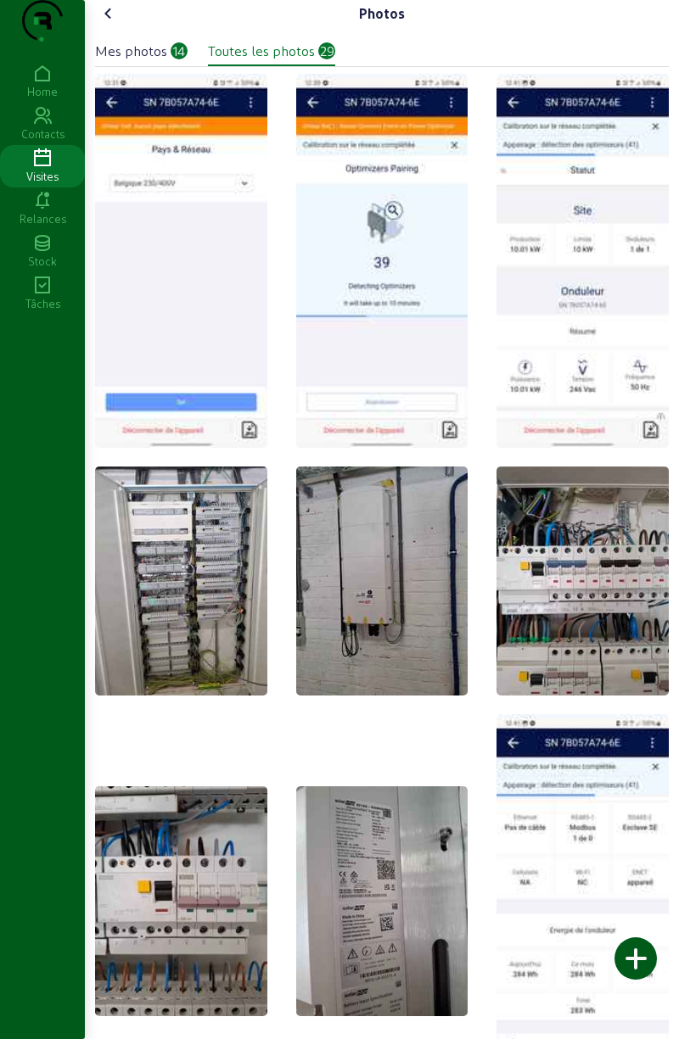
click at [119, 24] on icon at bounding box center [108, 13] width 20 height 20
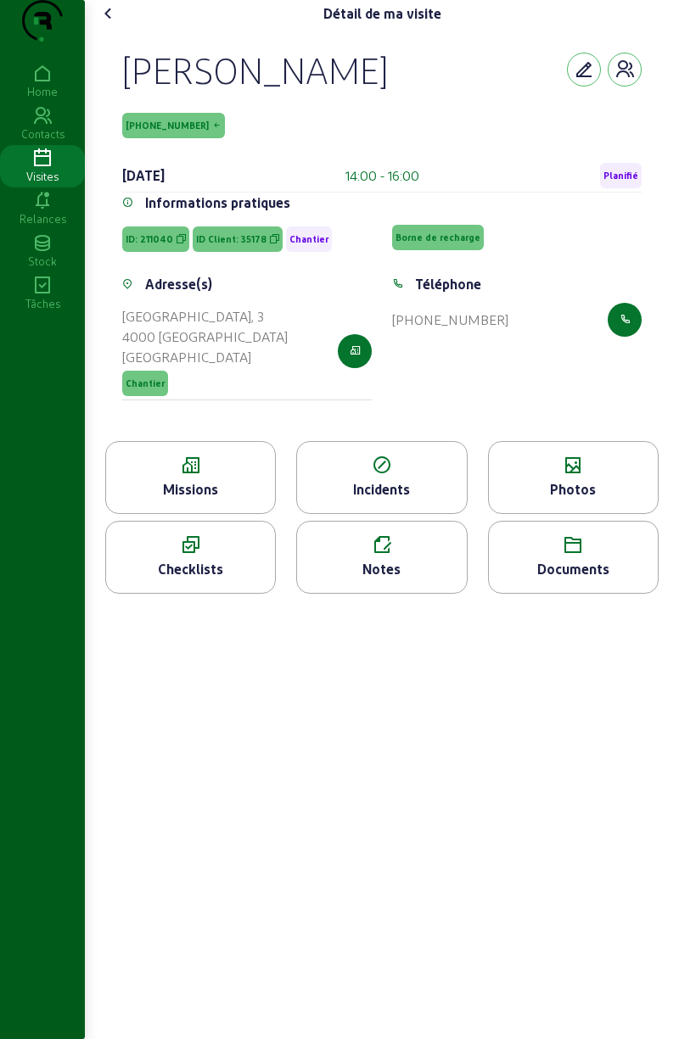
click at [215, 579] on div "Checklists" at bounding box center [190, 569] width 169 height 20
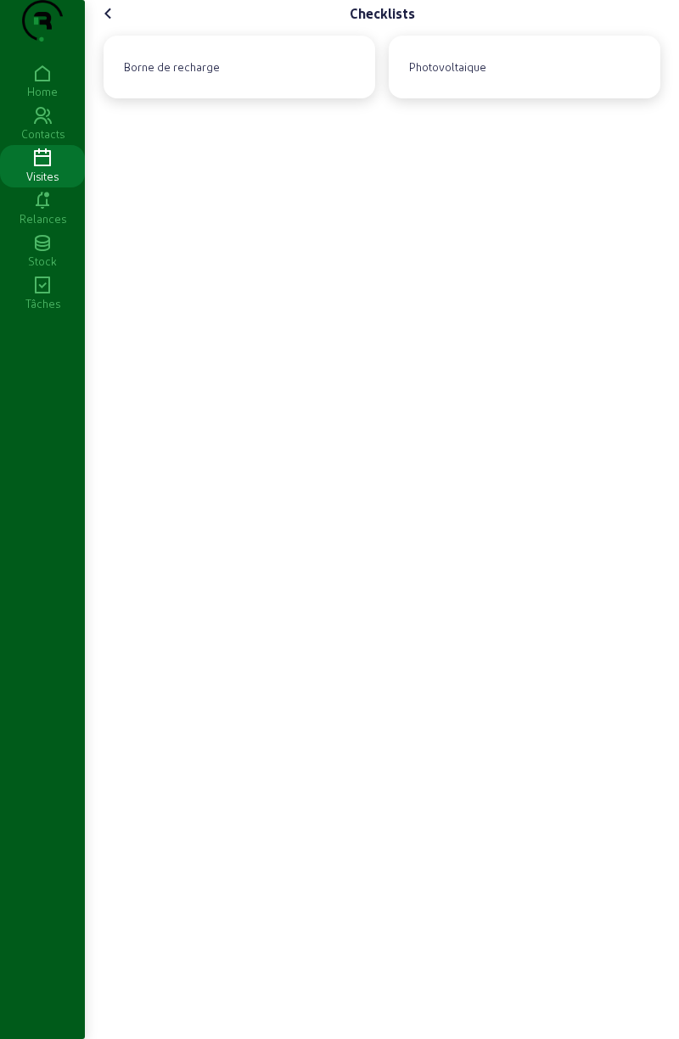
click at [485, 81] on div "Photovoltaique" at bounding box center [447, 67] width 91 height 29
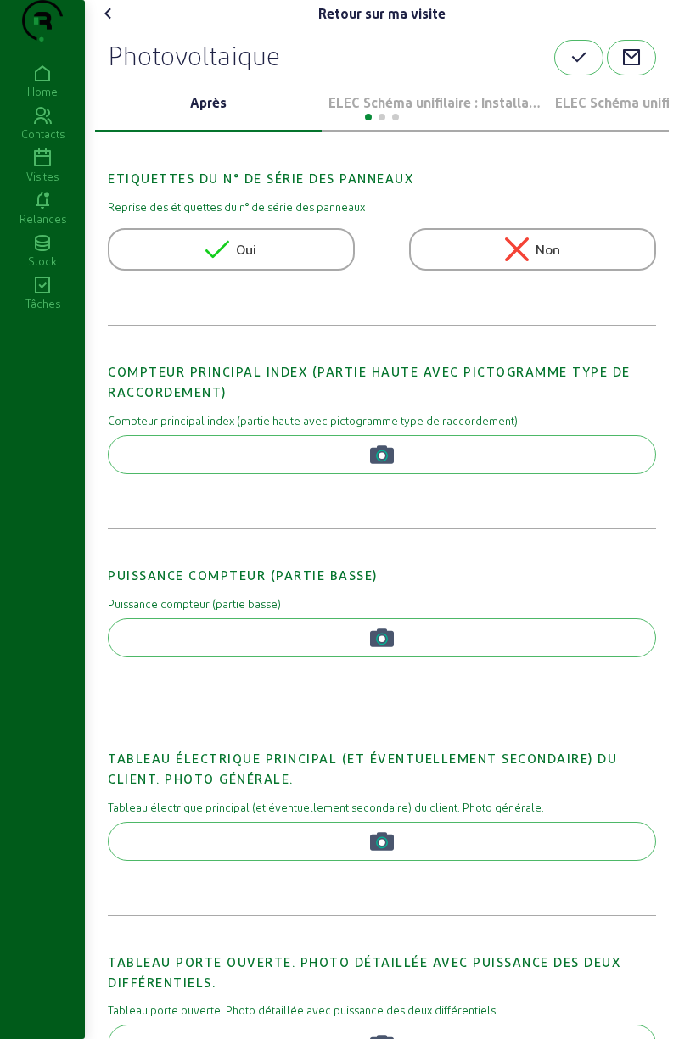
click at [412, 126] on div at bounding box center [381, 115] width 573 height 20
click at [470, 126] on div at bounding box center [381, 115] width 573 height 20
click at [472, 113] on p "ELEC Schéma unifilaire : Installation 1" at bounding box center [434, 102] width 213 height 20
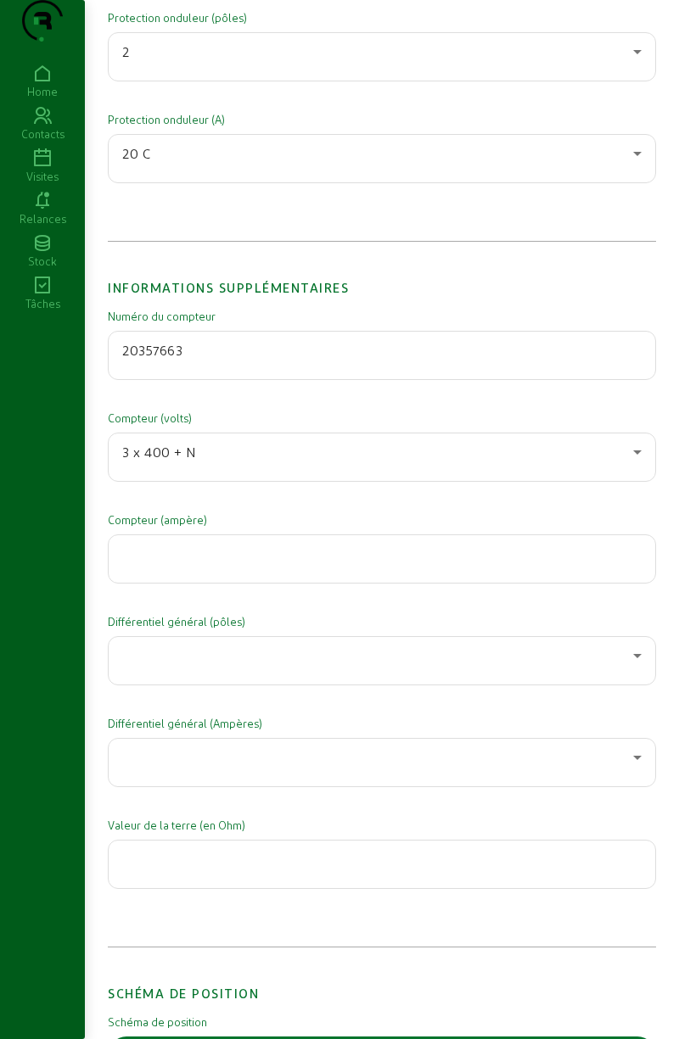
scroll to position [2694, 0]
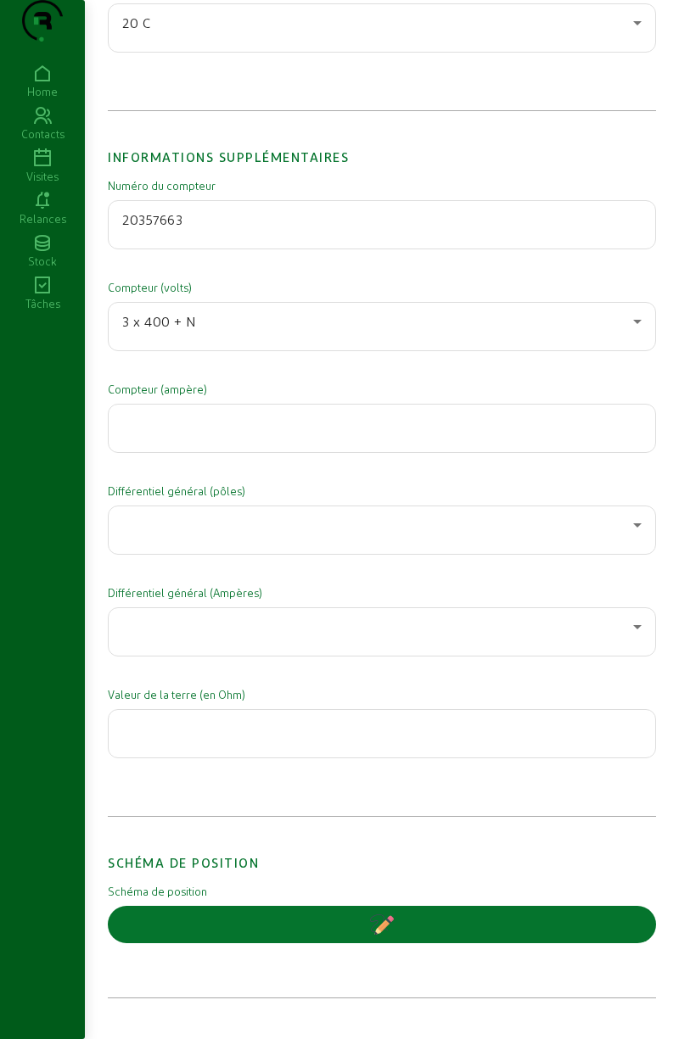
click at [330, 433] on input "number" at bounding box center [381, 423] width 519 height 20
type input "51"
click at [356, 535] on div at bounding box center [377, 525] width 511 height 20
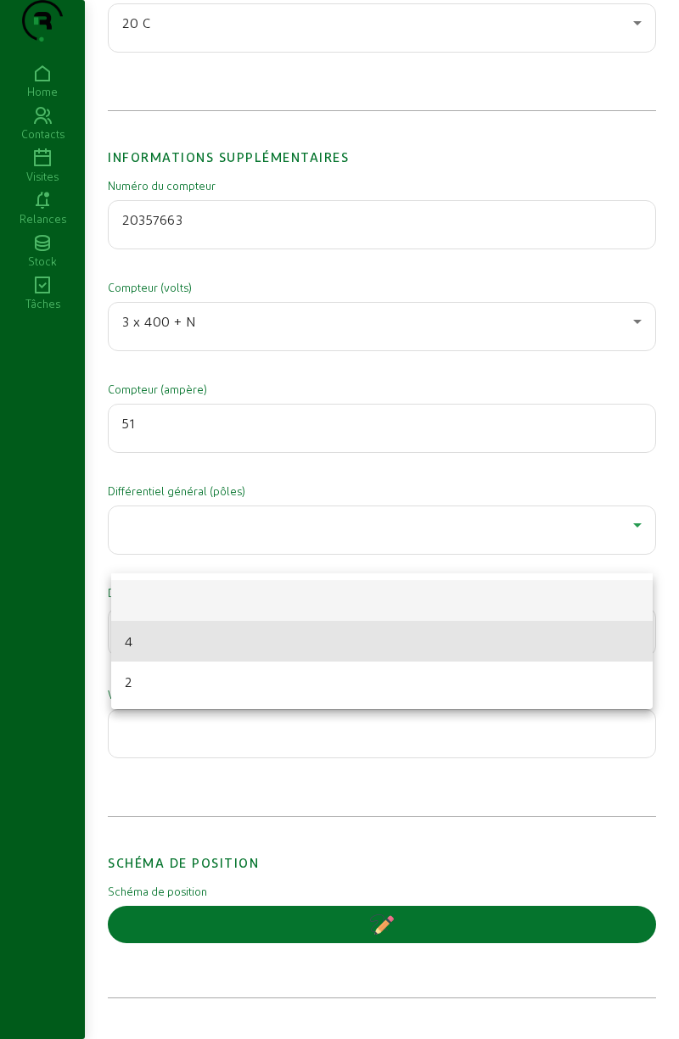
click at [264, 641] on mat-option "4" at bounding box center [381, 641] width 541 height 41
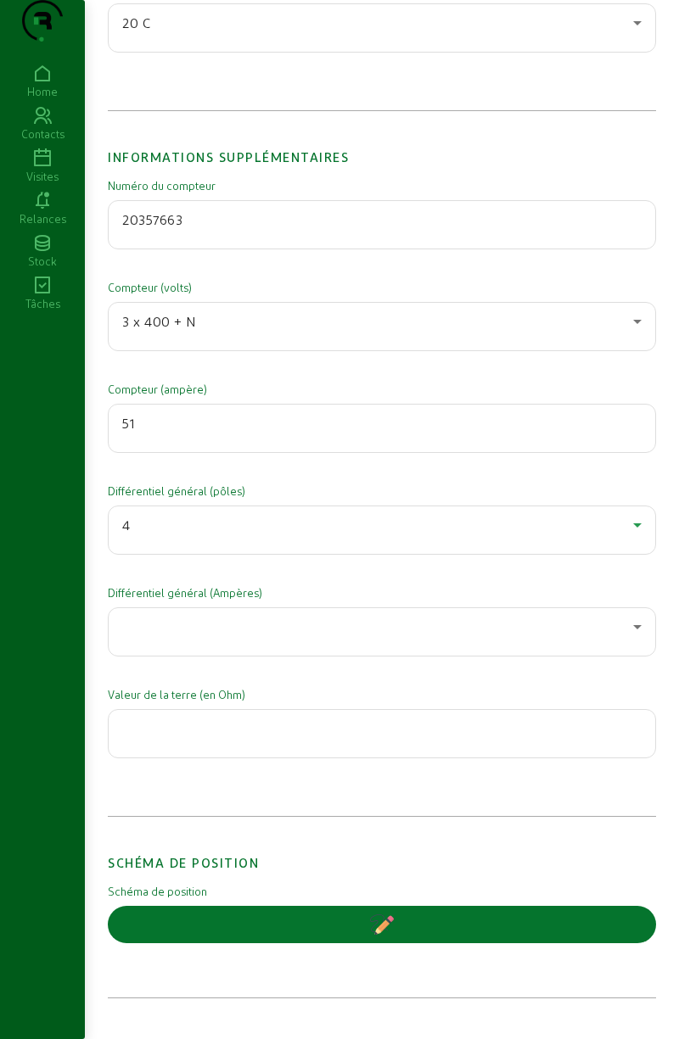
click at [243, 637] on div at bounding box center [377, 627] width 511 height 20
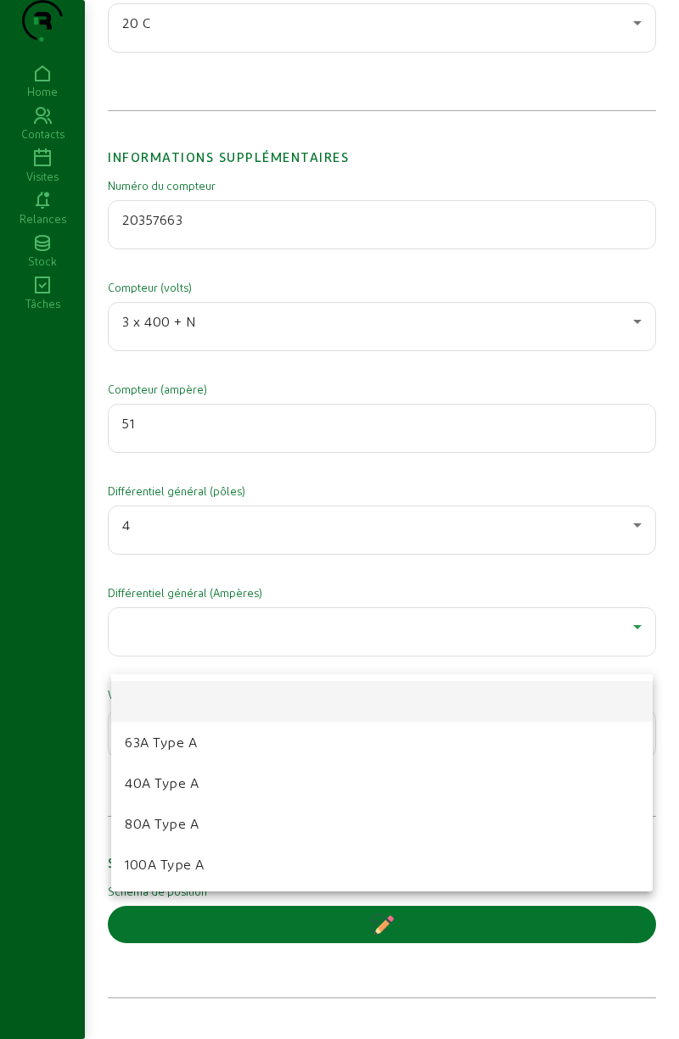
click at [210, 801] on mat-option "40A Type A" at bounding box center [381, 783] width 541 height 41
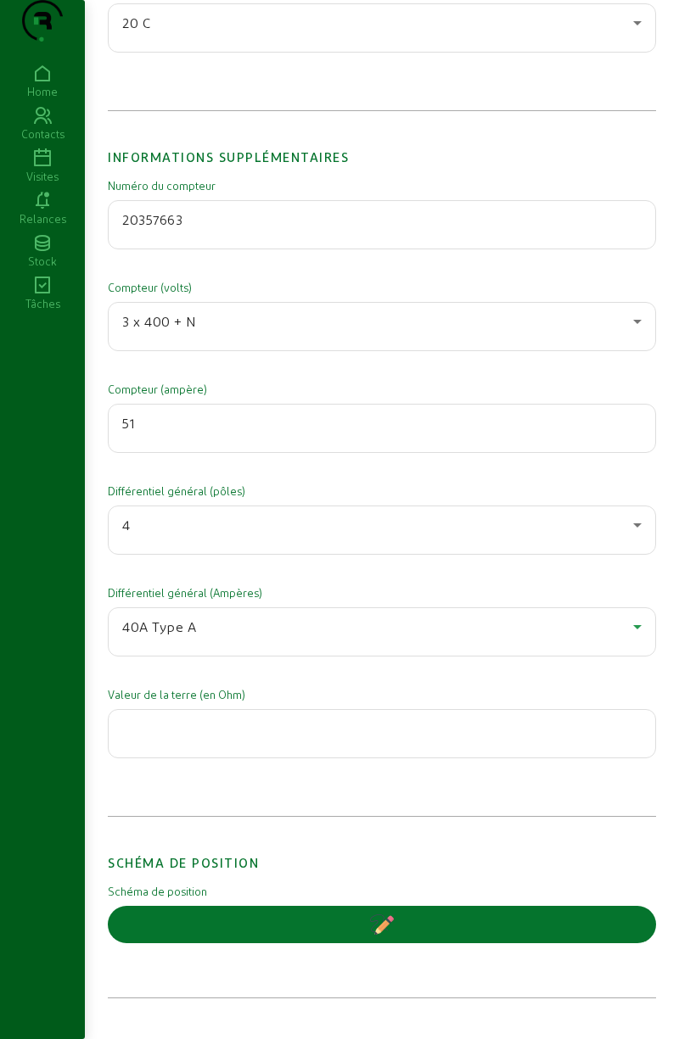
click at [277, 739] on input "number" at bounding box center [381, 728] width 519 height 20
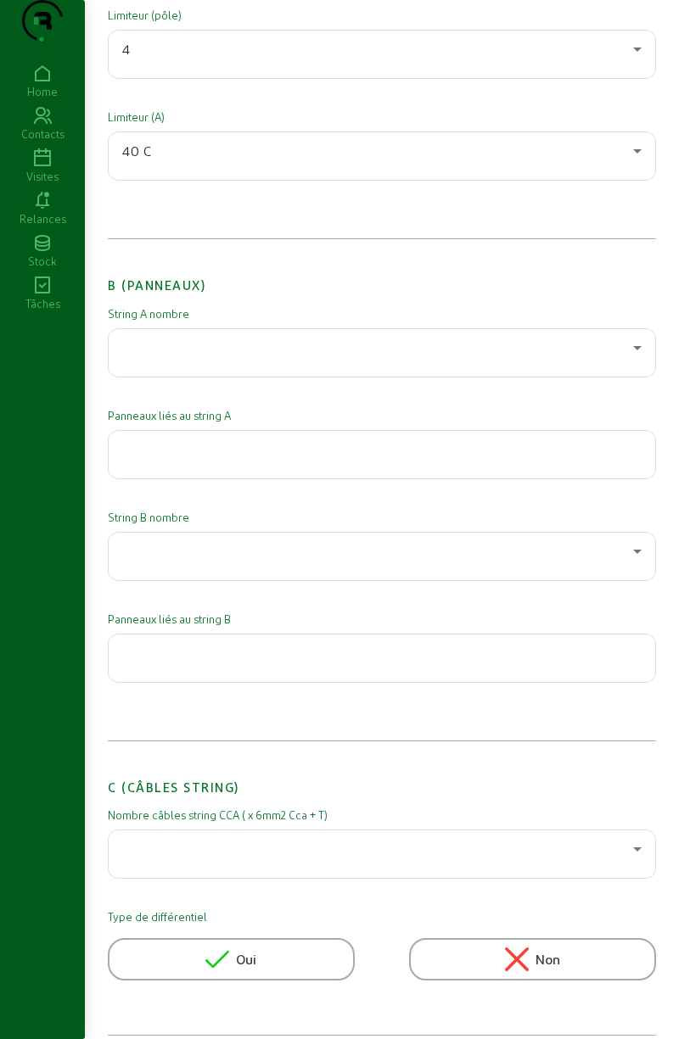
scroll to position [0, 0]
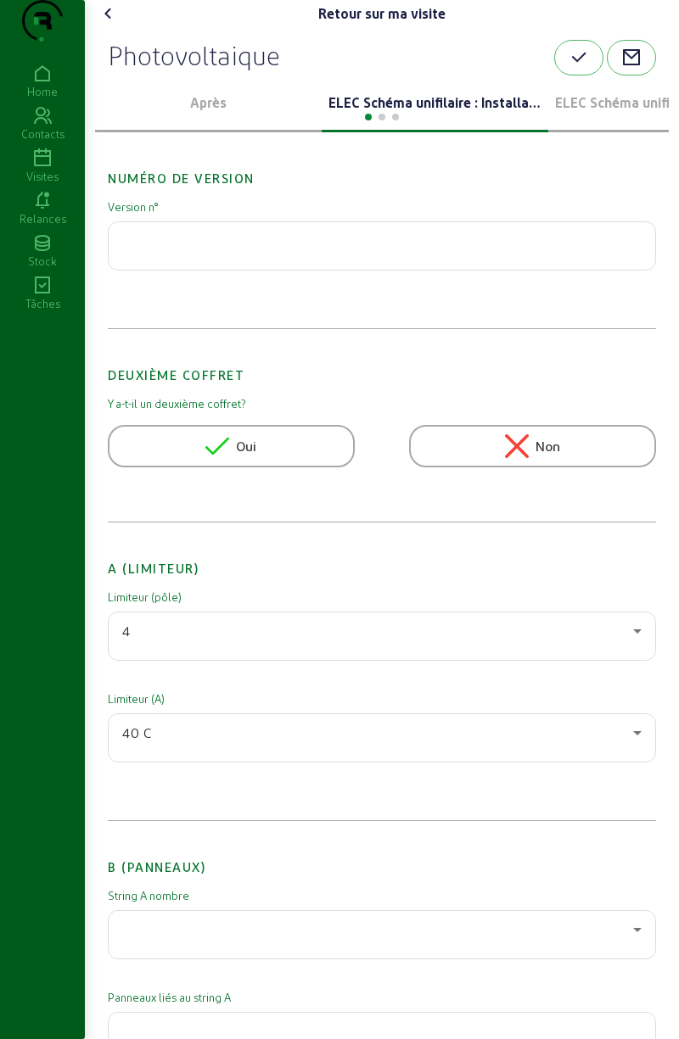
type input "6"
click at [578, 68] on icon "button" at bounding box center [578, 58] width 20 height 20
click at [111, 24] on icon at bounding box center [108, 13] width 20 height 20
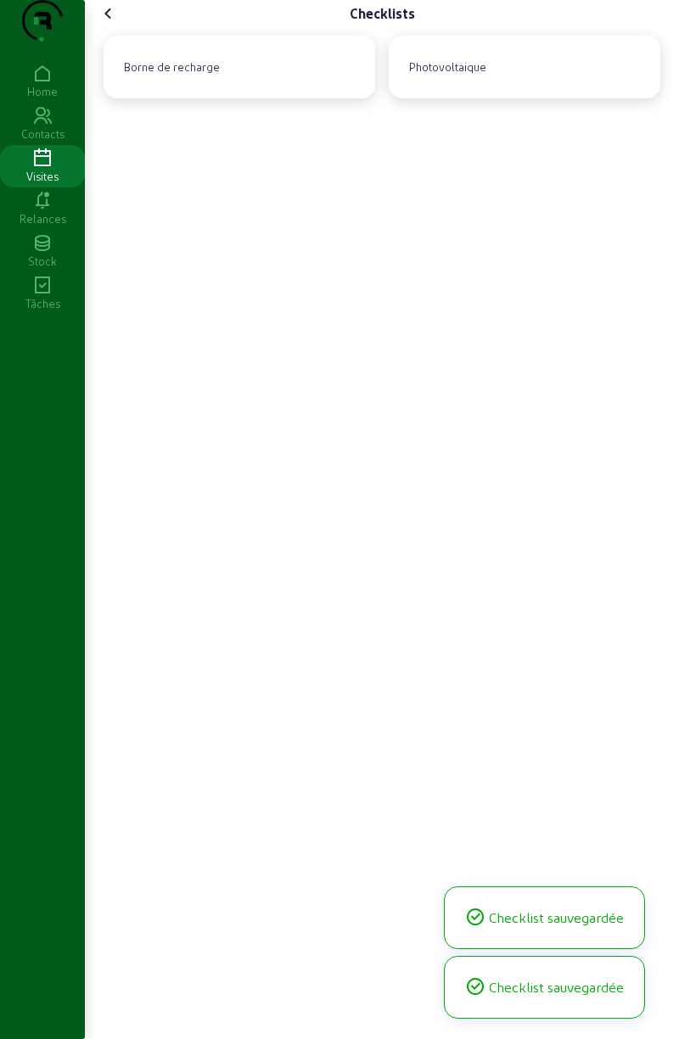
click at [110, 24] on icon at bounding box center [108, 13] width 20 height 20
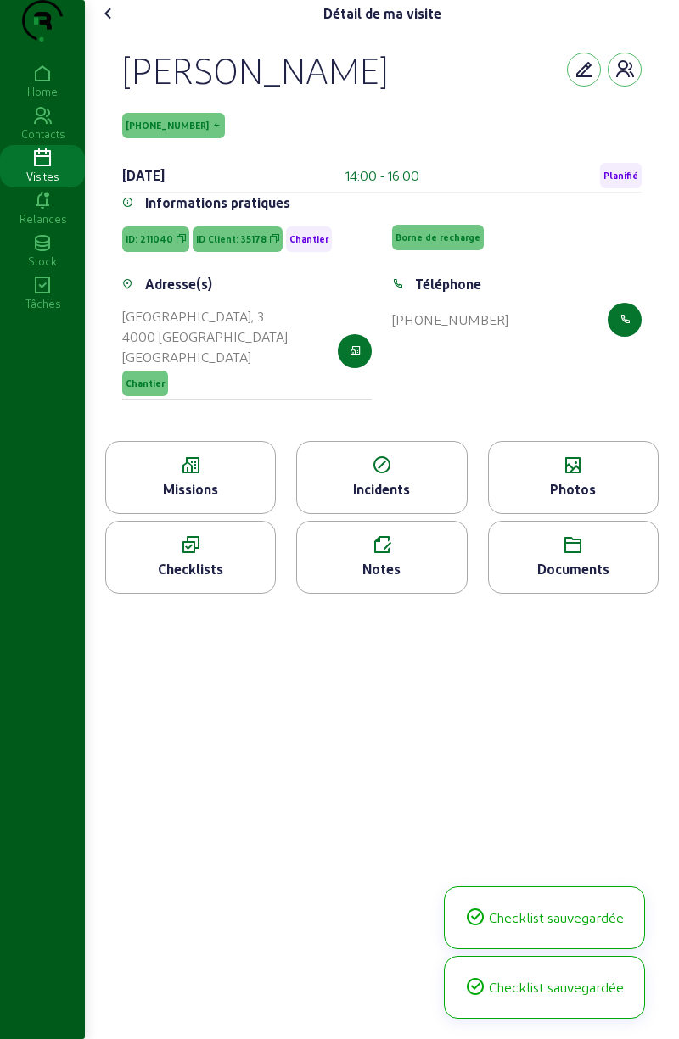
click at [607, 188] on span "Planifié" at bounding box center [621, 175] width 42 height 25
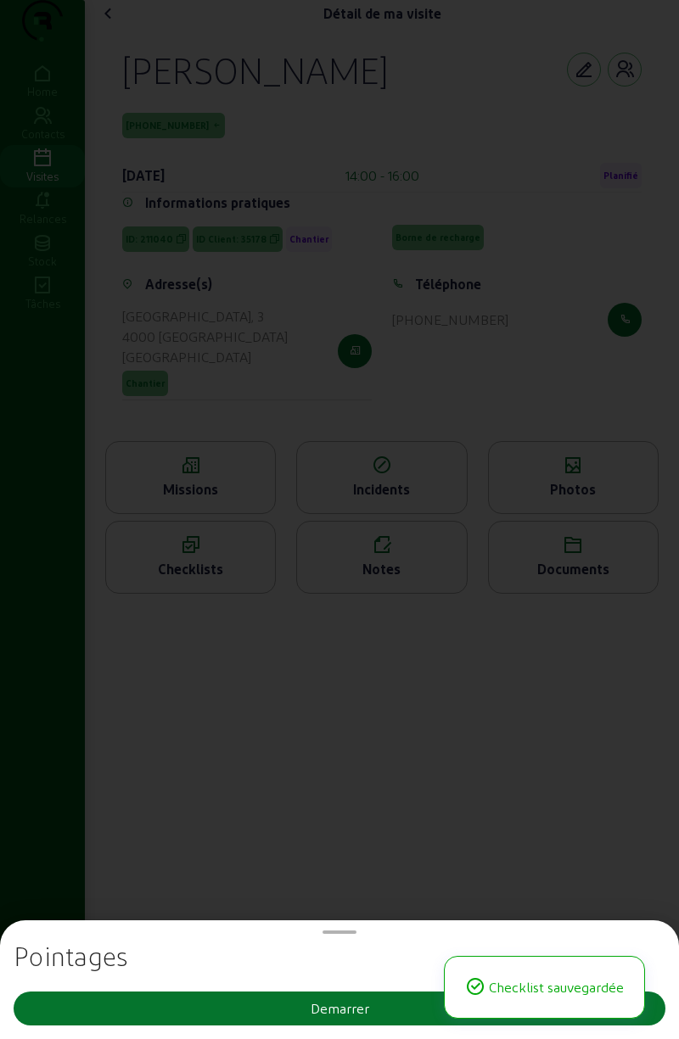
click at [319, 99] on div at bounding box center [339, 519] width 679 height 1039
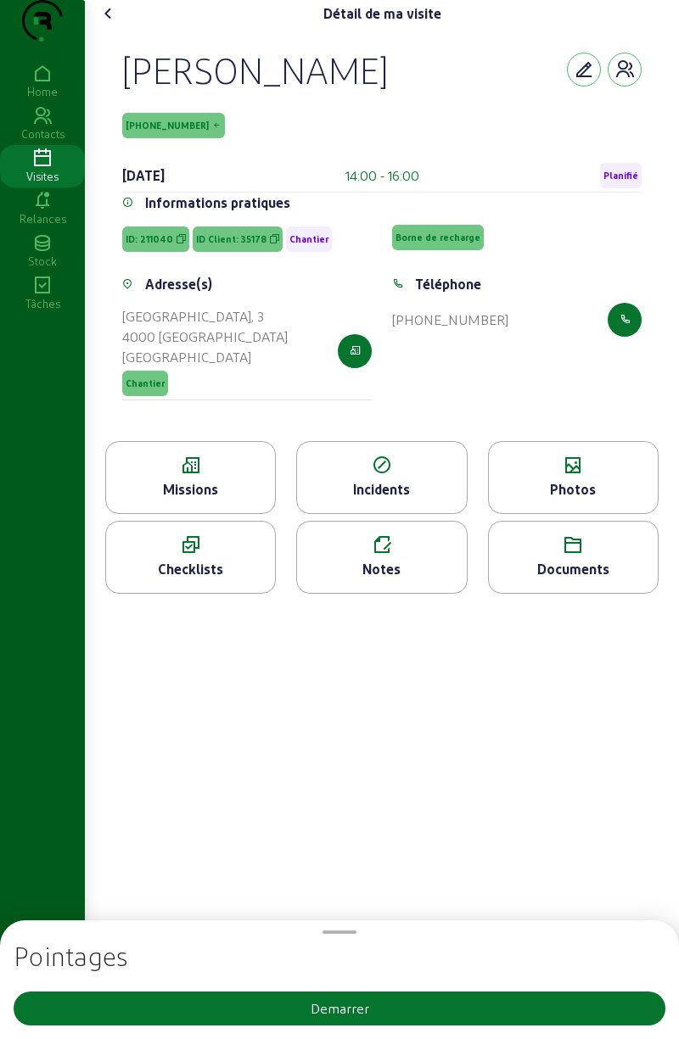
click at [122, 27] on cam-font-icon at bounding box center [108, 13] width 27 height 27
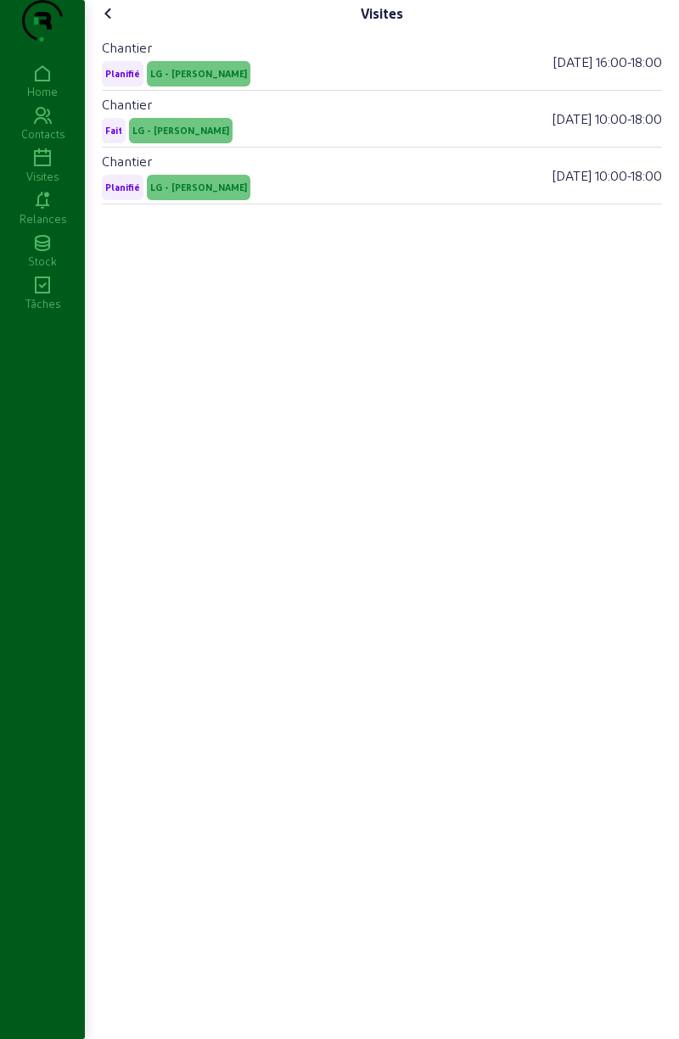
click at [110, 27] on cam-font-icon at bounding box center [108, 13] width 27 height 27
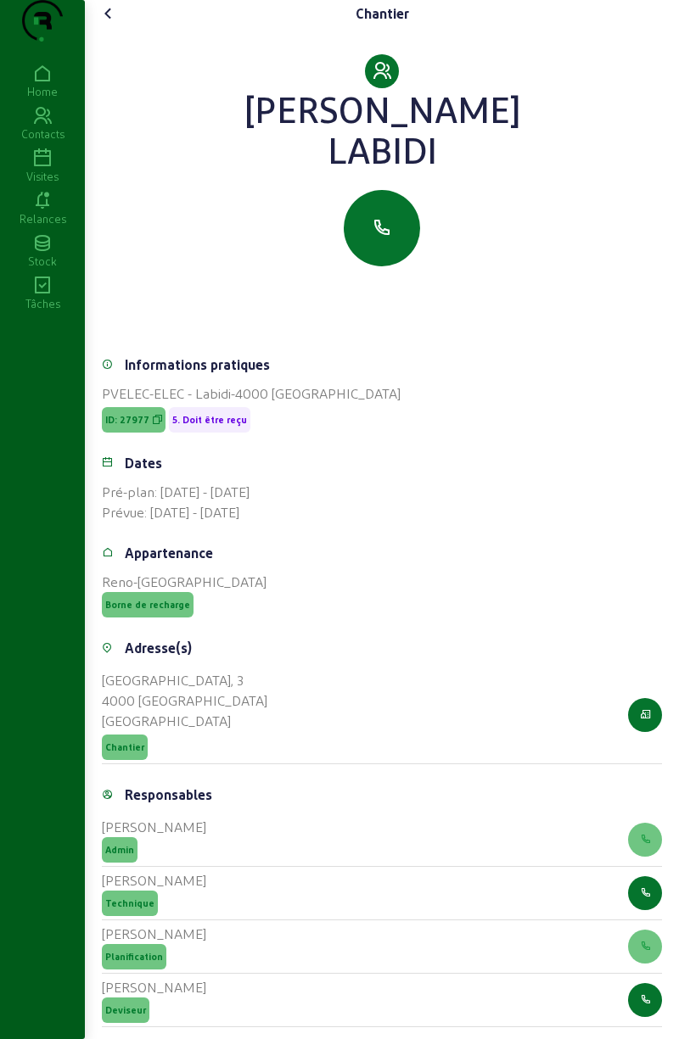
click at [104, 24] on icon at bounding box center [108, 13] width 20 height 20
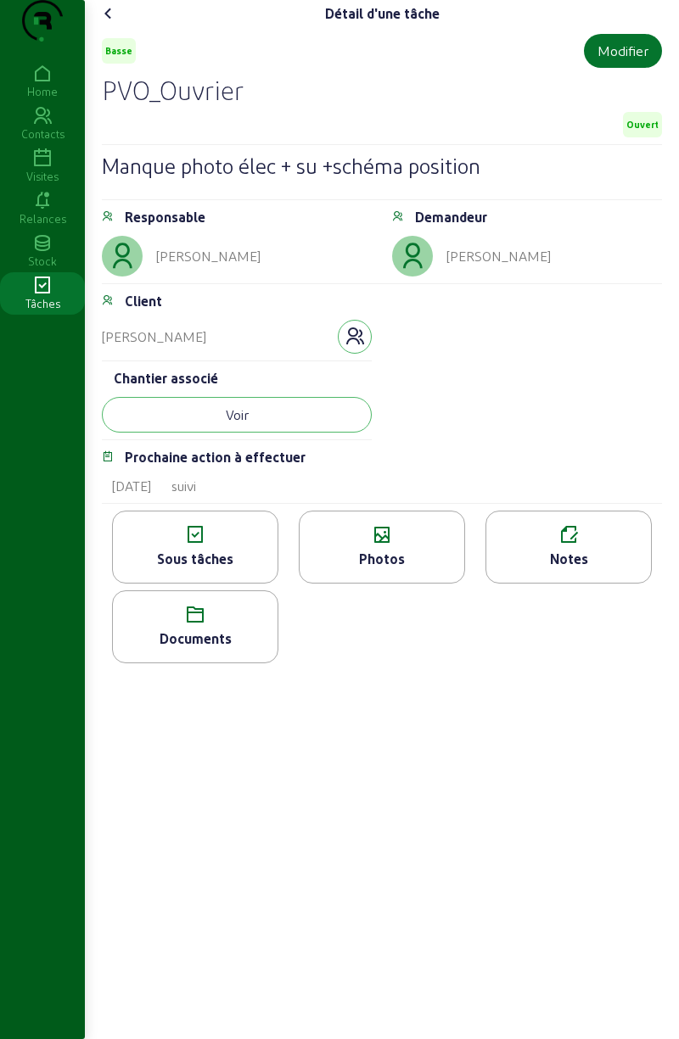
click at [634, 137] on span "Ouvert" at bounding box center [642, 124] width 39 height 25
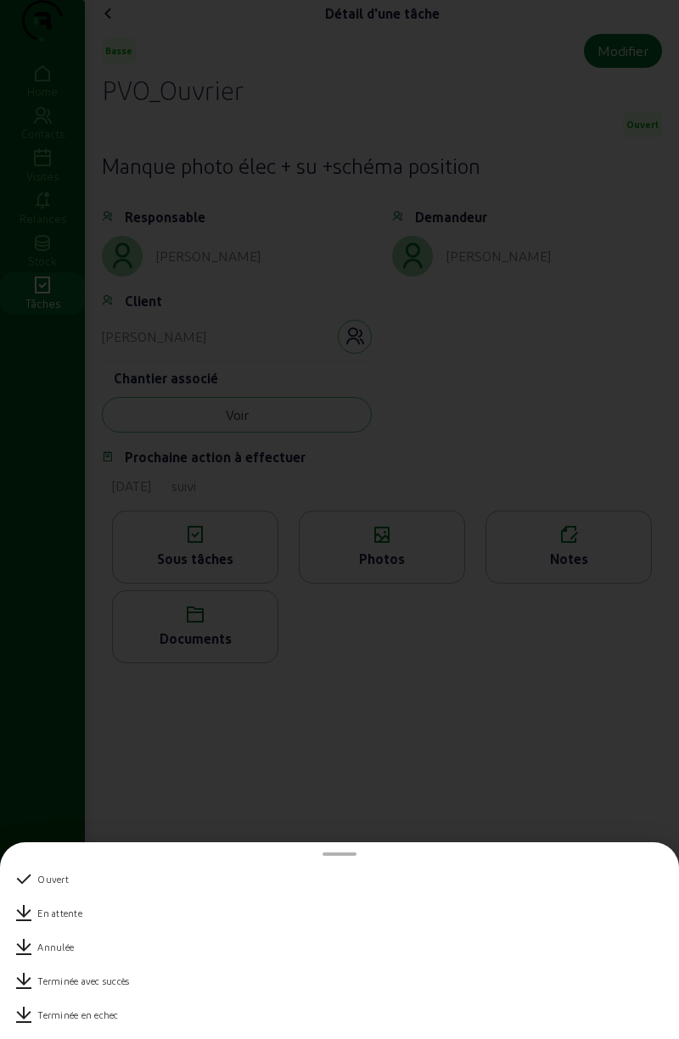
click at [197, 987] on div "Terminée avec succès" at bounding box center [339, 981] width 651 height 34
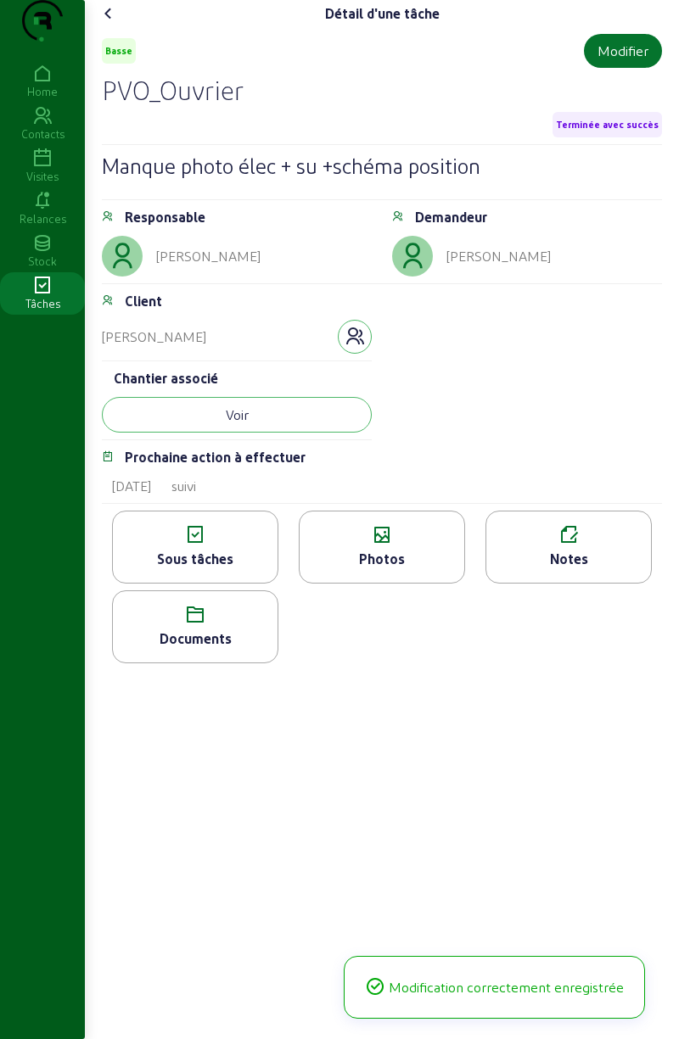
click at [110, 24] on icon at bounding box center [108, 13] width 20 height 20
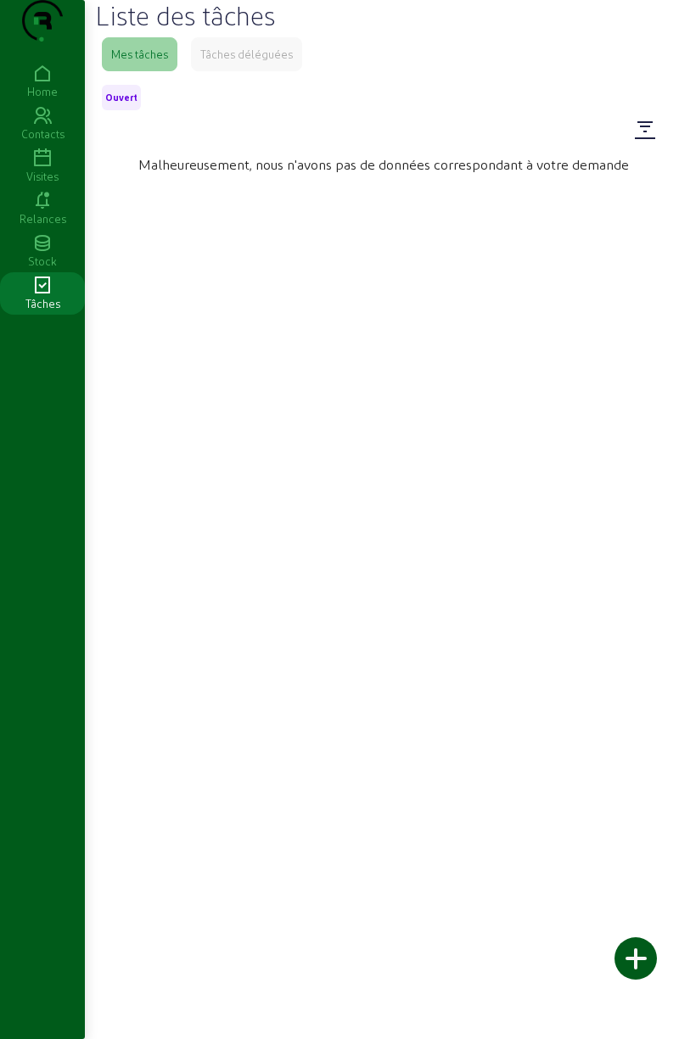
click at [45, 99] on div "Home" at bounding box center [42, 91] width 85 height 15
